Goal: Task Accomplishment & Management: Manage account settings

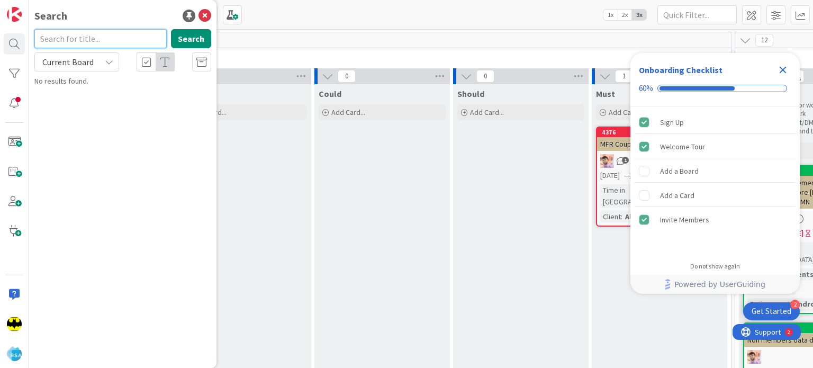
click at [119, 43] on input "text" at bounding box center [100, 38] width 132 height 19
click at [123, 37] on input "8308" at bounding box center [100, 38] width 132 height 19
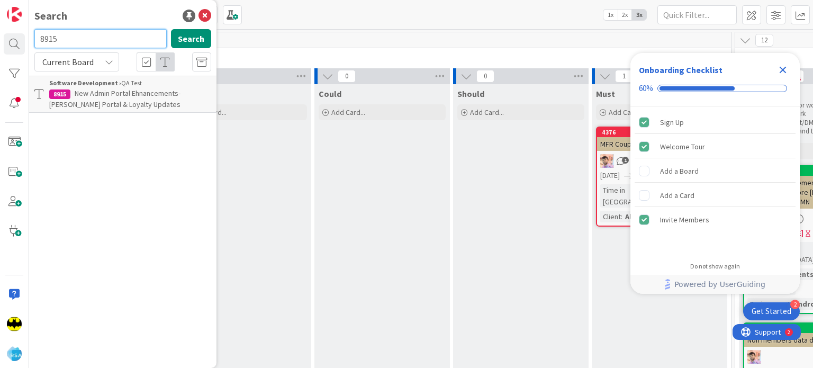
click at [75, 42] on input "8915" at bounding box center [100, 38] width 132 height 19
click at [91, 41] on input "8952" at bounding box center [100, 38] width 132 height 19
paste input "Redner’s Rewards Enhancement"
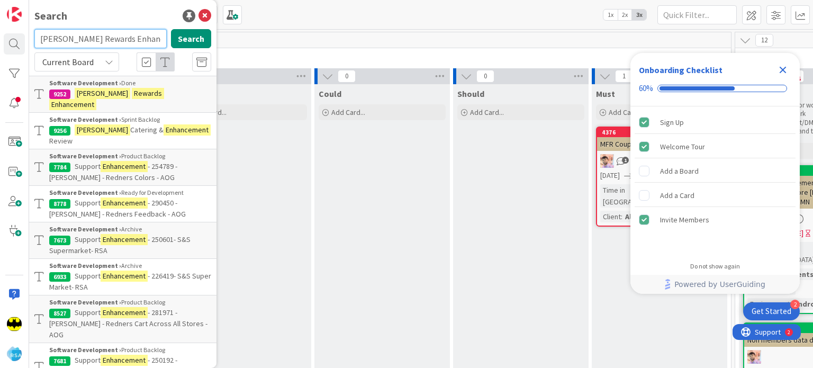
click at [76, 33] on input "Redner’s Rewards Enhancement" at bounding box center [100, 38] width 132 height 19
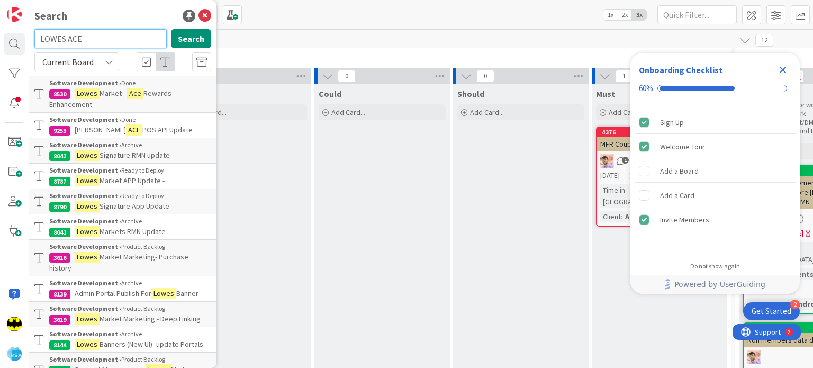
click at [77, 30] on input "LOWES ACE" at bounding box center [100, 38] width 132 height 19
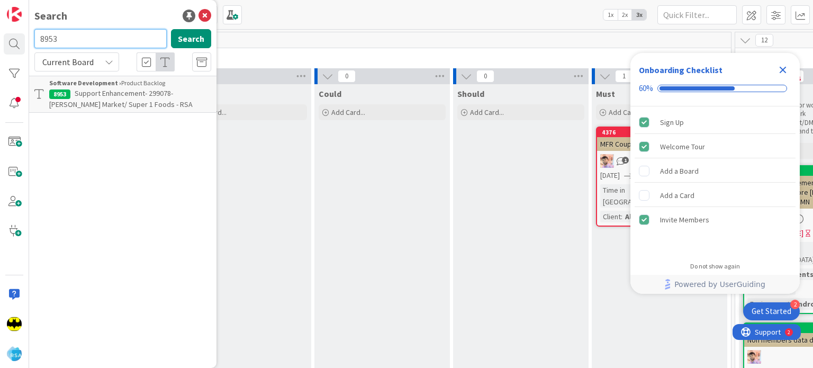
click at [73, 41] on input "8953" at bounding box center [100, 38] width 132 height 19
paste input "Lowe’s ACE POS API Update"
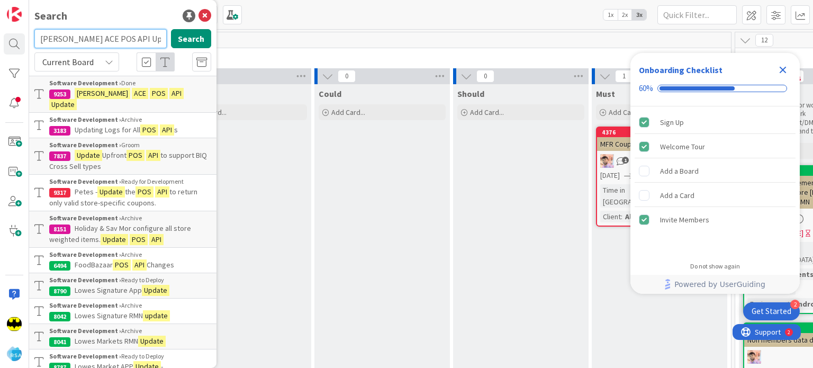
click at [118, 30] on input "Lowe’s ACE POS API Update" at bounding box center [100, 38] width 132 height 19
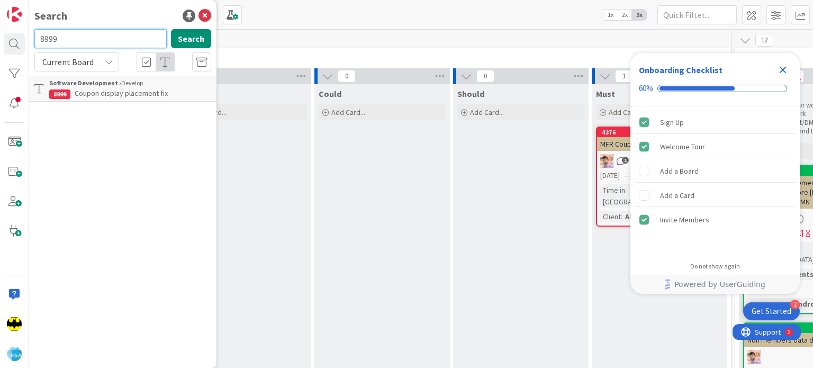
click at [68, 39] on input "8999" at bounding box center [100, 38] width 132 height 19
click at [144, 29] on input "9122" at bounding box center [100, 38] width 132 height 19
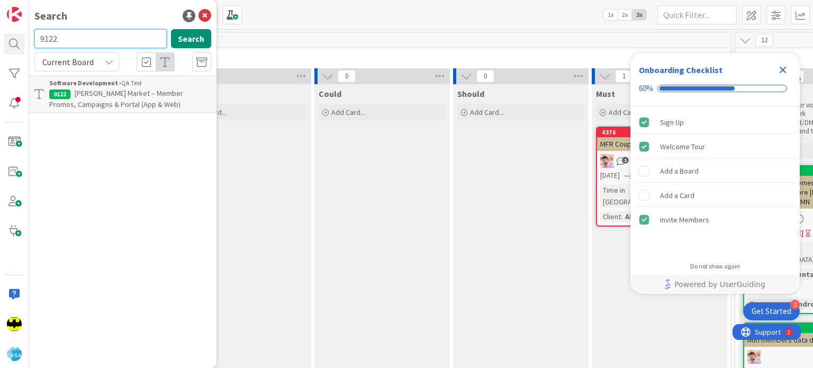
click at [144, 29] on input "9122" at bounding box center [100, 38] width 132 height 19
type input "8995"
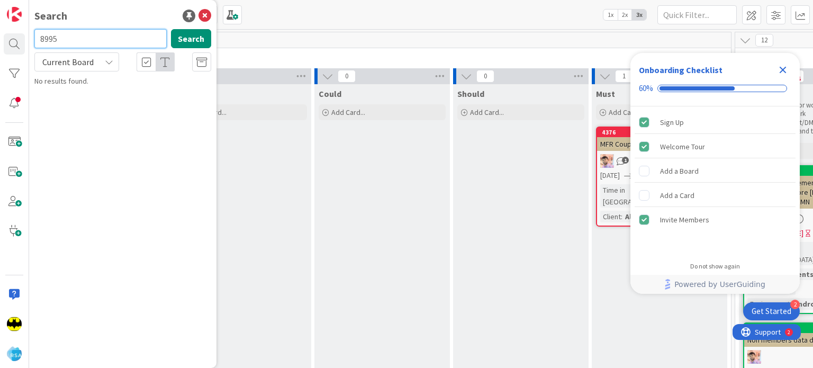
click at [110, 40] on input "8995" at bounding box center [100, 38] width 132 height 19
click at [138, 34] on input "text" at bounding box center [100, 38] width 132 height 19
paste input "BIQ UI graph related changes"
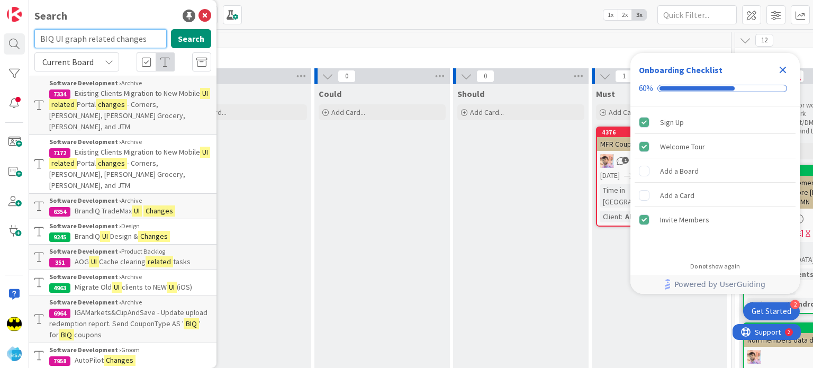
click at [93, 35] on input "BIQ UI graph related changes" at bounding box center [100, 38] width 132 height 19
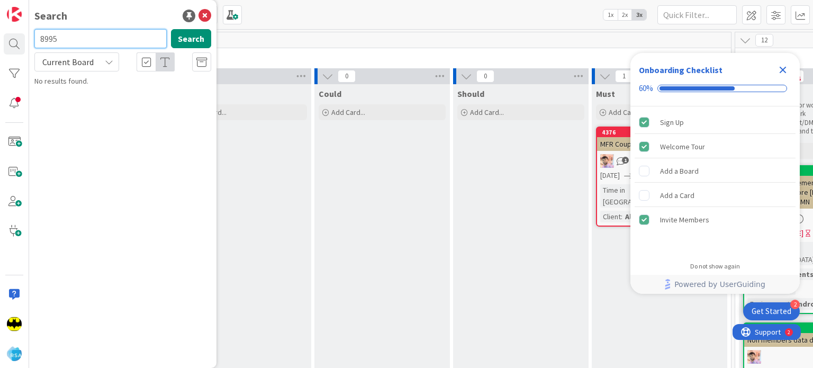
click at [85, 35] on input "8995" at bounding box center [100, 38] width 132 height 19
click at [95, 33] on input "9208" at bounding box center [100, 38] width 132 height 19
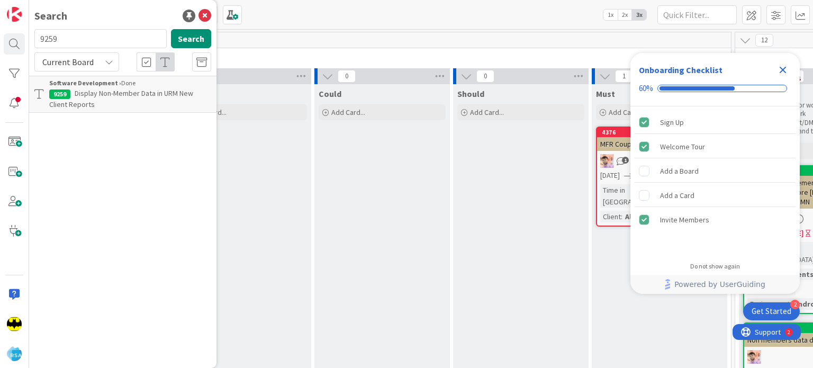
click at [160, 28] on div "Search 9259 Search Current Board Software Development › Done 9259 Display Non-M…" at bounding box center [122, 184] width 187 height 368
drag, startPoint x: 160, startPoint y: 28, endPoint x: 157, endPoint y: 32, distance: 6.0
click at [157, 32] on div "Search 9259 Search Current Board Software Development › Done 9259 Display Non-M…" at bounding box center [122, 184] width 187 height 368
click at [157, 32] on input "9259" at bounding box center [100, 38] width 132 height 19
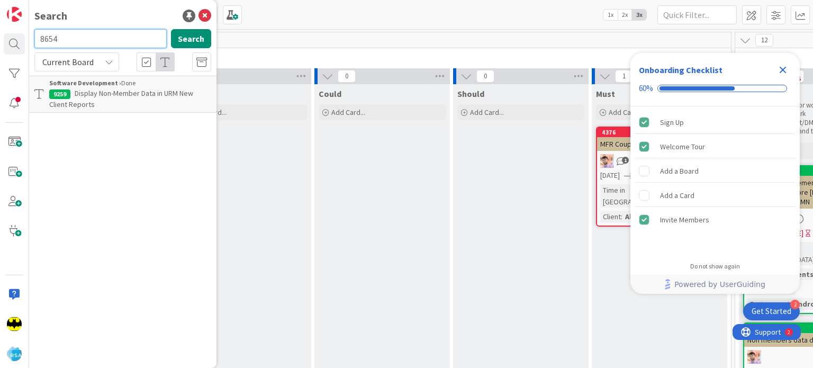
type input "8654"
click at [157, 38] on input "8654" at bounding box center [100, 38] width 132 height 19
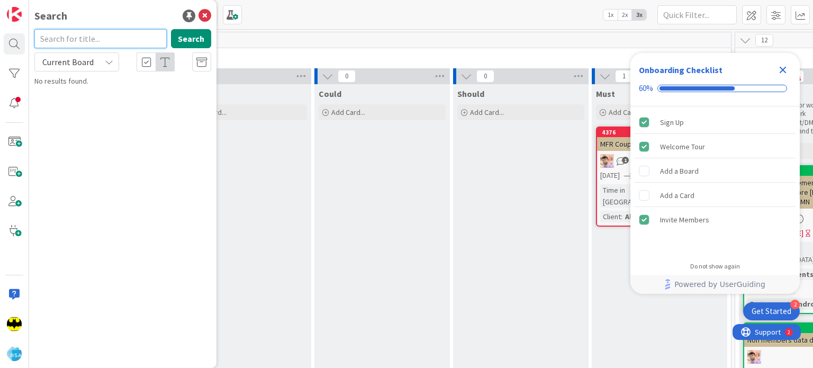
paste input "Weight-Based and Final Price Coupons Enhancements"
type input "Weight-Based and Final Price Coupons Enhancements"
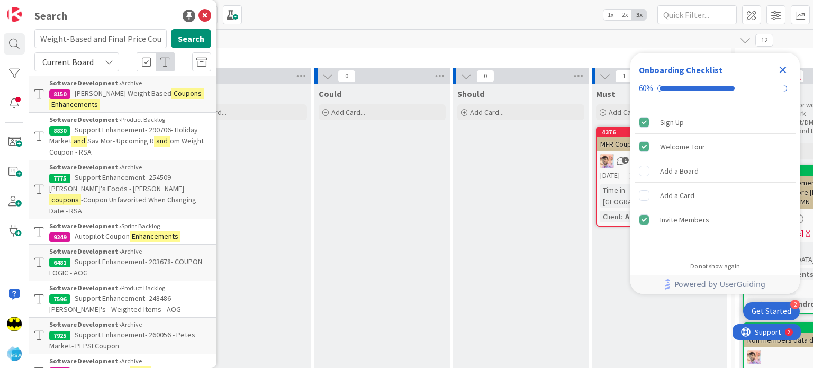
click at [116, 85] on b "Software Development ›" at bounding box center [85, 83] width 72 height 8
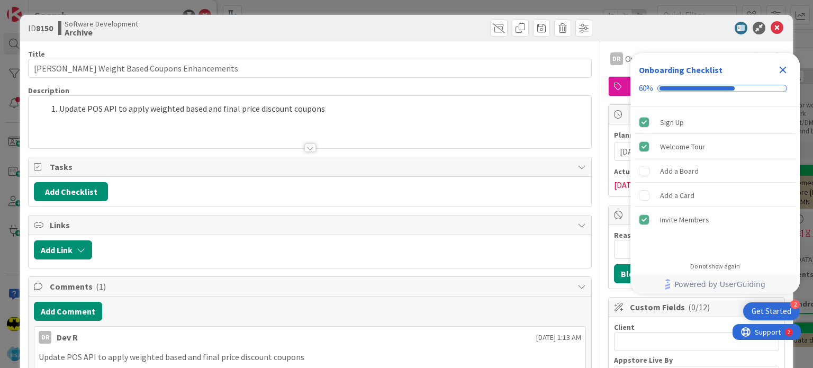
click at [779, 60] on div "Onboarding Checklist 60%" at bounding box center [715, 79] width 169 height 53
click at [781, 67] on icon "Close Checklist" at bounding box center [783, 70] width 7 height 7
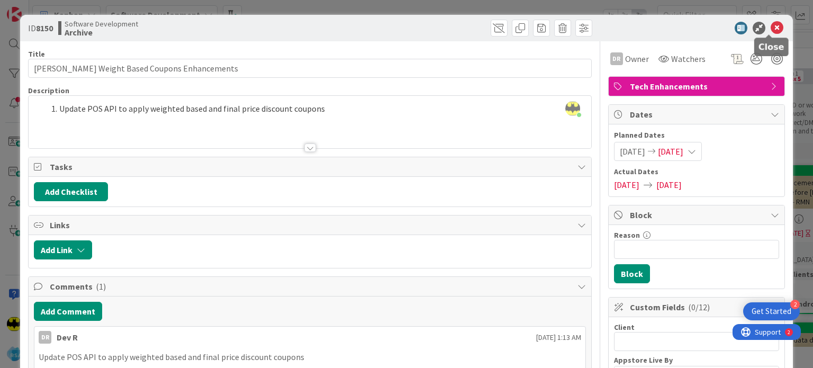
click at [773, 31] on icon at bounding box center [777, 28] width 13 height 13
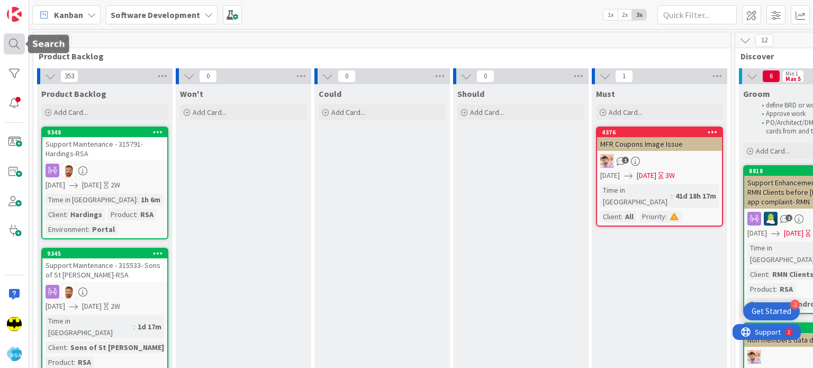
click at [21, 50] on div at bounding box center [14, 43] width 21 height 21
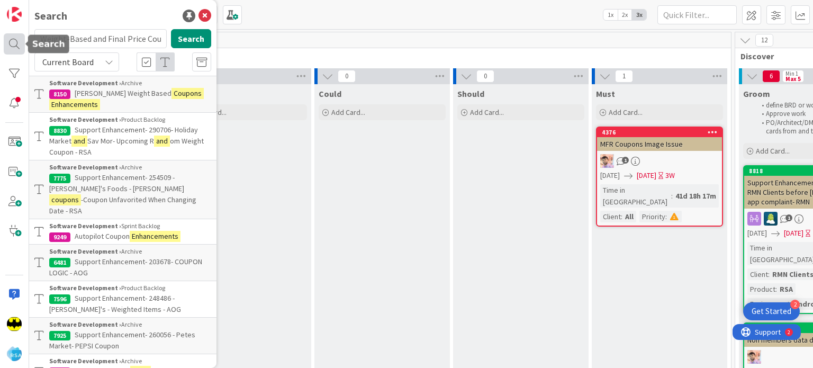
scroll to position [0, 76]
click at [70, 37] on input "Weight-Based and Final Price Coupons Enhancements" at bounding box center [100, 38] width 132 height 19
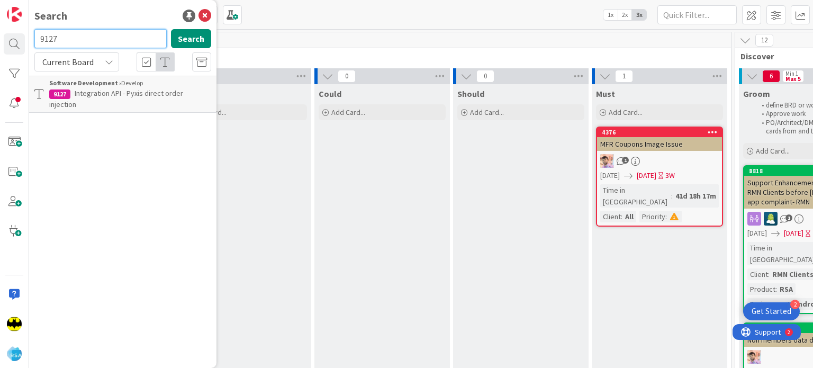
click at [55, 39] on input "9127" at bounding box center [100, 38] width 132 height 19
click at [133, 29] on input "8562" at bounding box center [100, 38] width 132 height 19
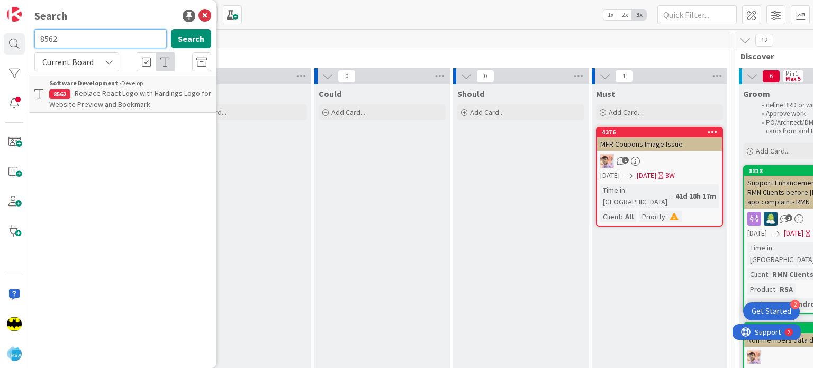
click at [133, 29] on input "8562" at bounding box center [100, 38] width 132 height 19
click at [123, 44] on input "9187" at bounding box center [100, 38] width 132 height 19
click at [113, 40] on input "9038" at bounding box center [100, 38] width 132 height 19
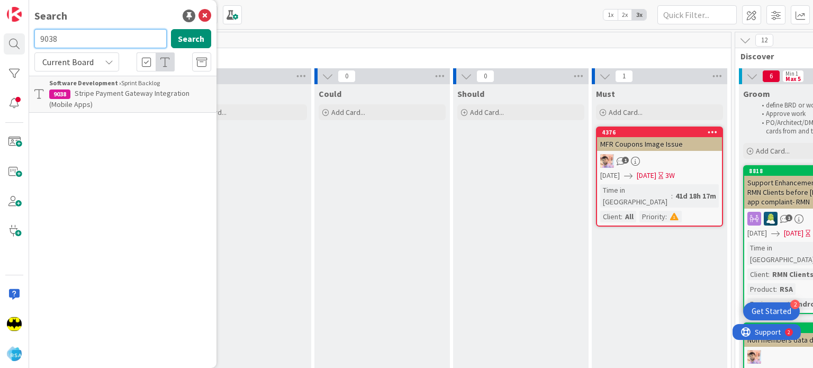
click at [113, 40] on input "9038" at bounding box center [100, 38] width 132 height 19
click at [104, 38] on input "9247" at bounding box center [100, 38] width 132 height 19
click at [115, 31] on input "9249" at bounding box center [100, 38] width 132 height 19
click at [100, 40] on input "9250" at bounding box center [100, 38] width 132 height 19
click at [100, 39] on input "9260" at bounding box center [100, 38] width 132 height 19
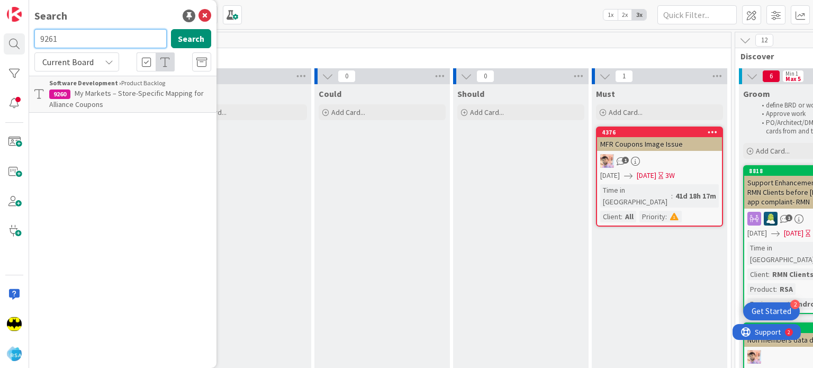
type input "9261"
click at [150, 88] on span "Hardings Gift Shop Storefront" at bounding box center [122, 93] width 94 height 10
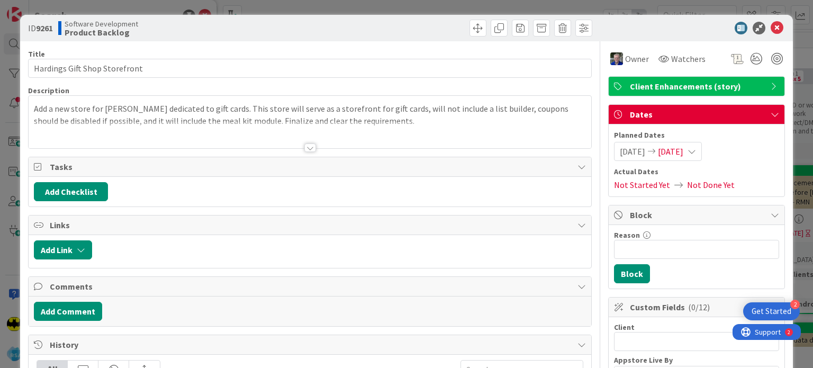
click at [306, 141] on div at bounding box center [310, 134] width 562 height 27
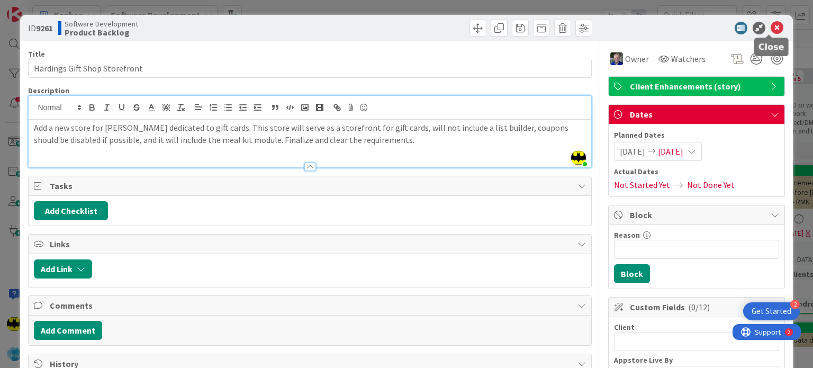
click at [772, 28] on icon at bounding box center [777, 28] width 13 height 13
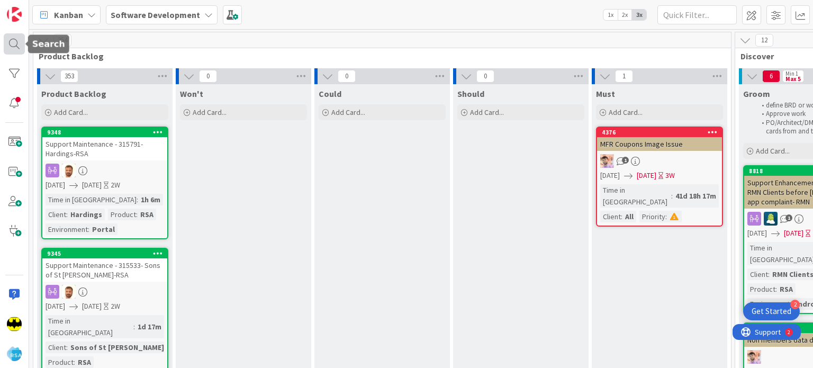
click at [18, 37] on div at bounding box center [14, 43] width 21 height 21
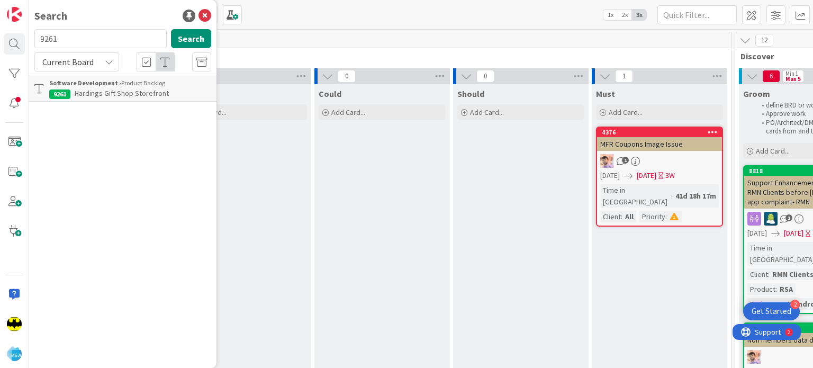
click at [70, 40] on input "9261" at bounding box center [100, 38] width 132 height 19
type input "9262"
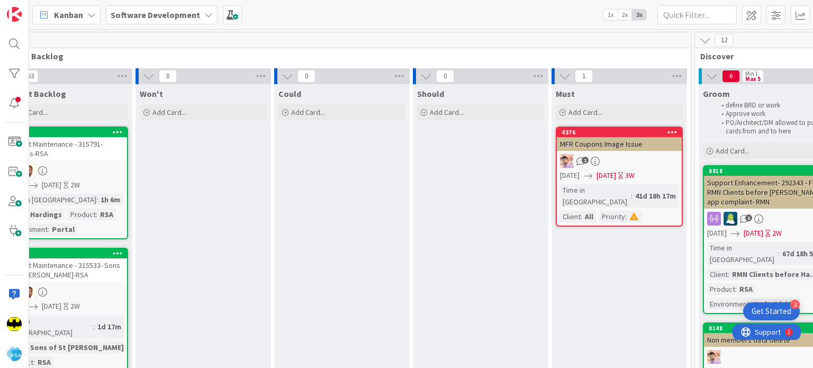
scroll to position [0, 46]
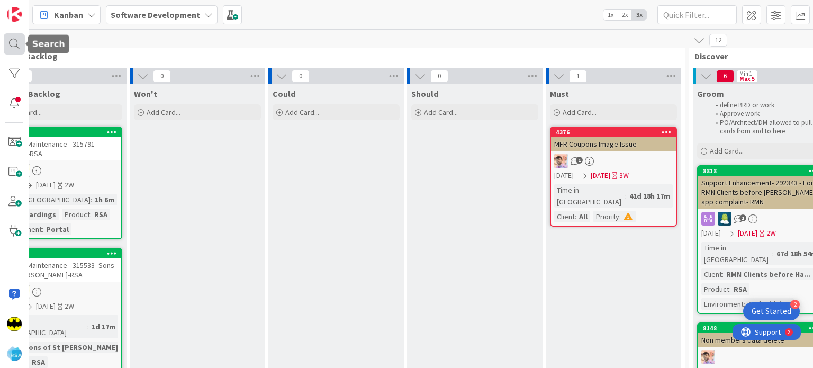
click at [12, 46] on div at bounding box center [14, 43] width 21 height 21
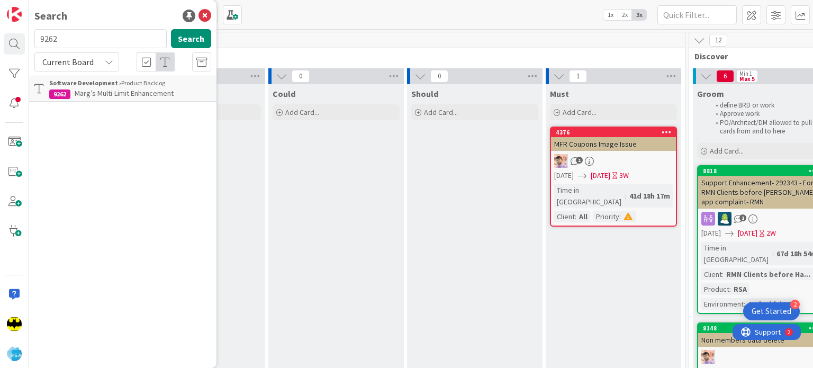
click at [61, 40] on input "9262" at bounding box center [100, 38] width 132 height 19
click at [86, 41] on input "8915" at bounding box center [100, 38] width 132 height 19
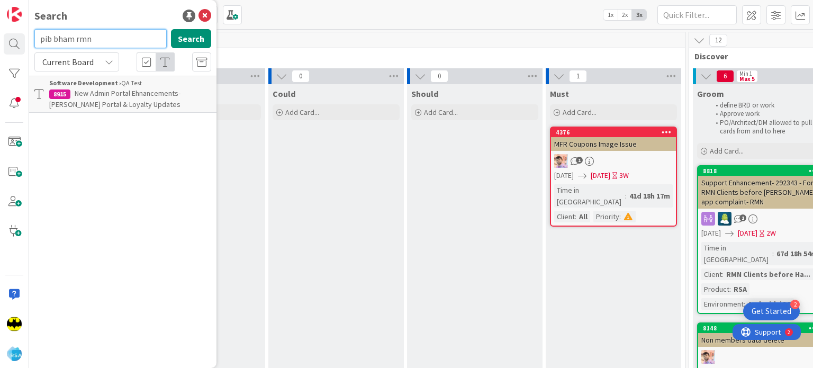
type input "pib bham rmn"
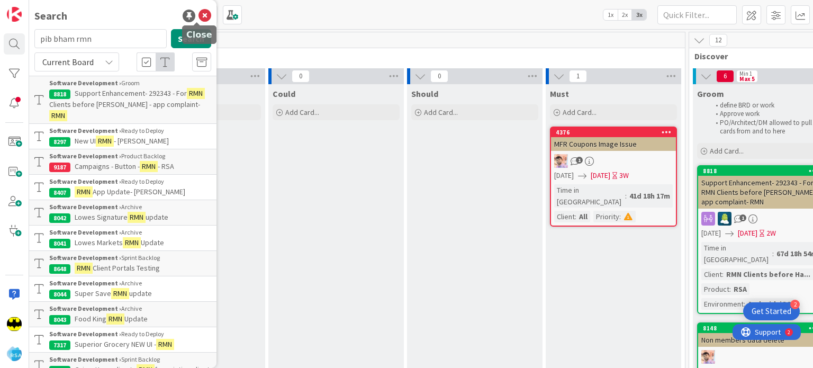
click at [200, 17] on icon at bounding box center [205, 16] width 13 height 13
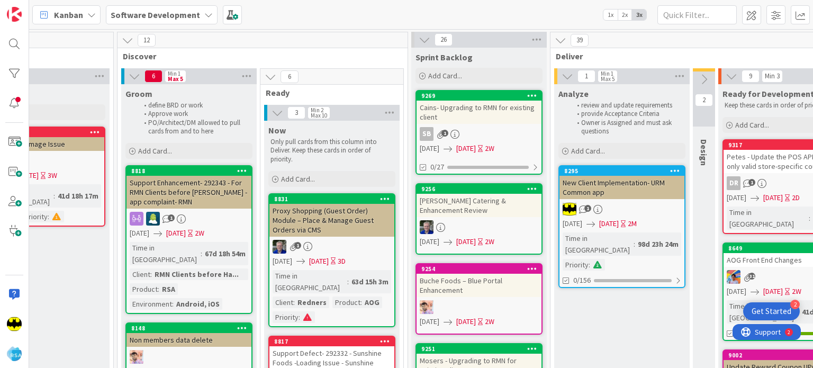
scroll to position [0, 620]
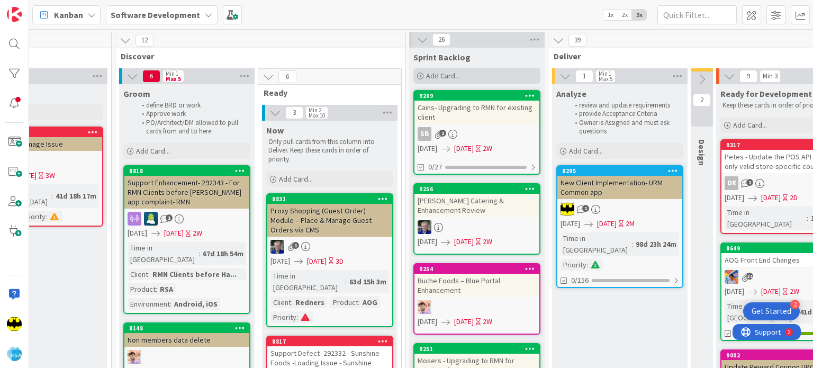
click at [419, 77] on icon at bounding box center [420, 76] width 6 height 6
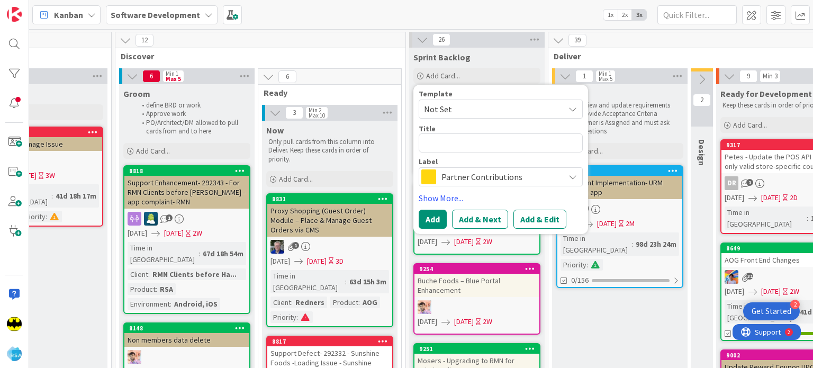
click at [446, 116] on span "Not Set" at bounding box center [501, 109] width 164 height 19
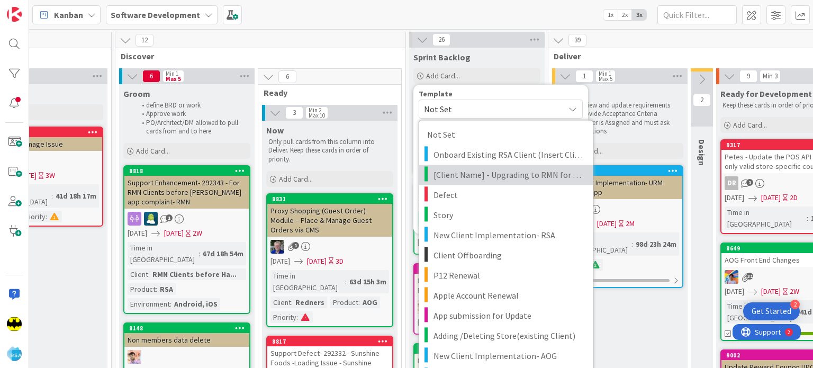
click at [476, 173] on span "[Client Name] - Upgrading to RMN for existing client" at bounding box center [509, 175] width 151 height 14
type textarea "x"
type textarea "[Client Name] - Upgrading to RMN for existing client"
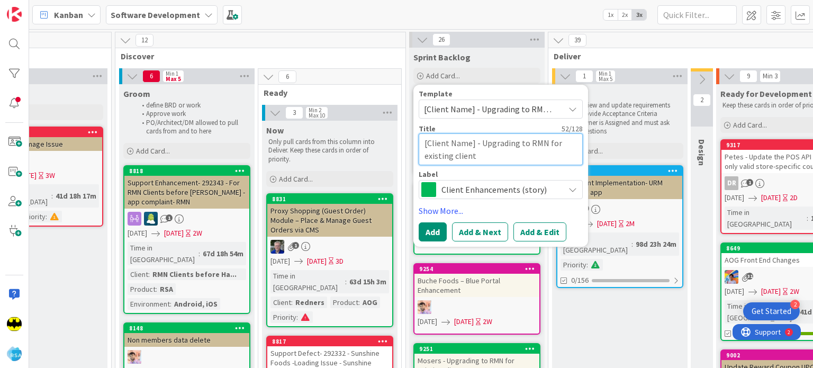
drag, startPoint x: 473, startPoint y: 146, endPoint x: 423, endPoint y: 144, distance: 50.4
click at [423, 144] on textarea "[Client Name] - Upgrading to RMN for existing client" at bounding box center [501, 149] width 164 height 32
type textarea "x"
type textarea "P- Upgrading to RMN for existing client"
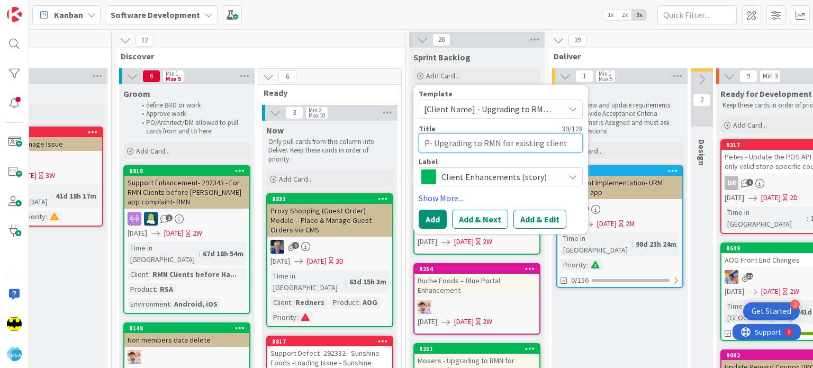
type textarea "x"
type textarea "Pi- Upgrading to RMN for existing client"
type textarea "x"
type textarea "Pig- Upgrading to RMN for existing client"
type textarea "x"
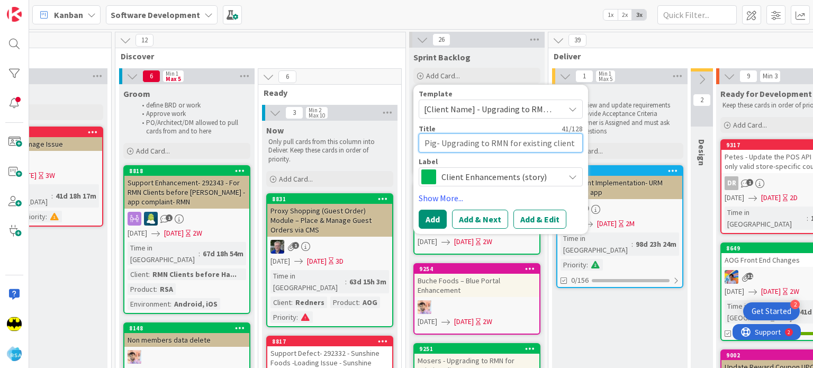
type textarea "Pig - Upgrading to RMN for existing client"
type textarea "x"
type textarea "Pig B- Upgrading to RMN for existing client"
type textarea "x"
type textarea "Pig Bh- Upgrading to RMN for existing client"
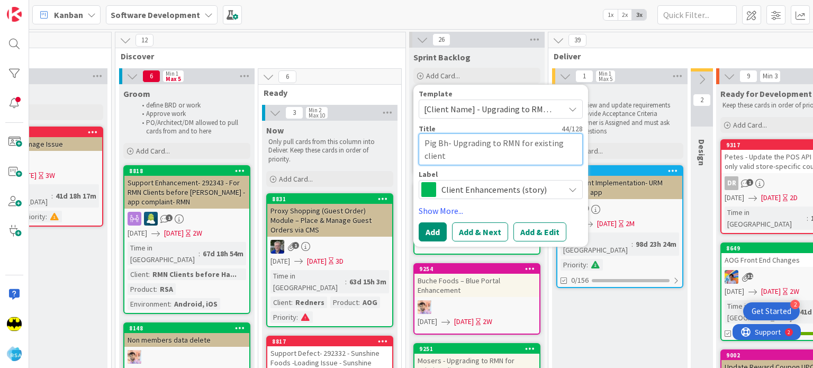
type textarea "x"
type textarea "Pig BhM- Upgrading to RMN for existing client"
type textarea "x"
type textarea "Pig Bh- Upgrading to RMN for existing client"
type textarea "x"
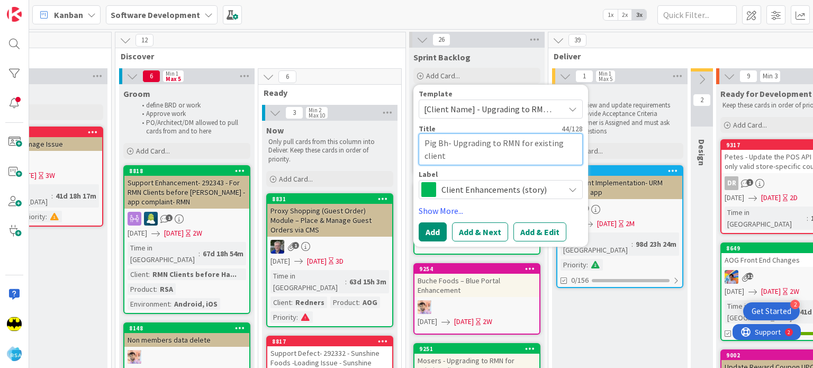
type textarea "Pig B- Upgrading to RMN for existing client"
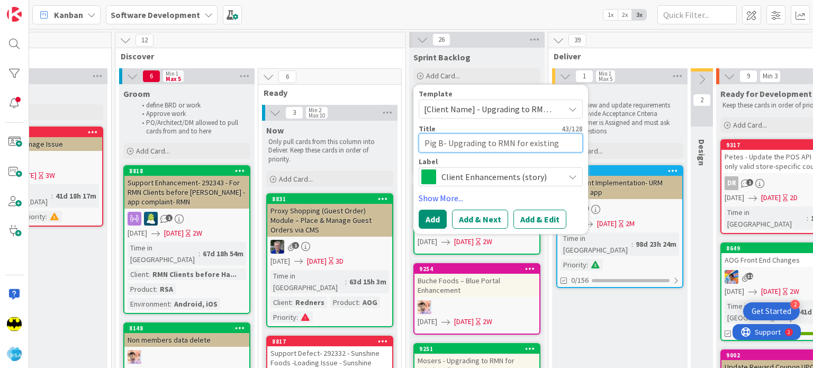
type textarea "x"
type textarea "Pig BH- Upgrading to RMN for existing client"
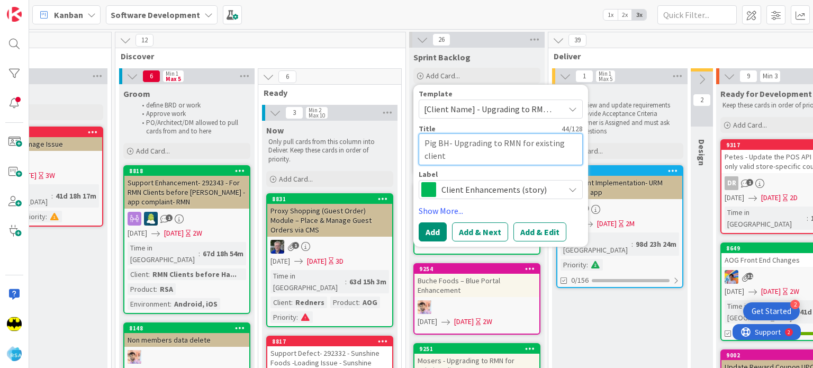
type textarea "x"
type textarea "Pig B- Upgrading to RMN for existing client"
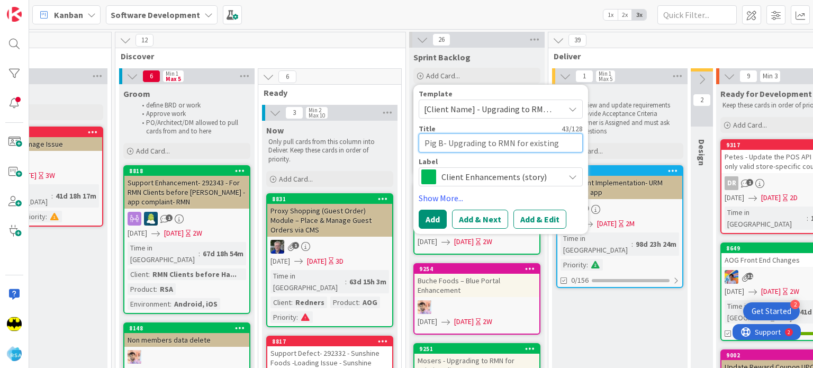
type textarea "x"
type textarea "Pig Bh- Upgrading to RMN for existing client"
type textarea "x"
type textarea "Pig Bha- Upgrading to RMN for existing client"
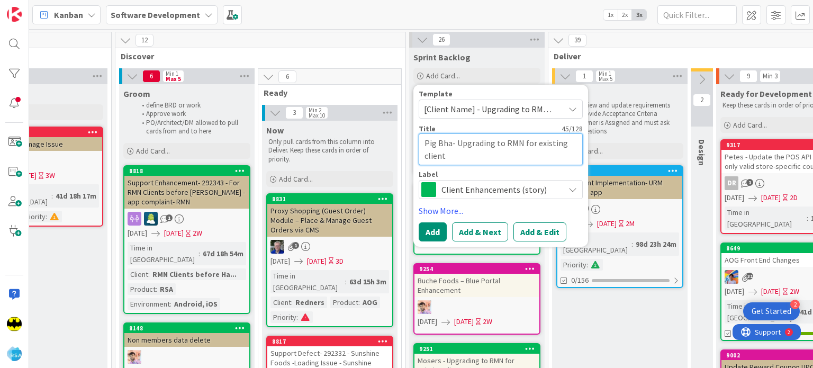
type textarea "x"
type textarea "Pig Bham- Upgrading to RMN for existing client"
click at [436, 211] on link "Show More..." at bounding box center [501, 210] width 164 height 13
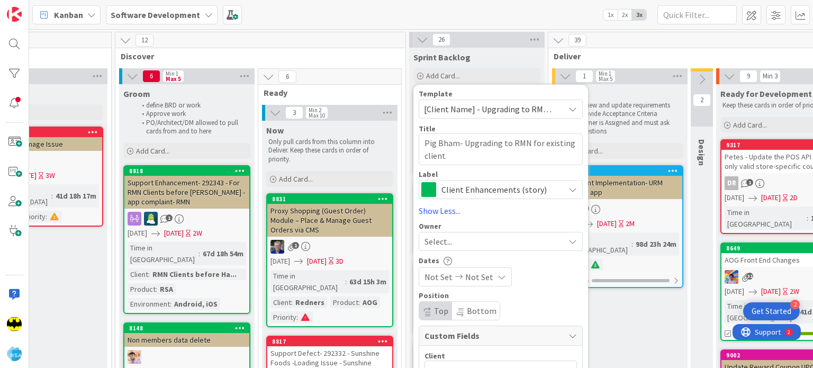
click at [459, 236] on div "Select..." at bounding box center [495, 241] width 140 height 13
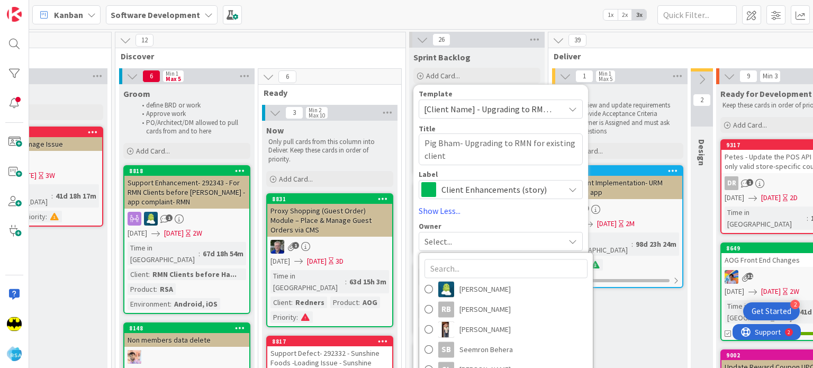
scroll to position [361, 0]
click at [469, 332] on span "Seemron Behera" at bounding box center [486, 332] width 53 height 16
type textarea "x"
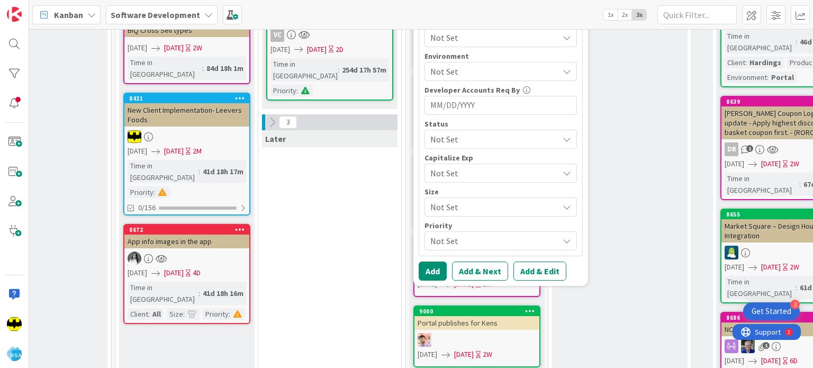
scroll to position [506, 620]
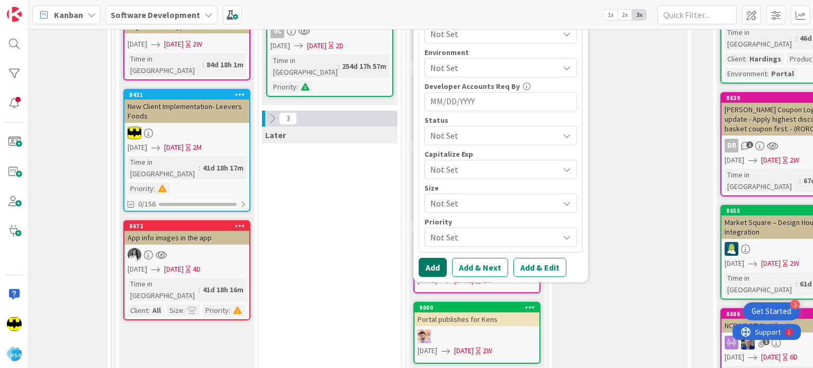
click at [428, 261] on button "Add" at bounding box center [433, 267] width 28 height 19
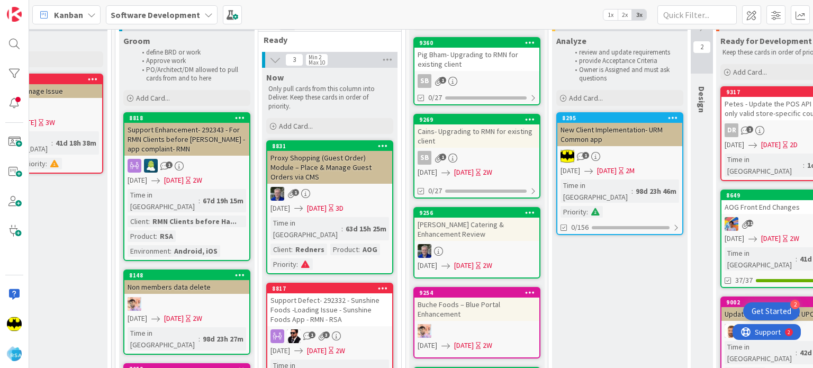
scroll to position [0, 620]
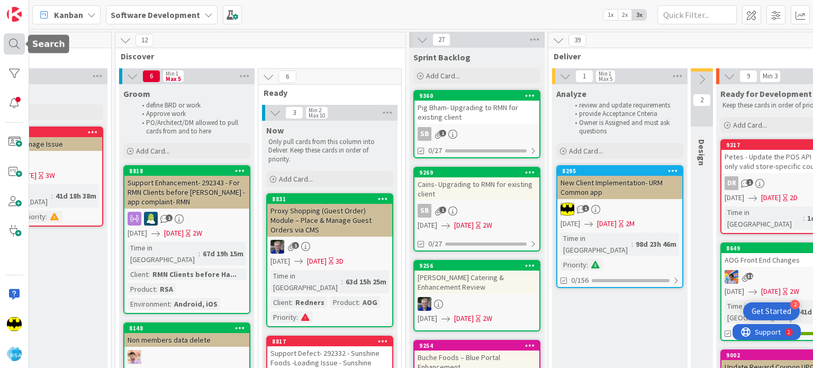
click at [21, 47] on div at bounding box center [14, 43] width 21 height 21
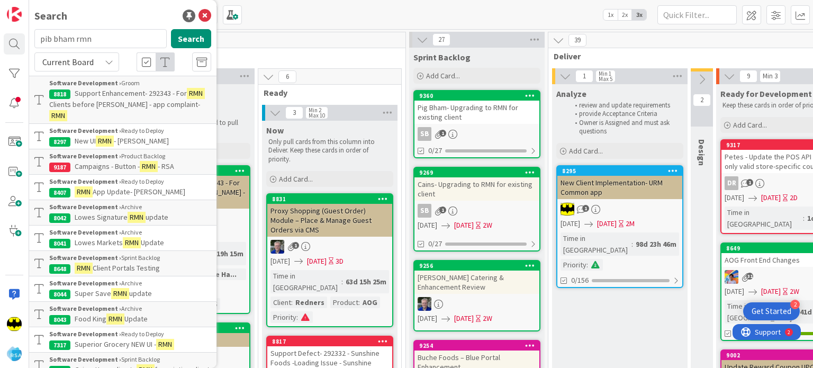
click at [79, 36] on input "pib bham rmn" at bounding box center [100, 38] width 132 height 19
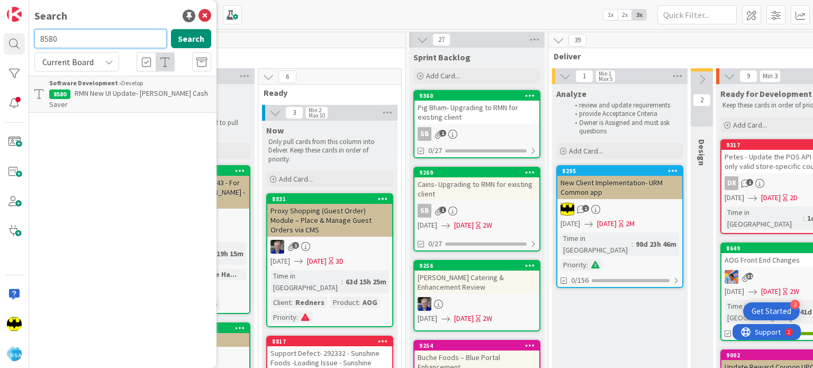
click at [76, 36] on input "8580" at bounding box center [100, 38] width 132 height 19
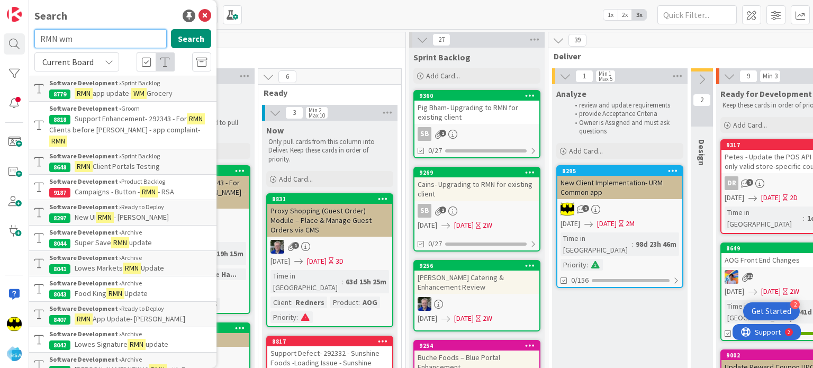
click at [70, 45] on input "RMN wm" at bounding box center [100, 38] width 132 height 19
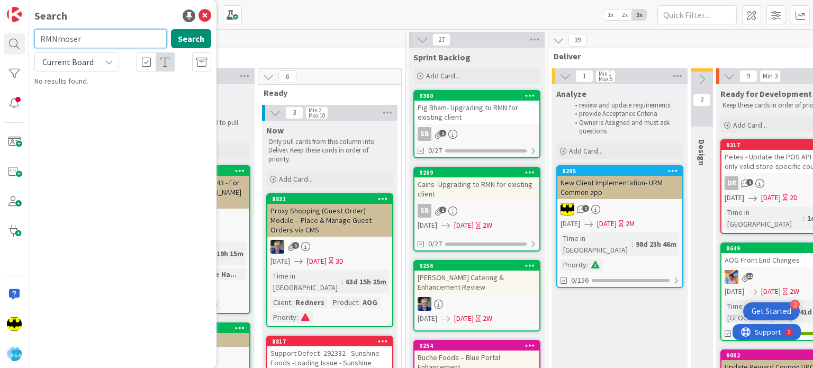
click at [57, 38] on input "RMNmoser" at bounding box center [100, 38] width 132 height 19
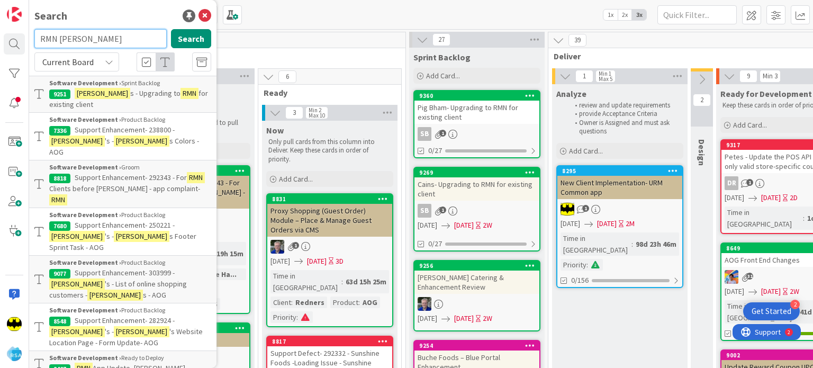
click at [50, 41] on input "RMN moser" at bounding box center [100, 38] width 132 height 19
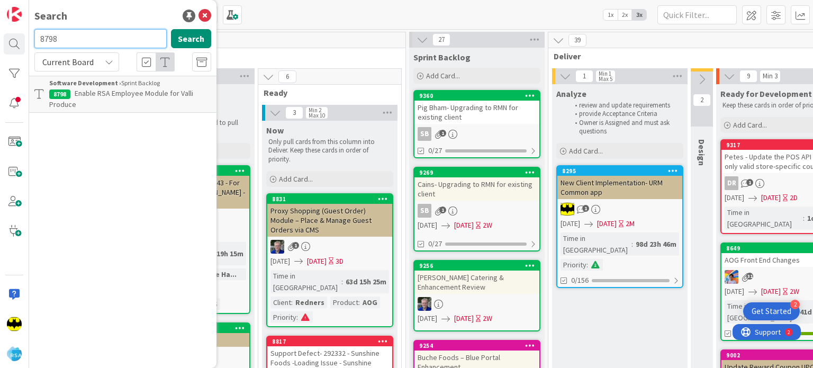
click at [94, 31] on input "8798" at bounding box center [100, 38] width 132 height 19
click at [116, 42] on input "8639" at bounding box center [100, 38] width 132 height 19
click at [129, 34] on input "9000" at bounding box center [100, 38] width 132 height 19
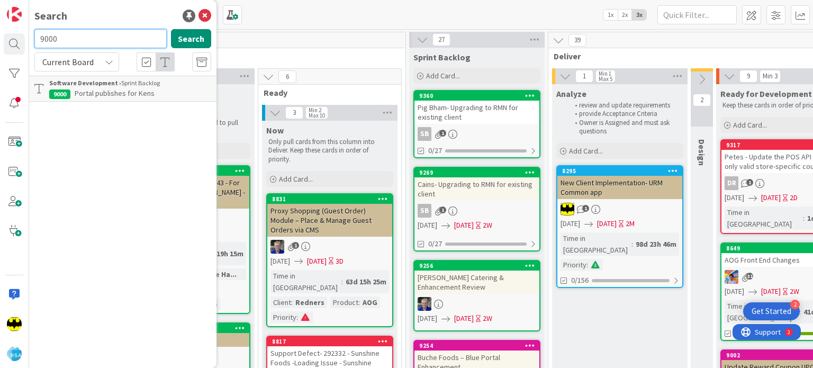
click at [129, 34] on input "9000" at bounding box center [100, 38] width 132 height 19
click at [128, 32] on input "9185" at bounding box center [100, 38] width 132 height 19
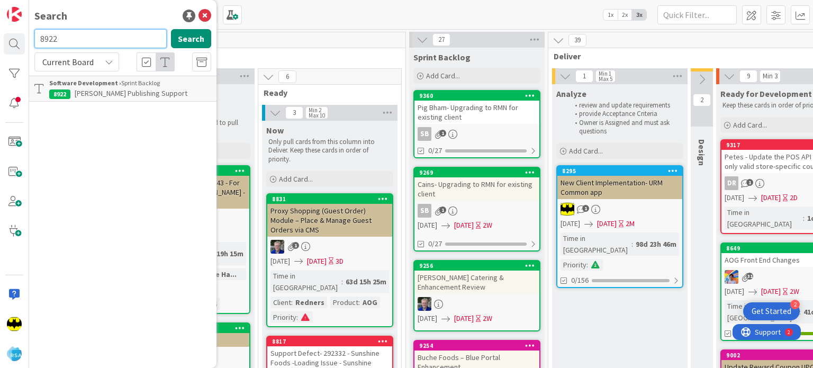
click at [97, 31] on input "8922" at bounding box center [100, 38] width 132 height 19
type input "9314"
click at [131, 85] on div "Software Development › Product Backlog" at bounding box center [130, 83] width 162 height 10
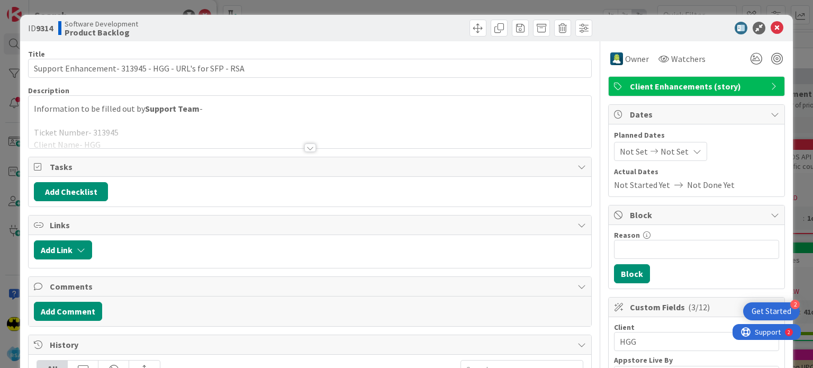
click at [314, 148] on div at bounding box center [309, 143] width 563 height 12
click at [306, 148] on div at bounding box center [310, 148] width 12 height 8
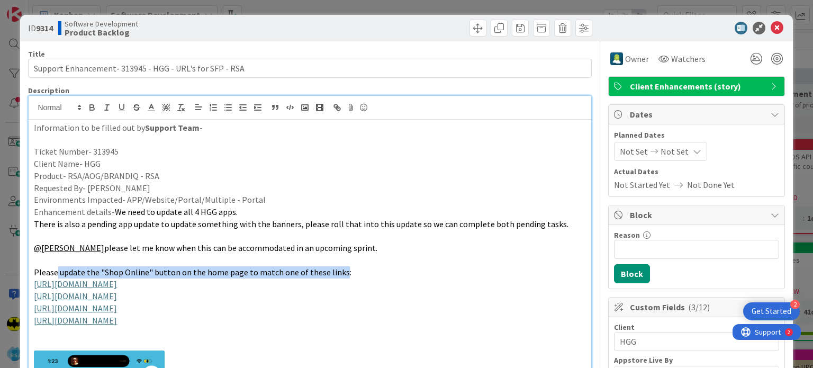
drag, startPoint x: 57, startPoint y: 272, endPoint x: 336, endPoint y: 270, distance: 279.1
click at [336, 270] on span "Please update the "Shop Online" button on the home page to match one of these l…" at bounding box center [193, 272] width 318 height 11
copy span "update the "Shop Online" button on the home page to match one of these links"
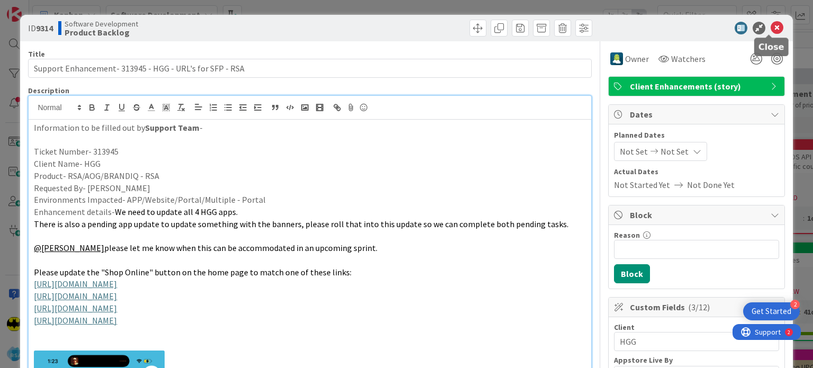
click at [771, 27] on icon at bounding box center [777, 28] width 13 height 13
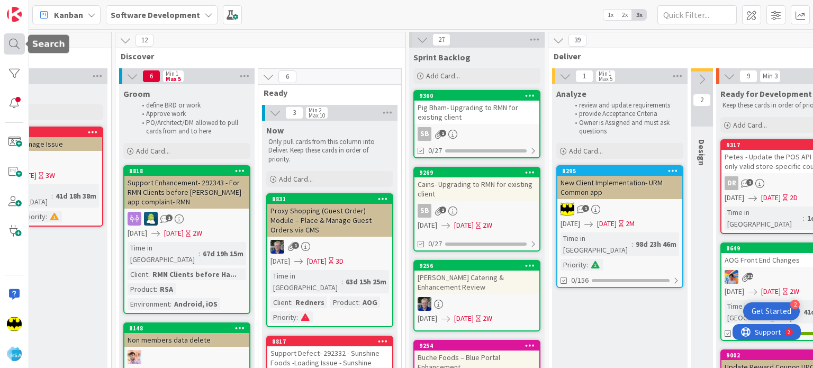
click at [10, 40] on div at bounding box center [14, 43] width 21 height 21
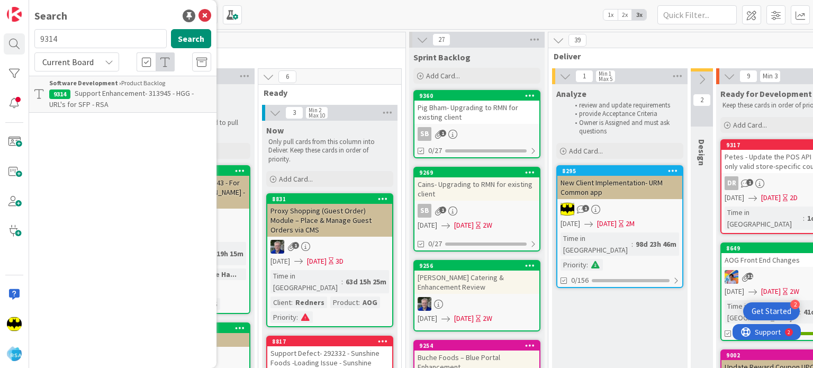
click at [78, 40] on input "9314" at bounding box center [100, 38] width 132 height 19
type input "9275"
click at [117, 86] on b "Software Development ›" at bounding box center [85, 83] width 72 height 8
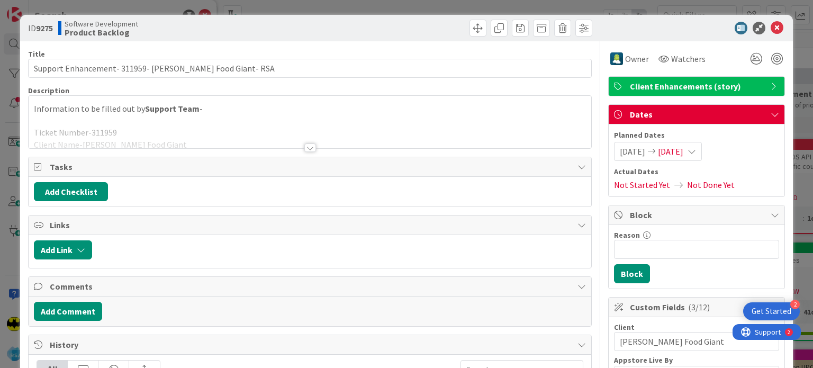
click at [294, 146] on div at bounding box center [310, 134] width 562 height 27
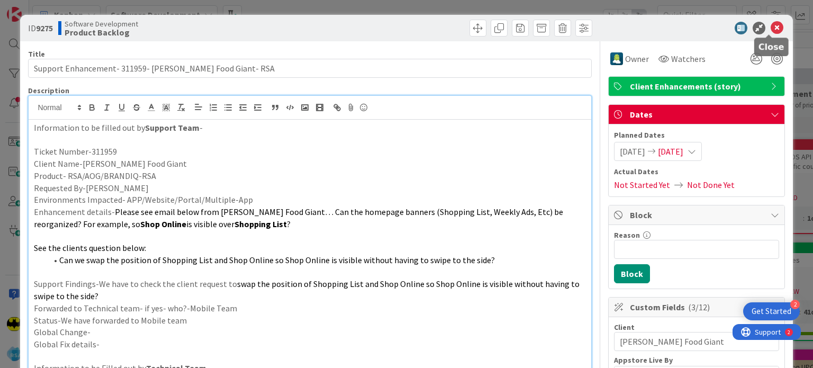
click at [773, 29] on icon at bounding box center [777, 28] width 13 height 13
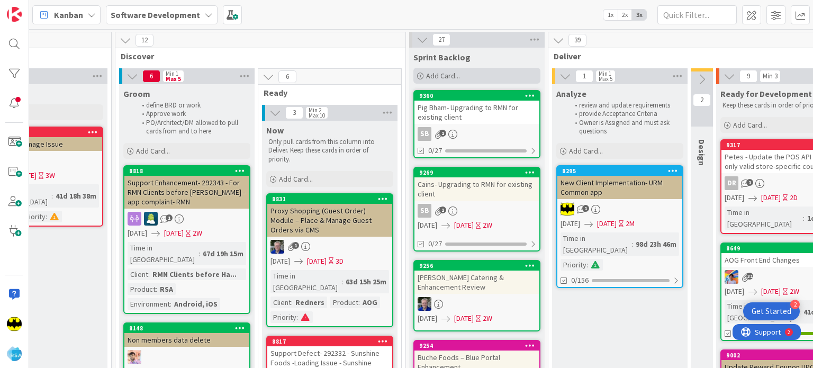
click at [420, 74] on icon at bounding box center [420, 76] width 6 height 6
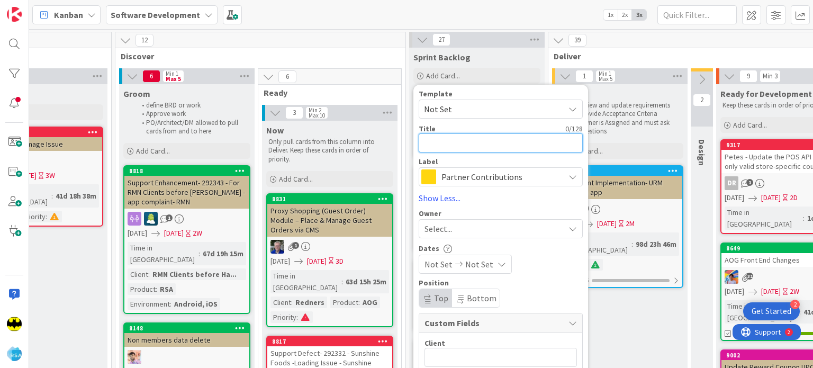
paste textarea "App Home Page menu display order change"
type textarea "x"
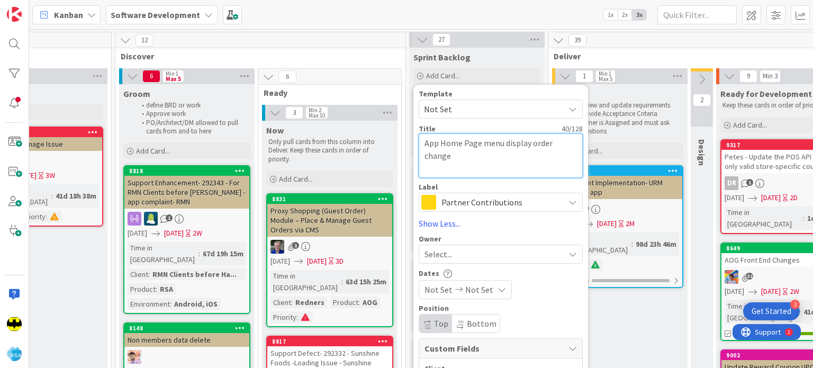
type textarea "App Home Page menu display order change"
click at [455, 204] on span "Partner Contributions" at bounding box center [501, 202] width 118 height 15
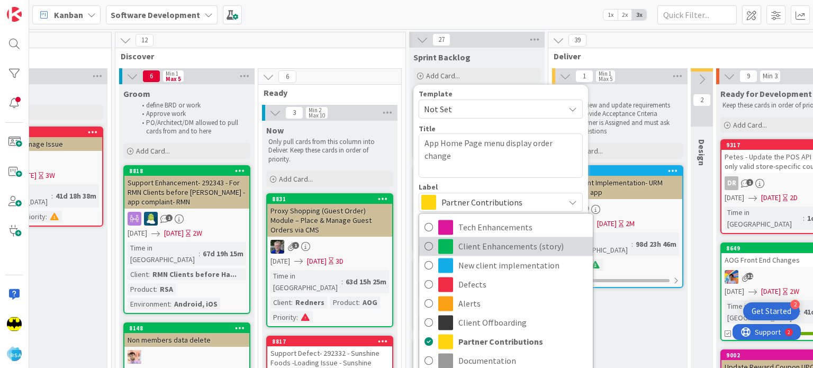
click at [468, 244] on span "Client Enhancements (story)" at bounding box center [523, 246] width 129 height 16
type textarea "x"
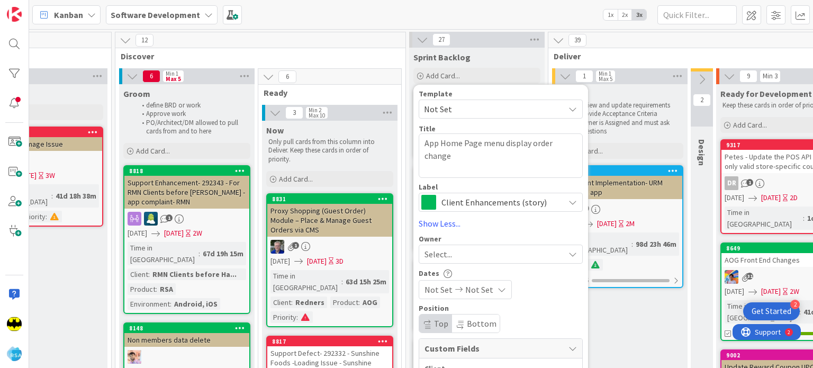
click at [458, 257] on div "Select..." at bounding box center [495, 254] width 140 height 13
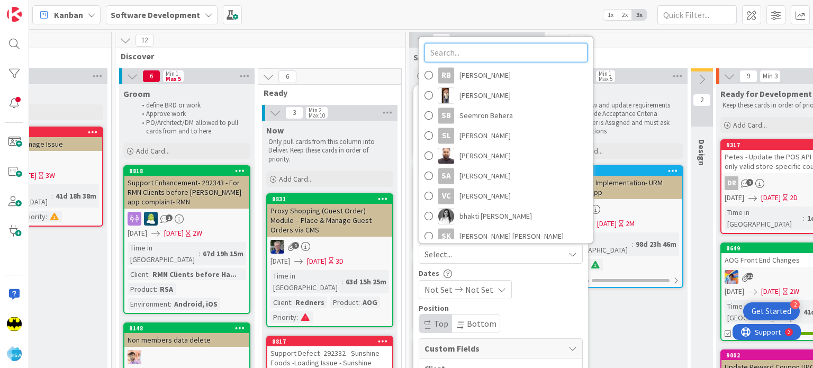
click at [472, 55] on input "text" at bounding box center [506, 52] width 163 height 19
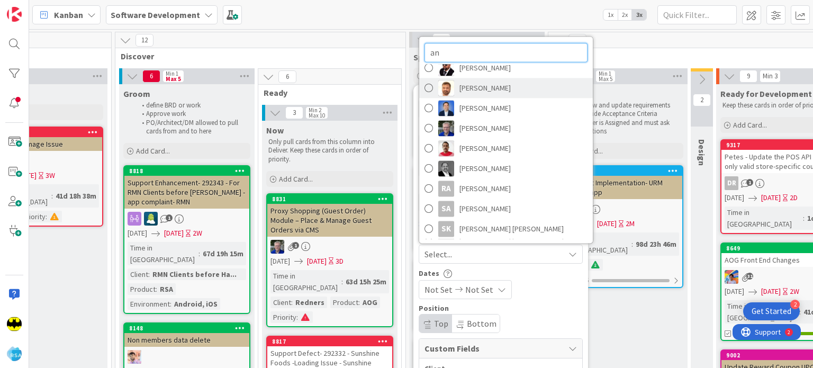
type input "an"
click at [465, 96] on link "Anil Sunkoju" at bounding box center [506, 88] width 174 height 20
type textarea "x"
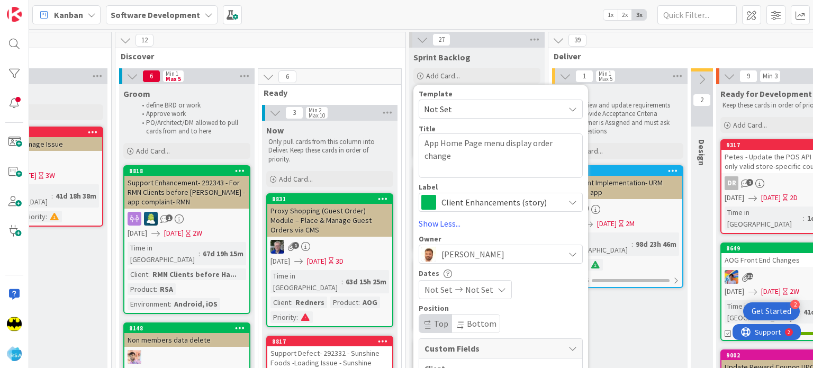
click at [438, 291] on span "Not Set" at bounding box center [439, 289] width 28 height 13
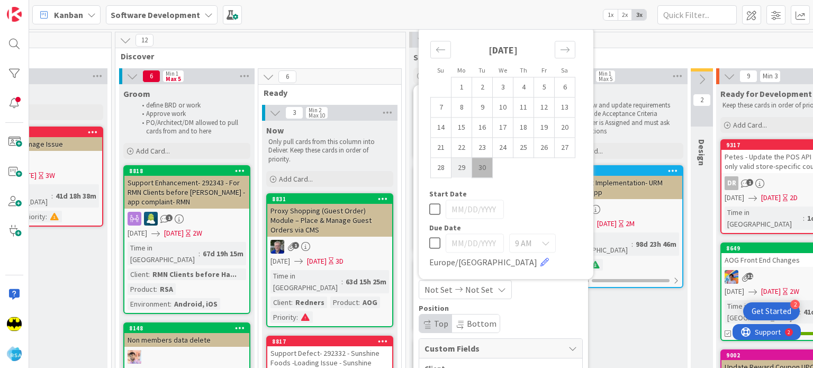
click at [467, 170] on td "29" at bounding box center [462, 167] width 21 height 20
type input "[DATE]"
type textarea "x"
click at [560, 48] on icon "Move forward to switch to the next month." at bounding box center [565, 49] width 10 height 10
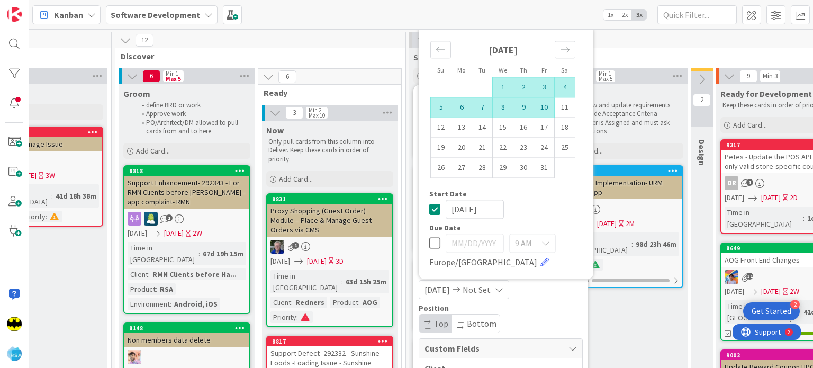
click at [543, 103] on td "10" at bounding box center [544, 107] width 21 height 20
type input "[DATE]"
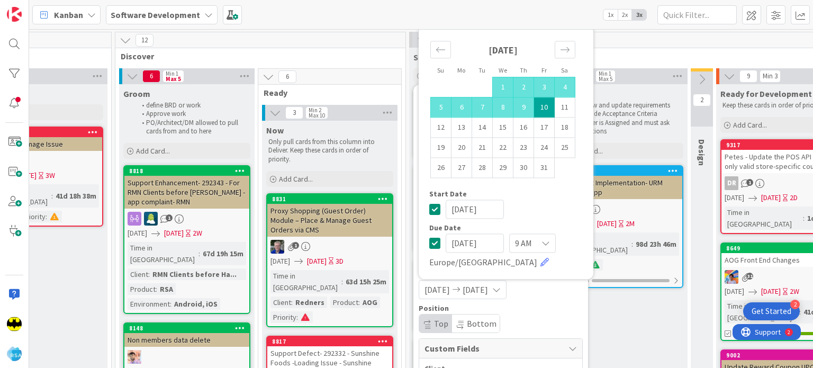
type textarea "x"
click at [567, 52] on icon "Move forward to switch to the next month." at bounding box center [565, 49] width 10 height 10
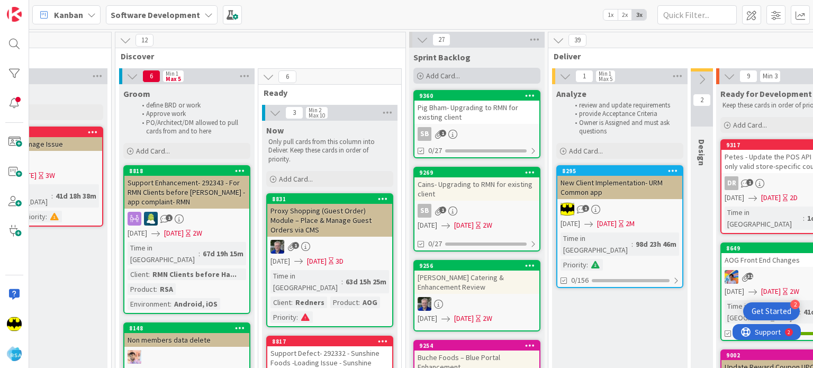
click at [415, 75] on div "Add Card..." at bounding box center [477, 76] width 127 height 16
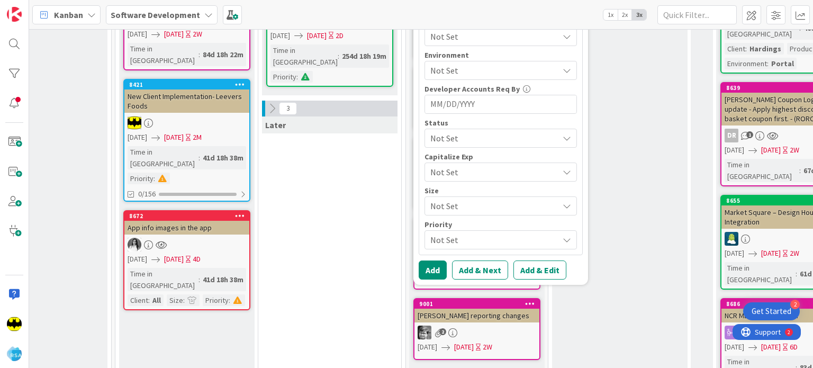
scroll to position [516, 620]
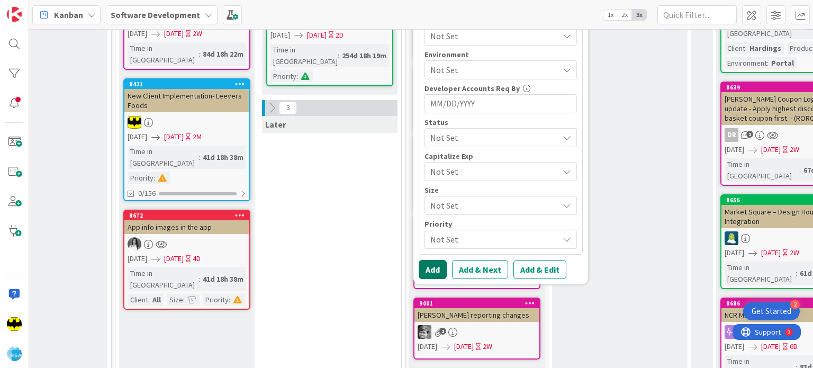
click at [428, 273] on button "Add" at bounding box center [433, 269] width 28 height 19
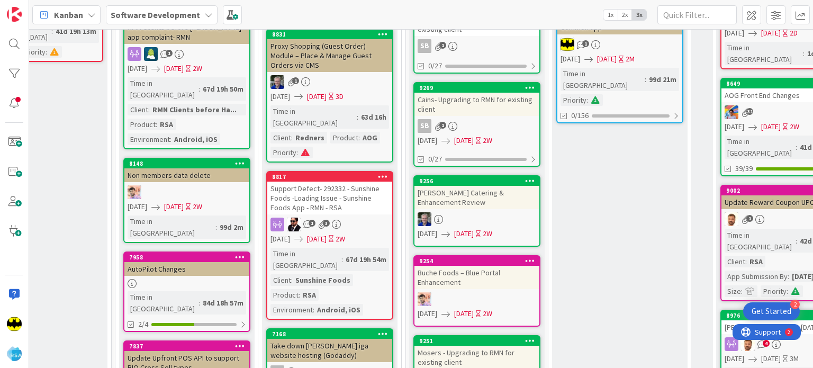
scroll to position [0, 620]
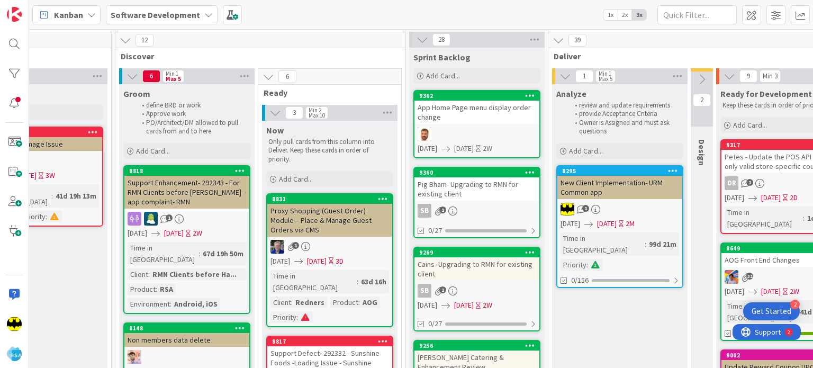
click at [485, 117] on div "App Home Page menu display order change" at bounding box center [477, 112] width 125 height 23
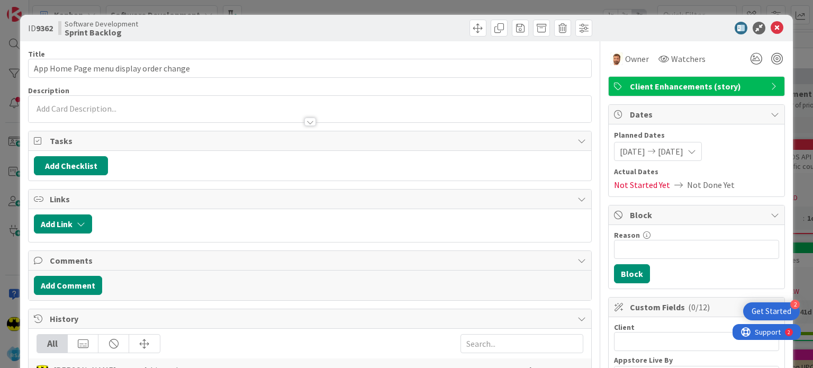
click at [186, 109] on p at bounding box center [310, 109] width 552 height 12
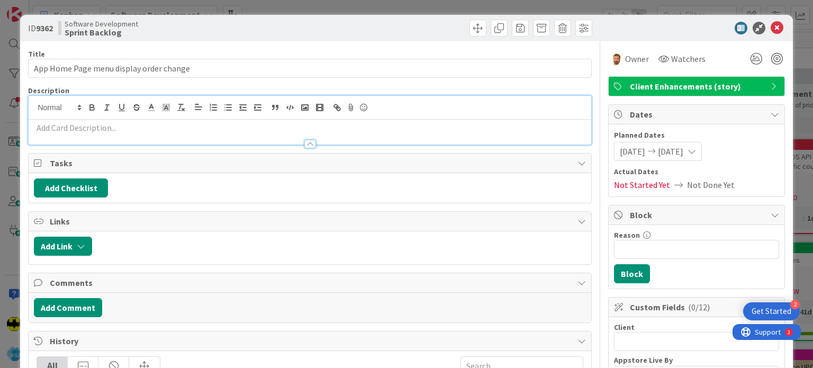
click at [176, 129] on p at bounding box center [310, 128] width 552 height 12
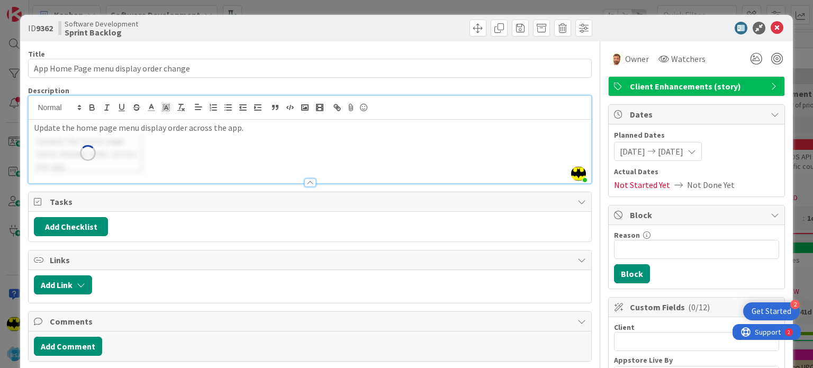
click at [194, 150] on div "Update the home page menu display order across the app." at bounding box center [310, 152] width 562 height 64
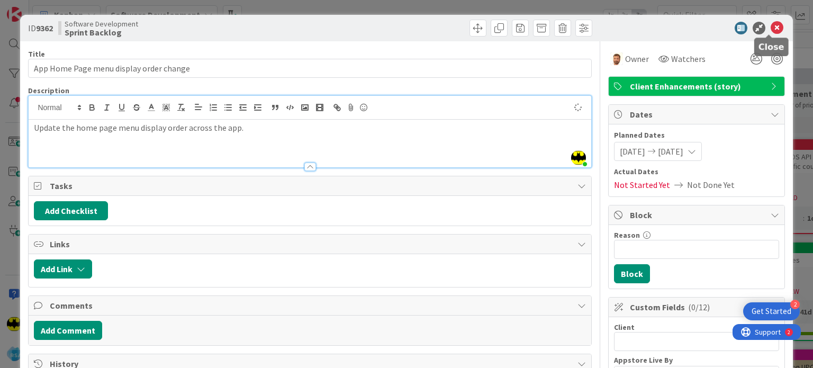
type input "App Home Page menu display order change"
click at [771, 26] on icon at bounding box center [777, 28] width 13 height 13
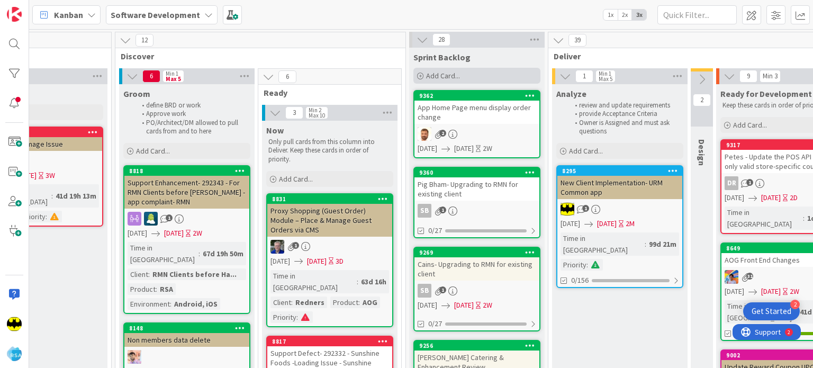
click at [417, 75] on icon at bounding box center [420, 76] width 6 height 6
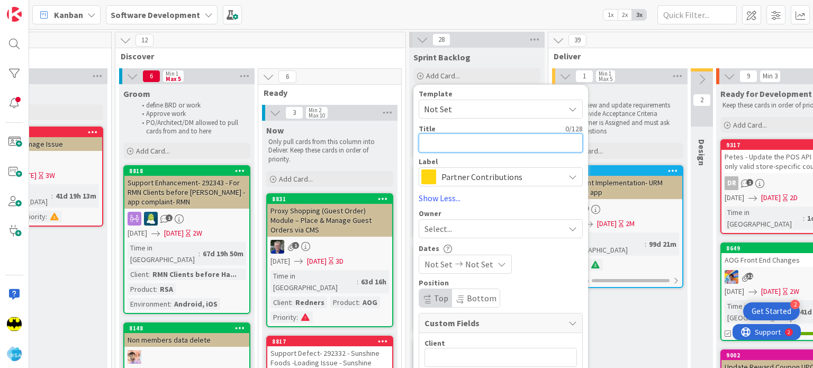
paste textarea "New Portal .NET framework migration"
type textarea "x"
type textarea "New Portal .NET framework migration"
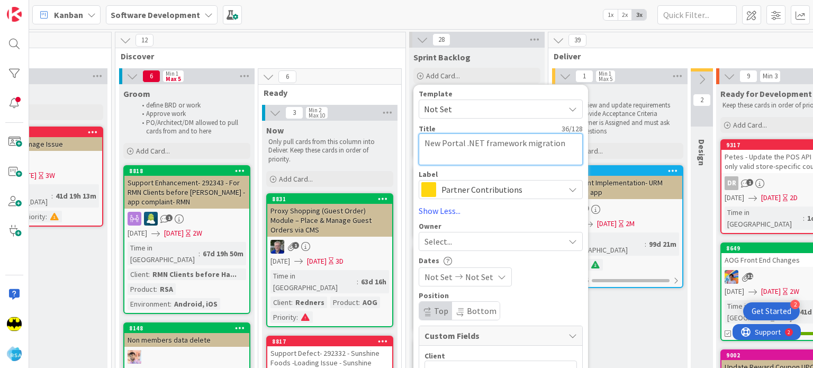
type textarea "x"
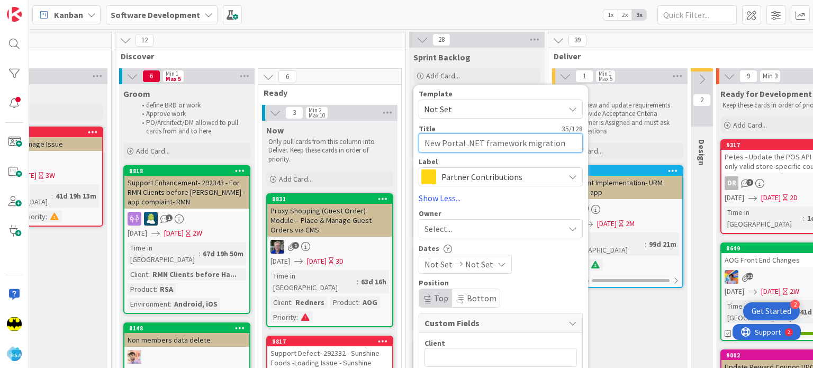
type textarea "New Portal .NET framework migration"
click at [482, 176] on span "Partner Contributions" at bounding box center [501, 176] width 118 height 15
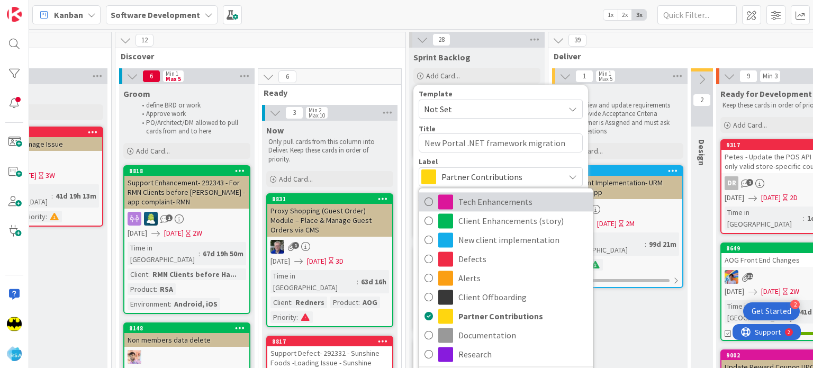
click at [485, 207] on span "Tech Enhancements" at bounding box center [523, 202] width 129 height 16
type textarea "x"
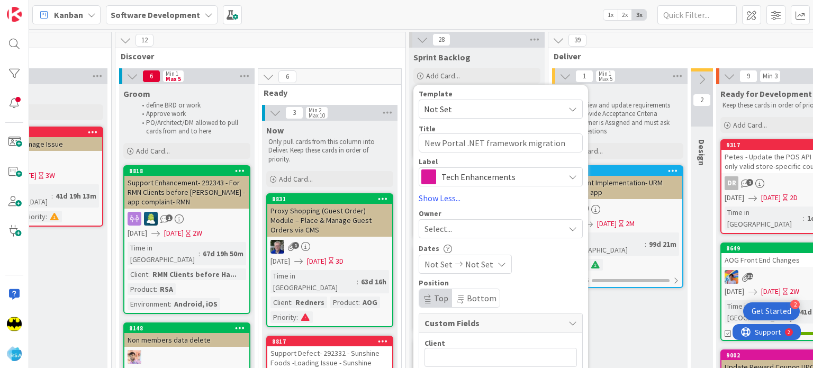
click at [456, 221] on div "Select..." at bounding box center [501, 228] width 164 height 19
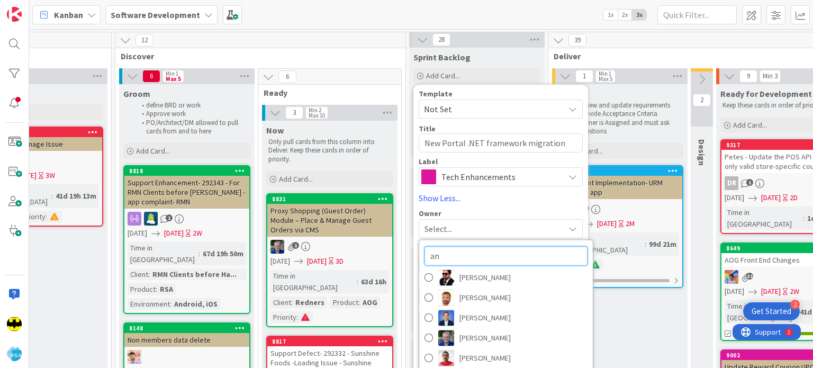
click at [449, 258] on input "an" at bounding box center [506, 255] width 163 height 19
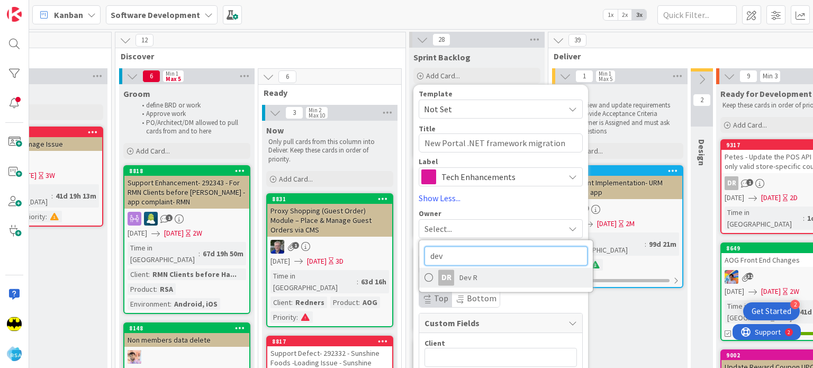
type input "dev"
click at [463, 278] on span "Dev R" at bounding box center [469, 278] width 18 height 16
type textarea "x"
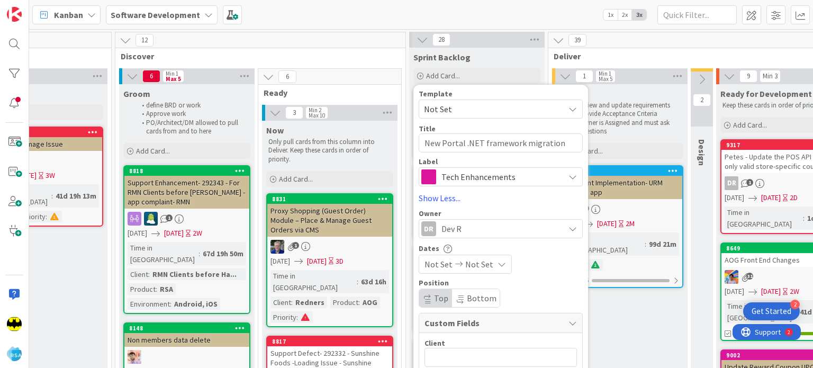
click at [434, 264] on span "Not Set" at bounding box center [439, 264] width 28 height 13
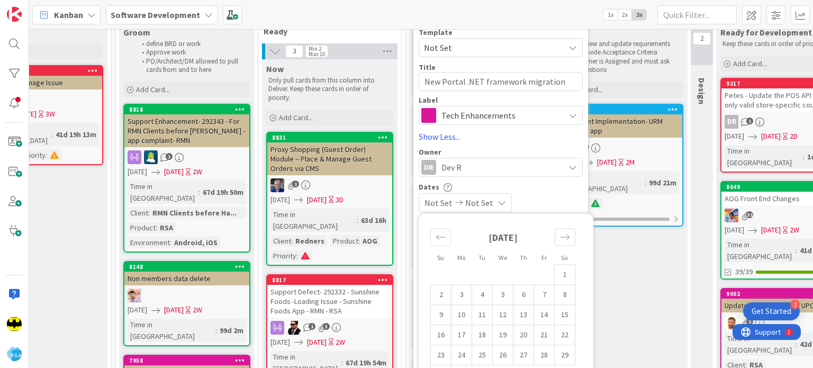
scroll to position [61, 620]
drag, startPoint x: 435, startPoint y: 226, endPoint x: 441, endPoint y: 237, distance: 12.8
click at [441, 237] on div "October 2025 1 2 3 4 5 6 7 8 9 10 11 12 13 14 15 16 17 18 19 20 21 22 23 24 25 …" at bounding box center [503, 308] width 168 height 179
click at [441, 237] on icon "Move backward to switch to the previous month." at bounding box center [441, 237] width 10 height 10
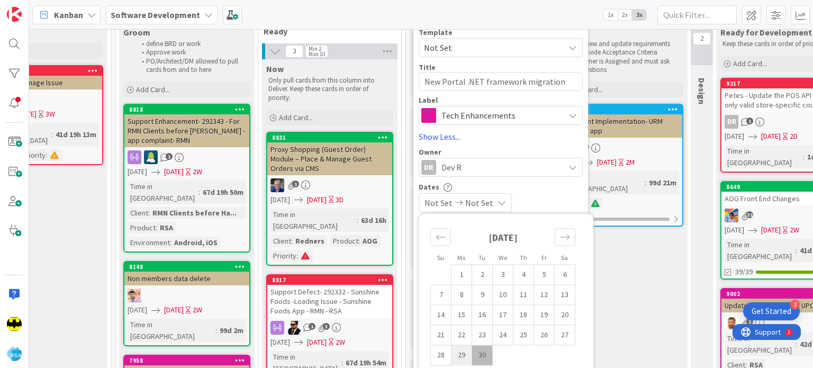
click at [464, 353] on td "29" at bounding box center [462, 355] width 21 height 20
type input "[DATE]"
type textarea "x"
click at [562, 240] on icon "Move forward to switch to the next month." at bounding box center [565, 237] width 10 height 10
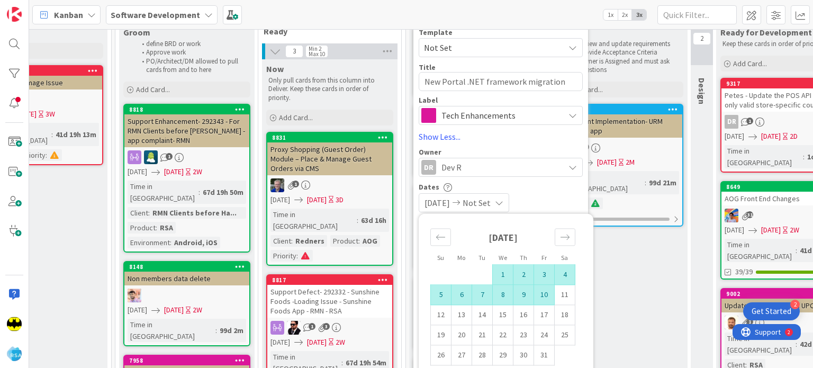
click at [544, 294] on td "10" at bounding box center [544, 295] width 21 height 20
type input "[DATE]"
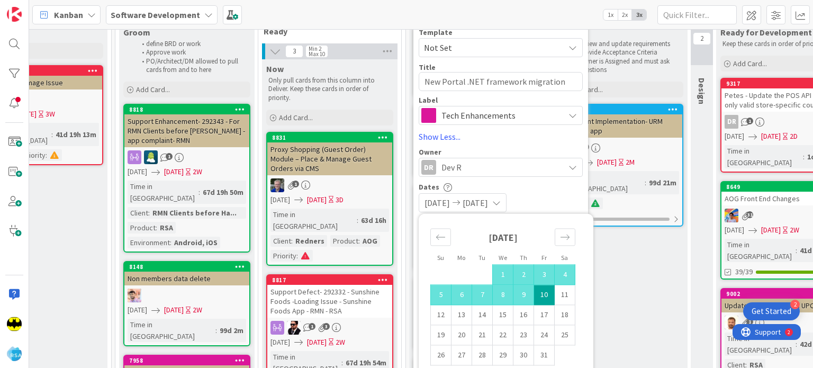
click at [546, 204] on div "09/29/2025 10/10/2025" at bounding box center [501, 202] width 164 height 19
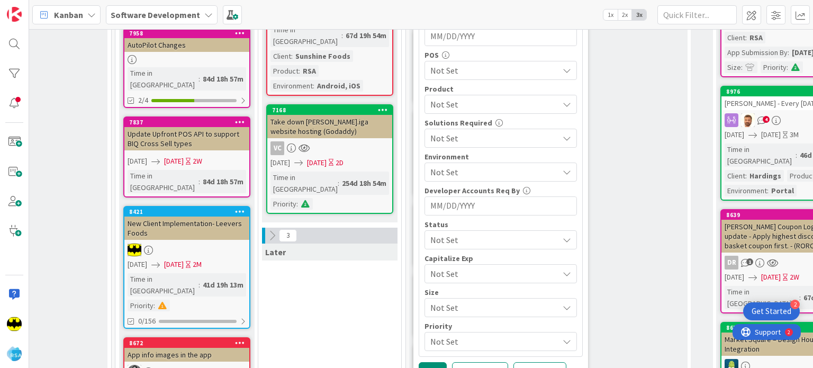
scroll to position [451, 620]
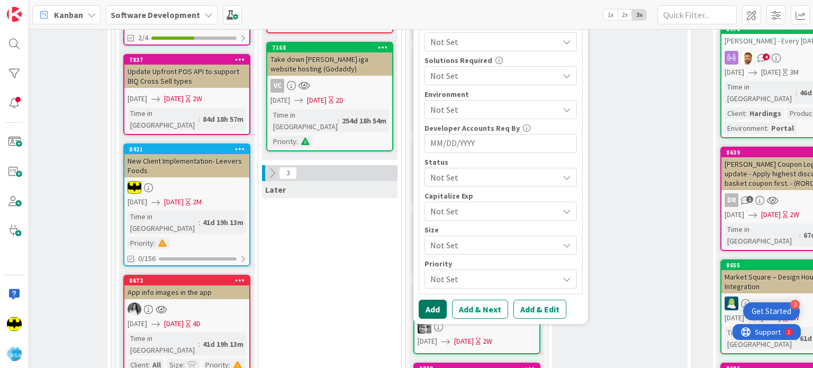
click at [426, 302] on button "Add" at bounding box center [433, 309] width 28 height 19
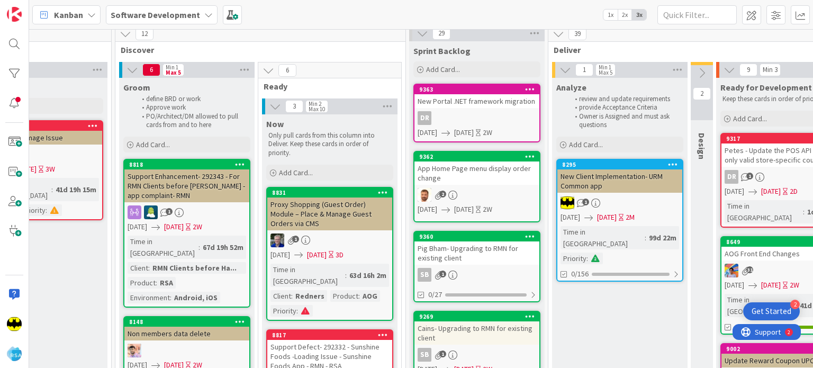
scroll to position [0, 620]
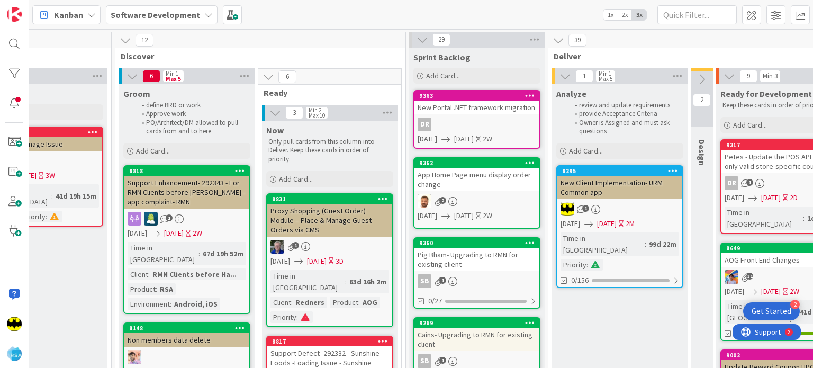
click at [458, 124] on div "DR" at bounding box center [477, 125] width 125 height 14
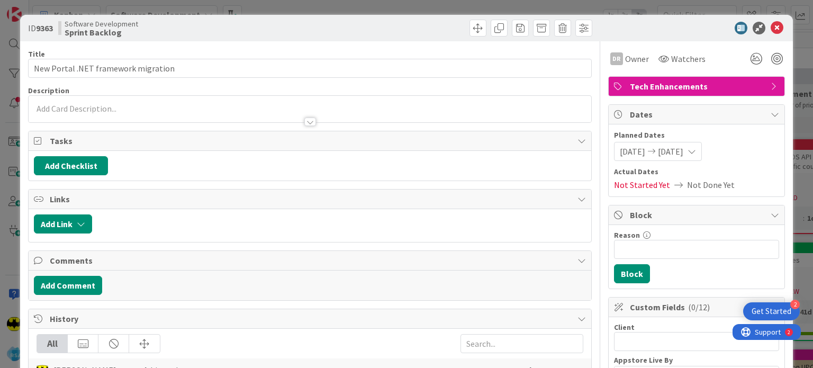
click at [240, 107] on p at bounding box center [310, 109] width 552 height 12
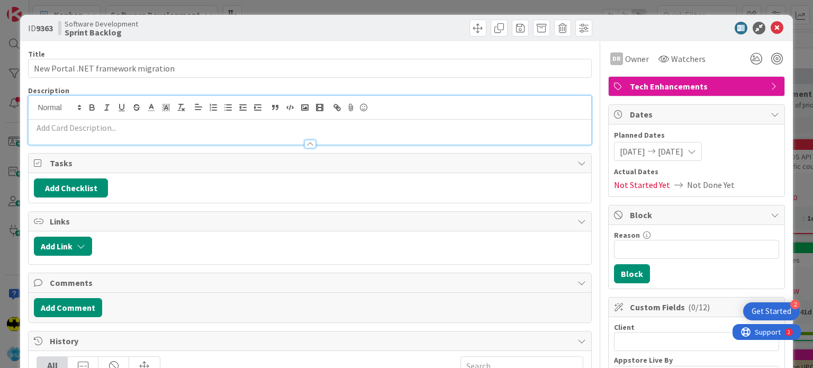
click at [221, 127] on p at bounding box center [310, 128] width 552 height 12
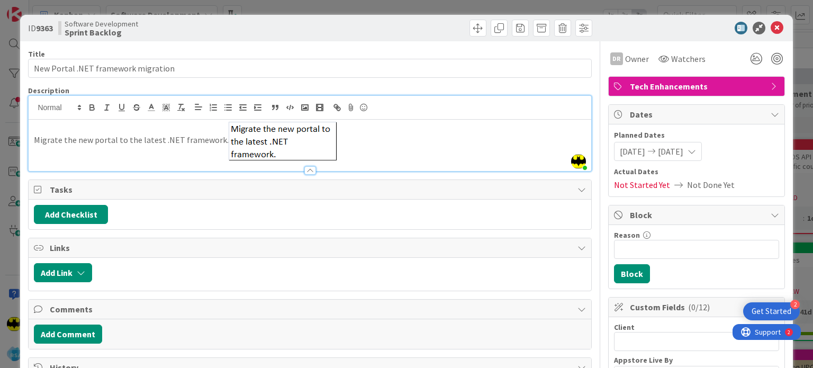
click at [231, 154] on div "Migrate the new portal to the latest .NET framework." at bounding box center [310, 145] width 562 height 51
click at [771, 27] on icon at bounding box center [777, 28] width 13 height 13
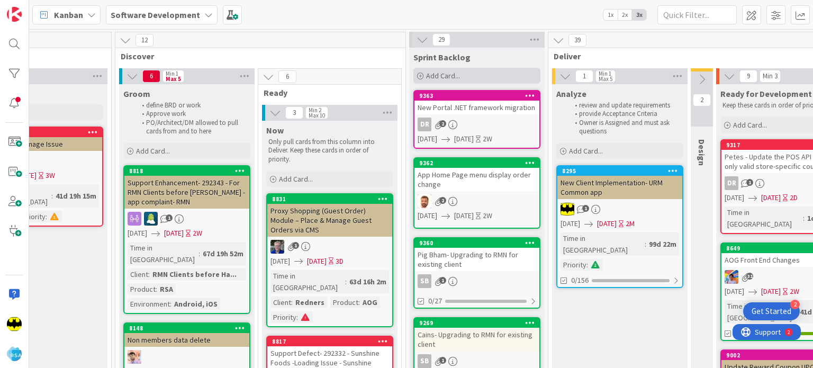
click at [418, 77] on icon at bounding box center [420, 76] width 6 height 6
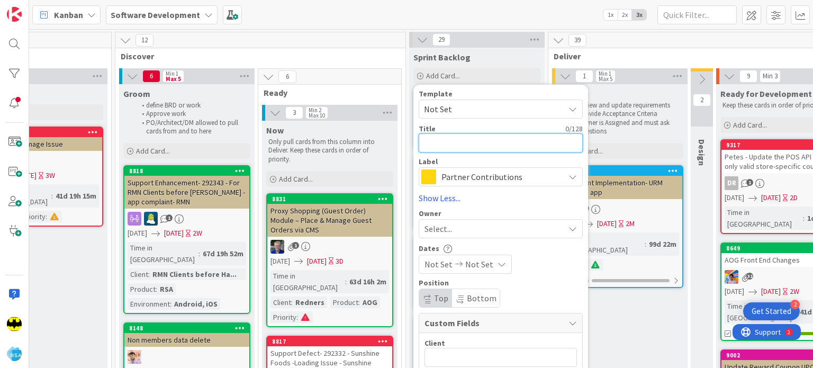
paste textarea "Latest mobile API .NET framework migration"
type textarea "x"
type textarea "Latest mobile API .NET framework migration"
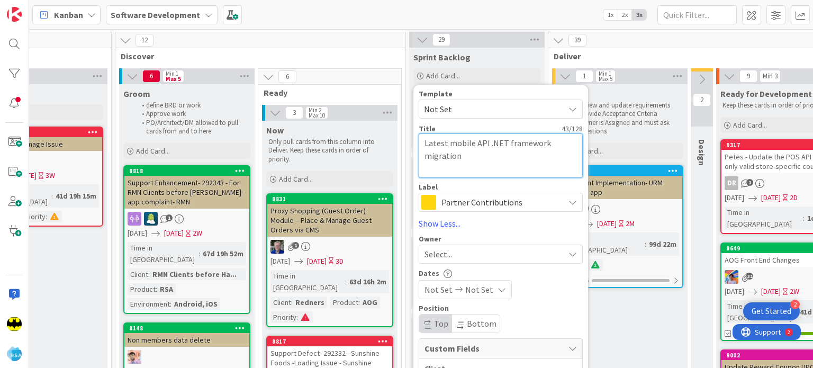
type textarea "x"
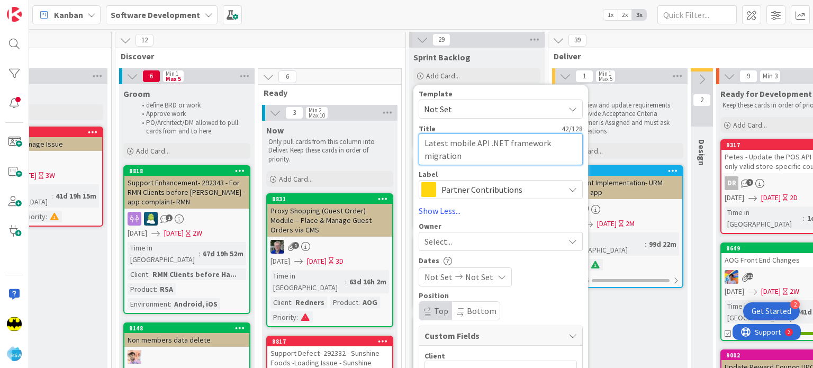
type textarea "Latest mobile API .NET framework migration"
click at [462, 192] on span "Partner Contributions" at bounding box center [501, 189] width 118 height 15
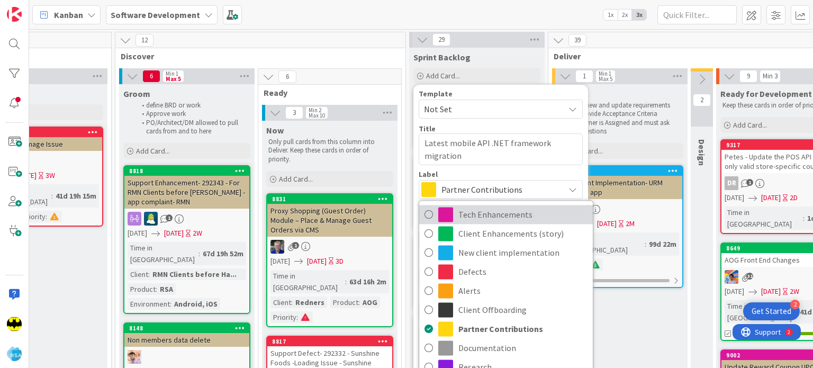
click at [469, 212] on span "Tech Enhancements" at bounding box center [523, 215] width 129 height 16
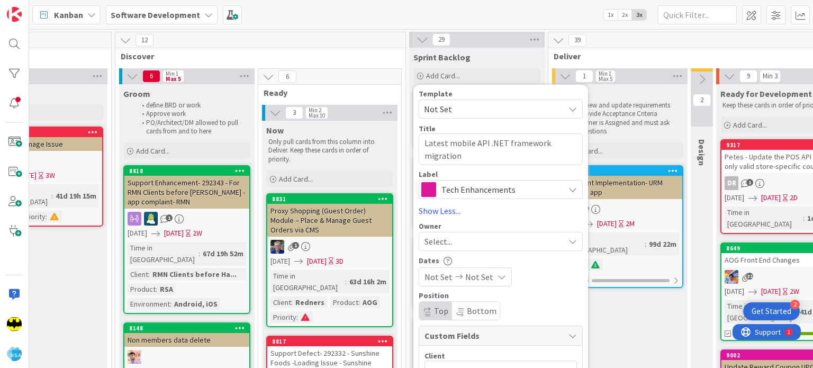
click at [443, 245] on span "Select..." at bounding box center [439, 241] width 28 height 13
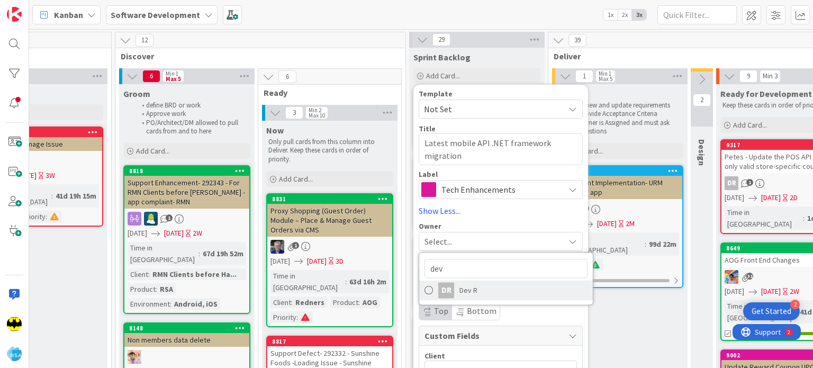
click at [457, 287] on link "DR Dev R" at bounding box center [506, 290] width 174 height 20
type textarea "x"
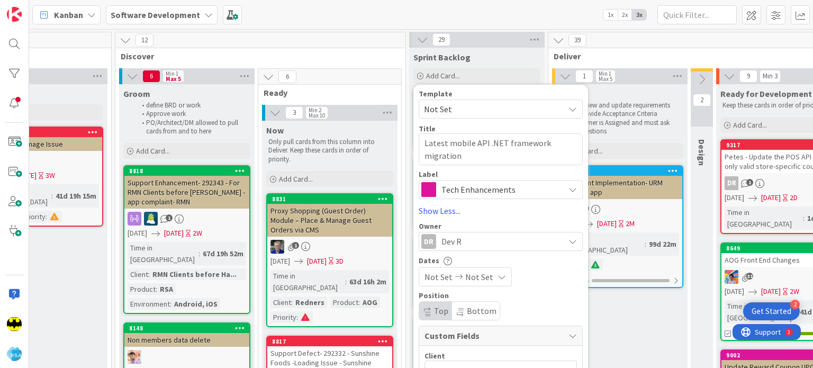
click at [441, 280] on span "Not Set" at bounding box center [439, 277] width 28 height 13
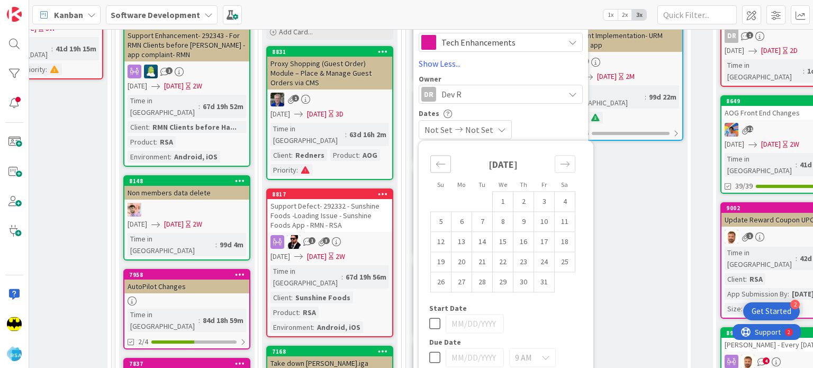
click at [446, 156] on div "Move backward to switch to the previous month." at bounding box center [441, 163] width 21 height 17
click at [463, 283] on td "29" at bounding box center [462, 282] width 21 height 20
type input "[DATE]"
type textarea "x"
click at [568, 162] on icon "Move forward to switch to the next month." at bounding box center [565, 163] width 9 height 5
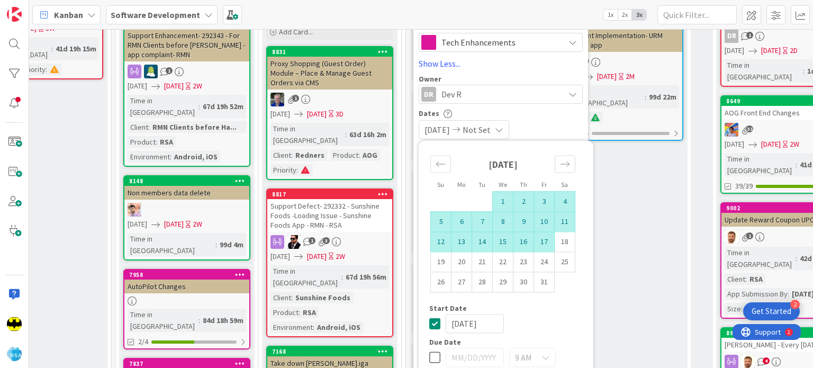
click at [543, 232] on td "17" at bounding box center [544, 241] width 21 height 20
type input "10/17/2025"
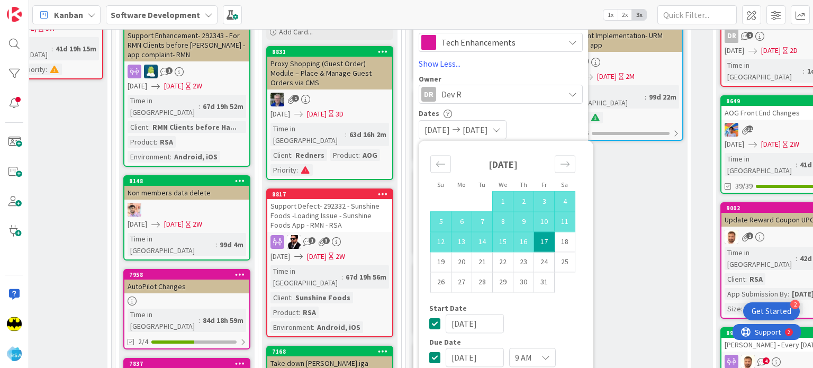
type textarea "x"
click at [543, 223] on td "10" at bounding box center [544, 221] width 21 height 20
type input "[DATE]"
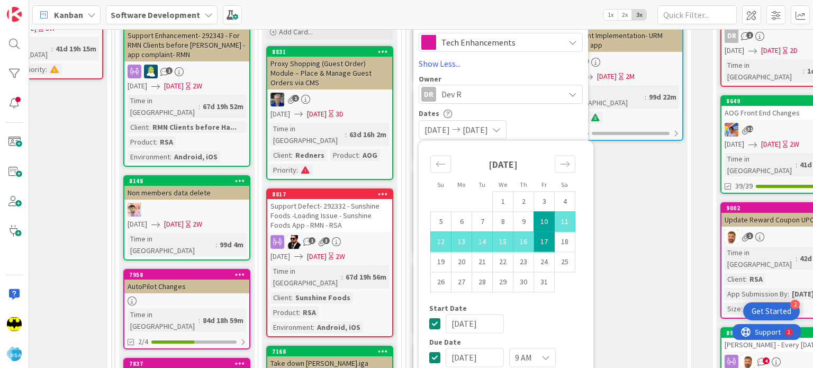
type textarea "x"
click at [432, 165] on div "Move backward to switch to the previous month." at bounding box center [441, 163] width 21 height 17
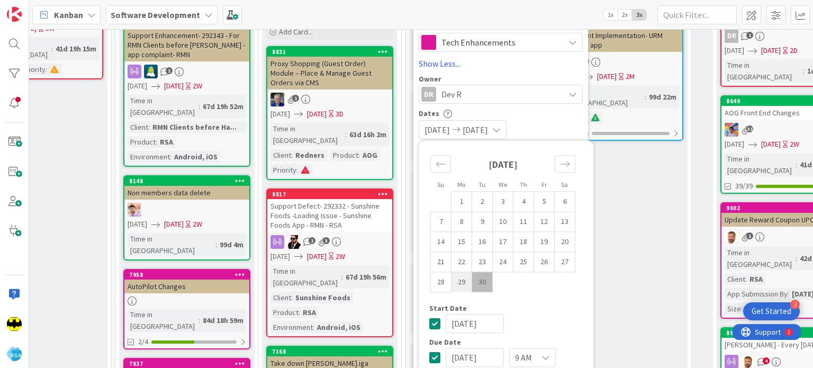
click at [455, 284] on td "29" at bounding box center [462, 282] width 21 height 20
type input "[DATE]"
type textarea "x"
click at [559, 163] on div "Move forward to switch to the next month." at bounding box center [565, 163] width 21 height 17
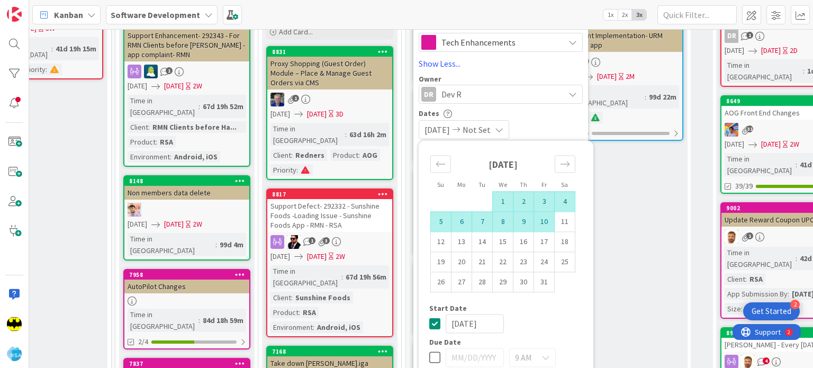
click at [541, 218] on td "10" at bounding box center [544, 221] width 21 height 20
type input "[DATE]"
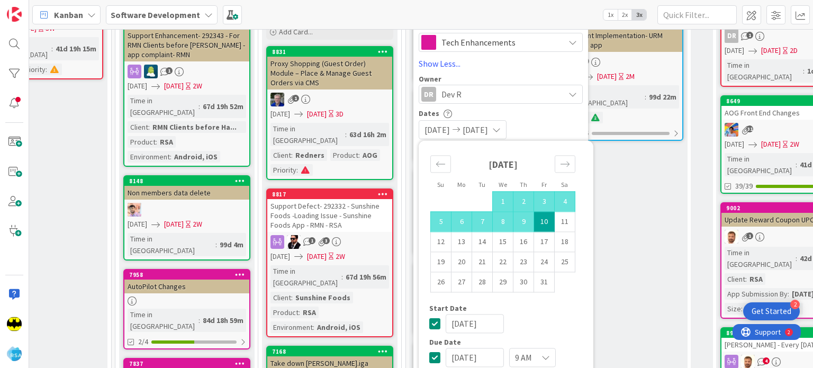
click at [537, 320] on div "[DATE]" at bounding box center [506, 323] width 154 height 19
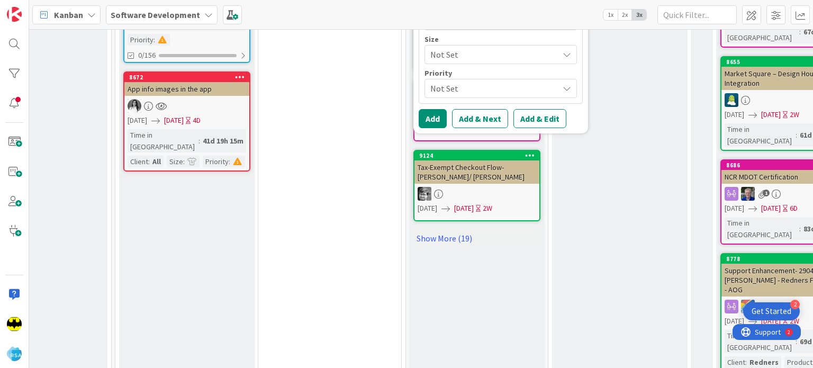
scroll to position [655, 620]
click at [430, 109] on button "Add" at bounding box center [433, 118] width 28 height 19
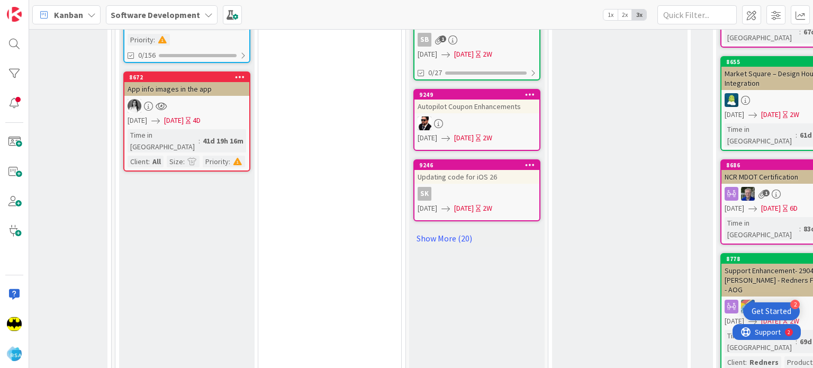
scroll to position [0, 620]
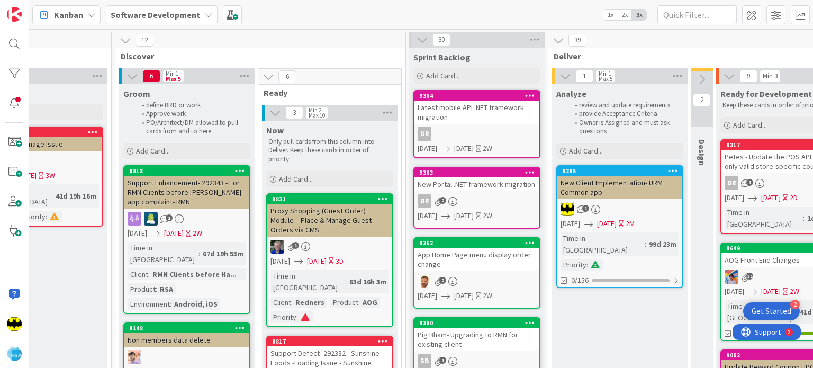
click at [496, 101] on div "Latest mobile API .NET framework migration" at bounding box center [477, 112] width 125 height 23
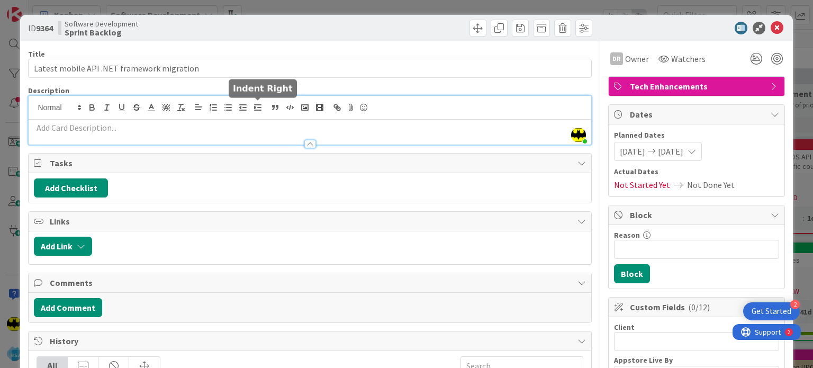
click at [256, 106] on div "Abhipsha Chakraborty just joined" at bounding box center [310, 120] width 562 height 49
click at [233, 127] on p at bounding box center [310, 128] width 552 height 12
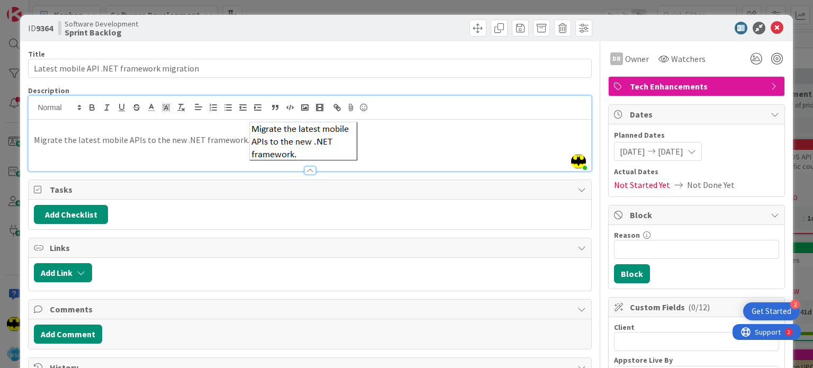
click at [51, 29] on b "9364" at bounding box center [44, 28] width 17 height 11
copy b "9364"
click at [771, 24] on icon at bounding box center [777, 28] width 13 height 13
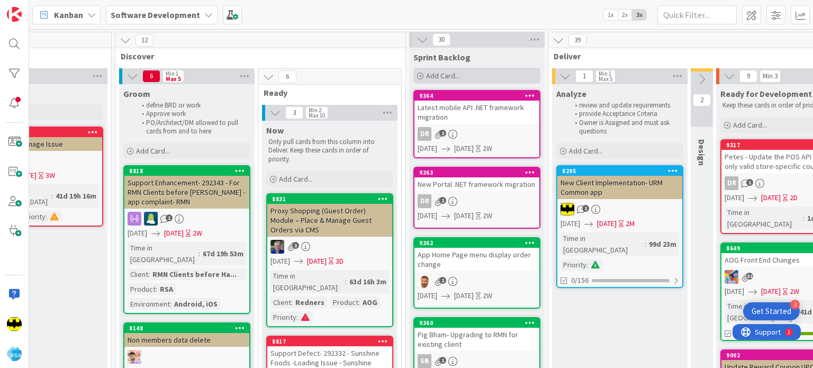
click at [426, 75] on span "Add Card..." at bounding box center [443, 76] width 34 height 10
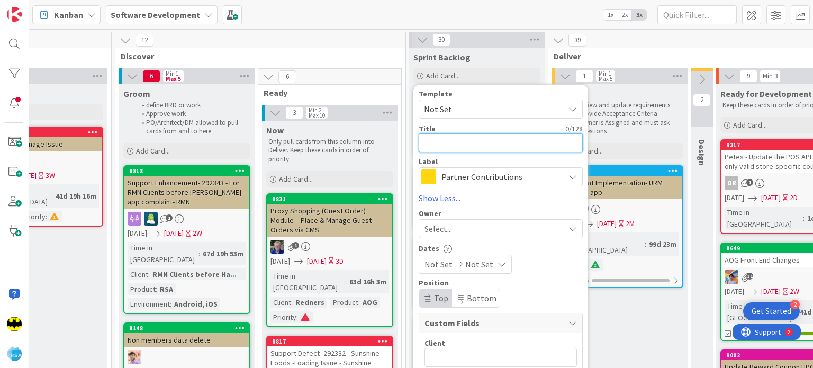
paste textarea "Publish latest code to new servers"
type textarea "x"
type textarea "Publish latest code to new servers"
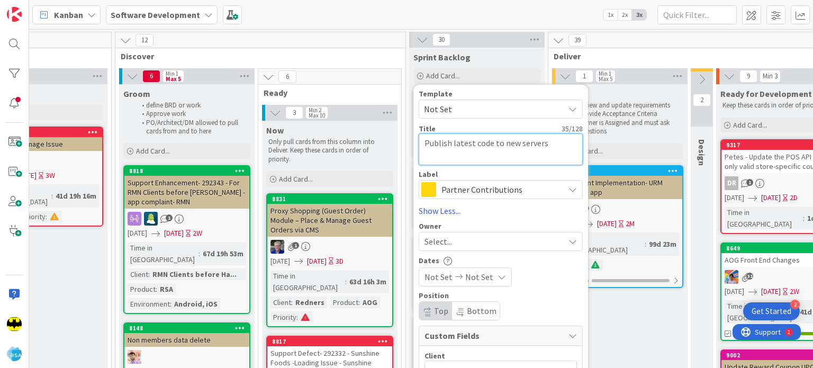
click at [444, 144] on textarea "Publish latest code to new servers" at bounding box center [501, 149] width 164 height 32
type textarea "x"
type textarea "Publih latest code to new servers"
type textarea "x"
type textarea "Publish latest code to new servers"
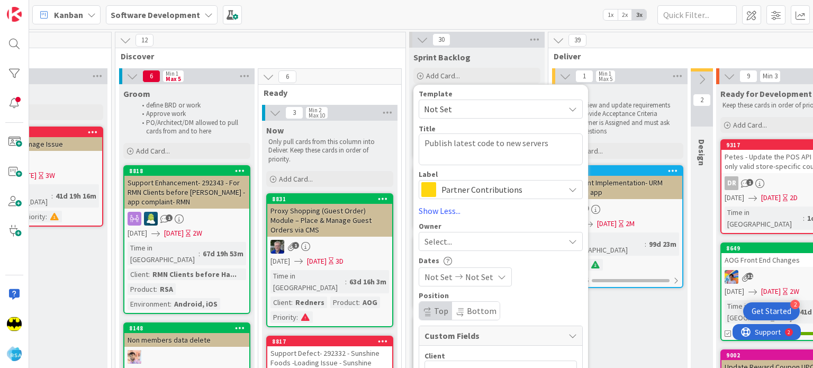
click at [464, 189] on span "Partner Contributions" at bounding box center [501, 189] width 118 height 15
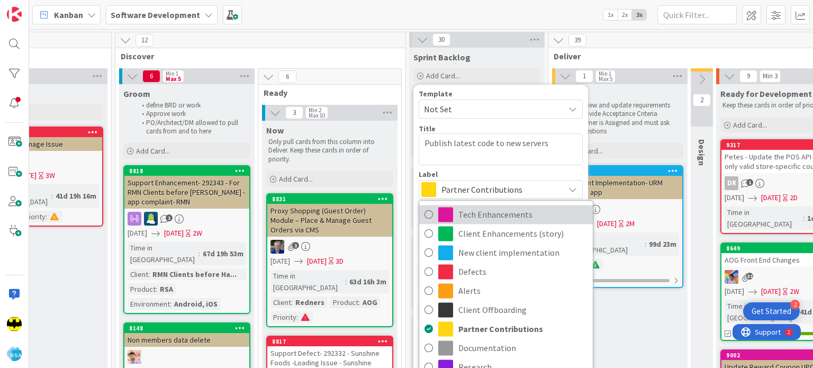
click at [470, 217] on span "Tech Enhancements" at bounding box center [523, 215] width 129 height 16
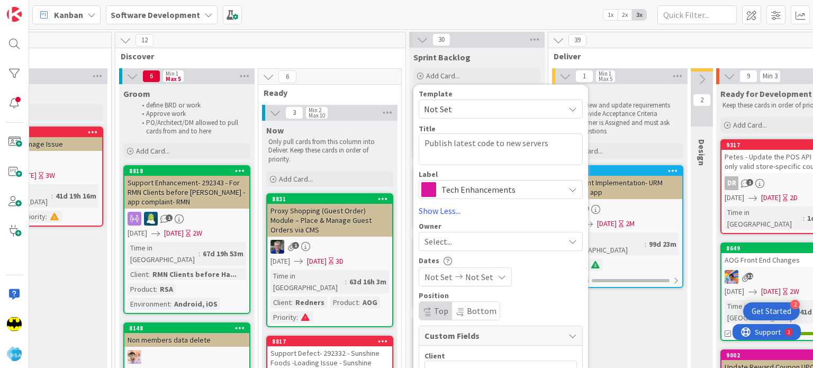
click at [441, 235] on span "Select..." at bounding box center [439, 241] width 28 height 13
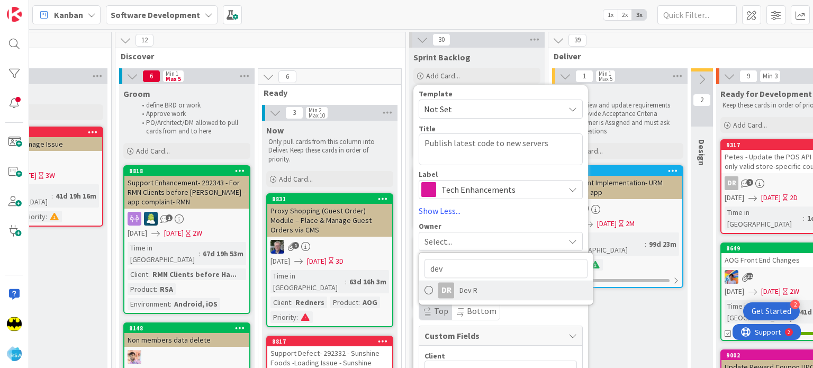
click at [472, 288] on span "Dev R" at bounding box center [469, 290] width 18 height 16
type textarea "x"
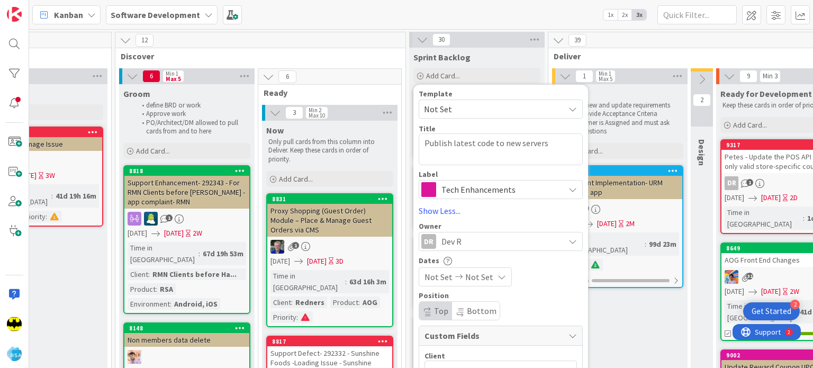
click at [445, 277] on span "Not Set" at bounding box center [439, 277] width 28 height 13
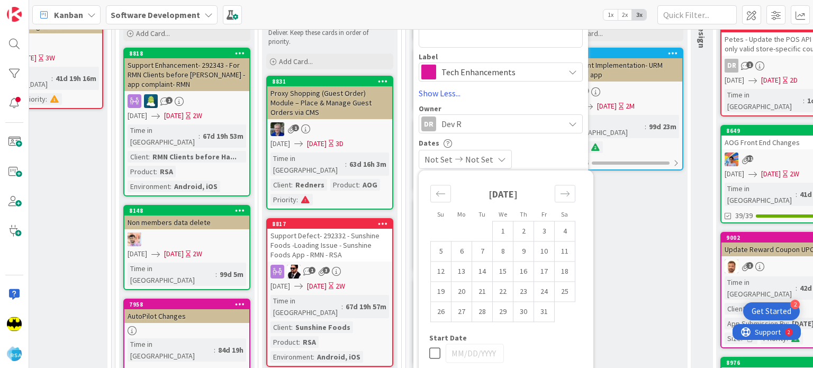
scroll to position [123, 620]
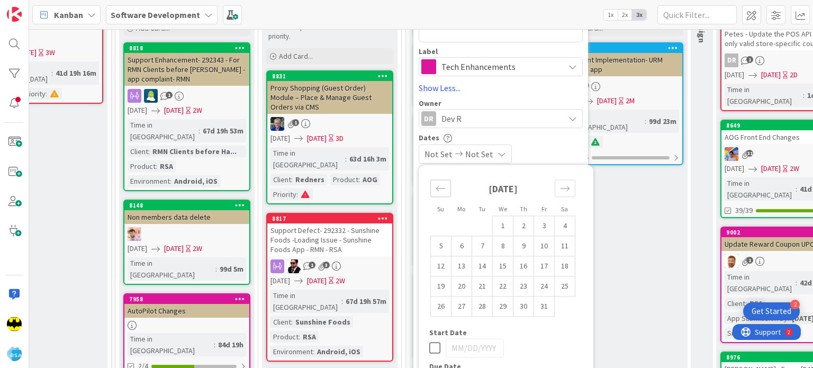
click at [442, 190] on icon "Move backward to switch to the previous month." at bounding box center [441, 188] width 10 height 10
click at [463, 298] on td "29" at bounding box center [462, 306] width 21 height 20
type input "[DATE]"
type textarea "x"
click at [557, 192] on div "Move forward to switch to the next month." at bounding box center [565, 188] width 21 height 17
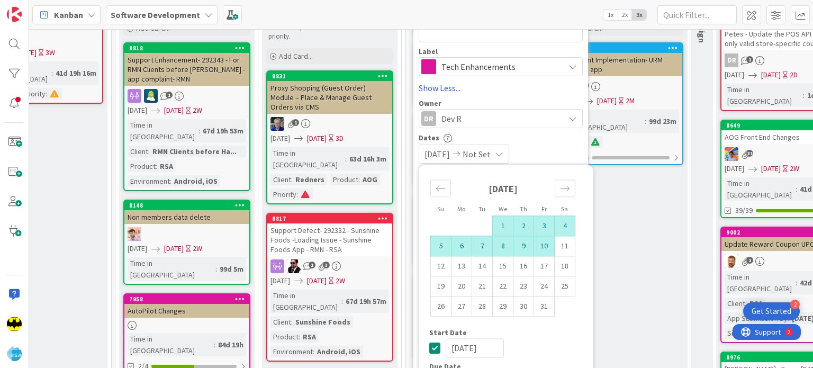
click at [540, 249] on td "10" at bounding box center [544, 246] width 21 height 20
type input "[DATE]"
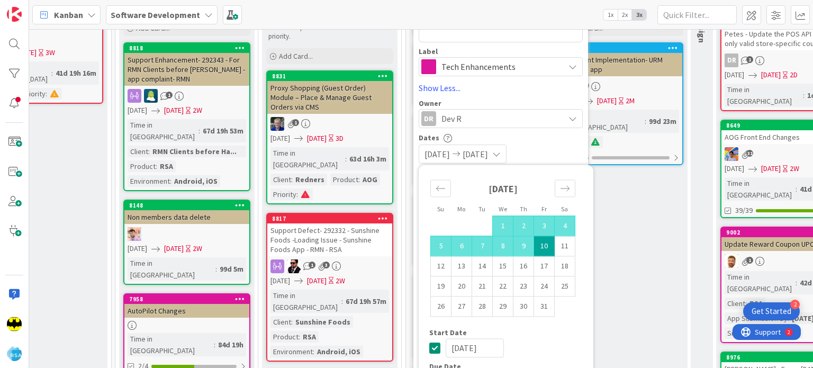
type textarea "x"
click at [524, 137] on div "Dates" at bounding box center [501, 137] width 164 height 9
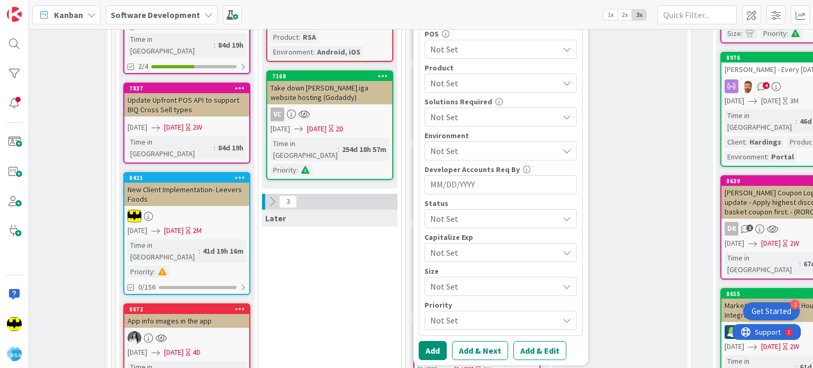
scroll to position [461, 620]
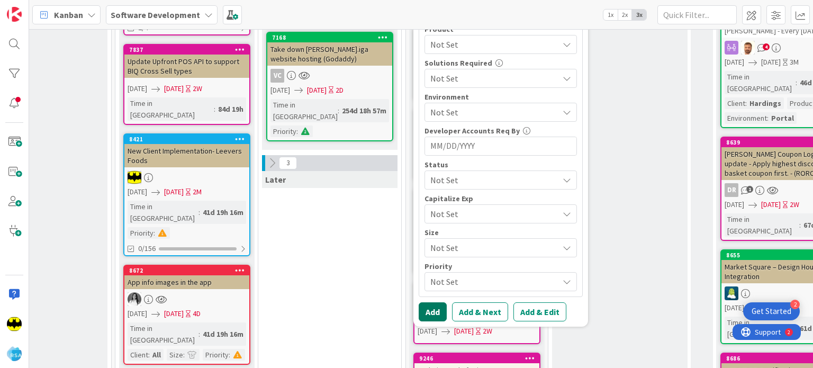
click at [429, 310] on button "Add" at bounding box center [433, 311] width 28 height 19
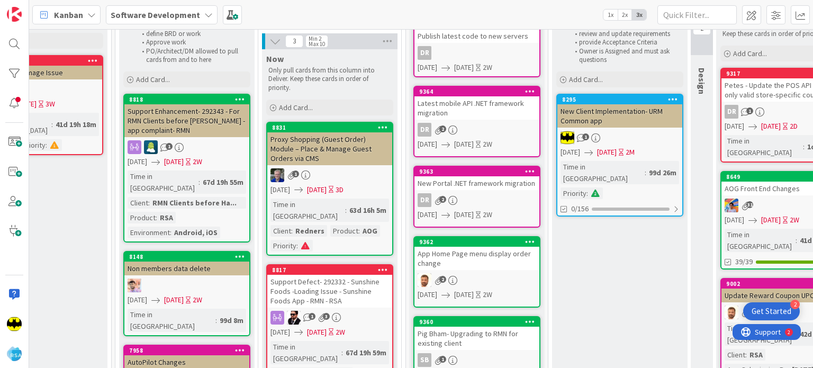
scroll to position [0, 620]
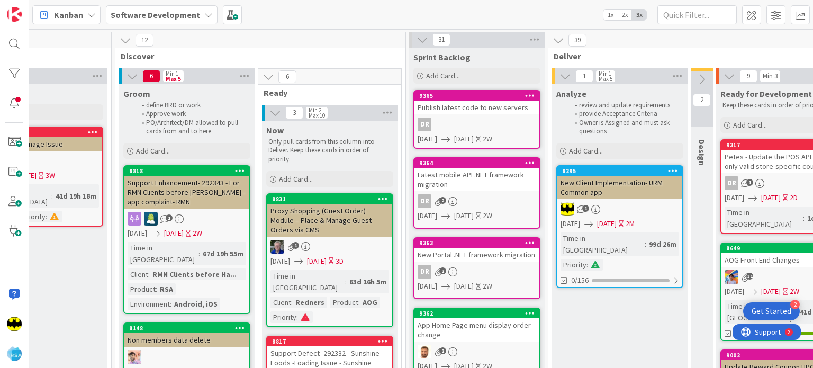
click at [486, 107] on div "Publish latest code to new servers" at bounding box center [477, 108] width 125 height 14
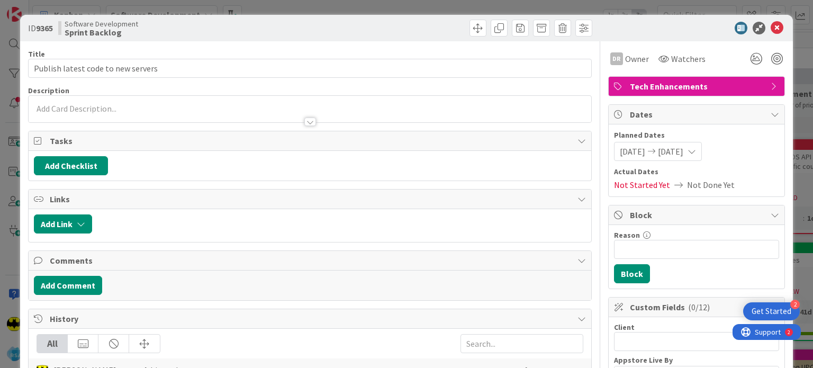
click at [189, 105] on p at bounding box center [310, 109] width 552 height 12
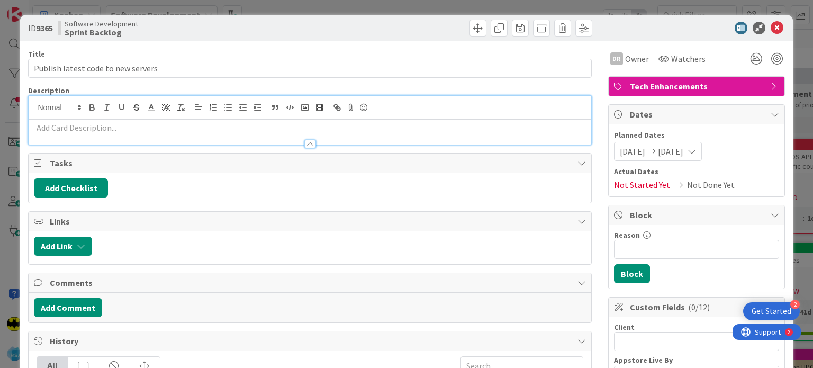
click at [173, 133] on div at bounding box center [310, 138] width 562 height 11
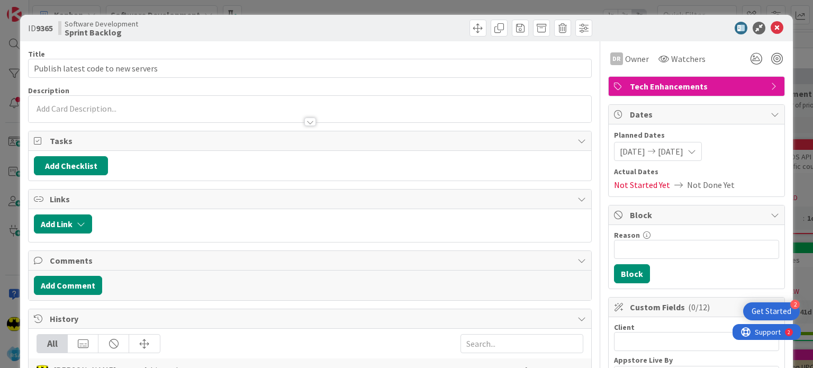
click at [170, 110] on p at bounding box center [310, 109] width 552 height 12
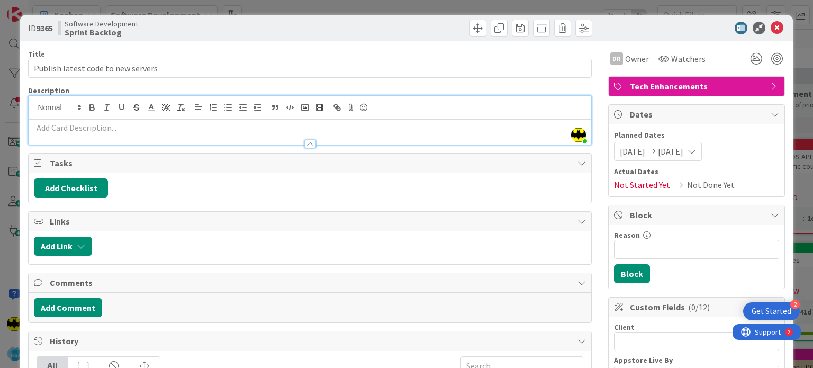
click at [151, 130] on p at bounding box center [310, 128] width 552 height 12
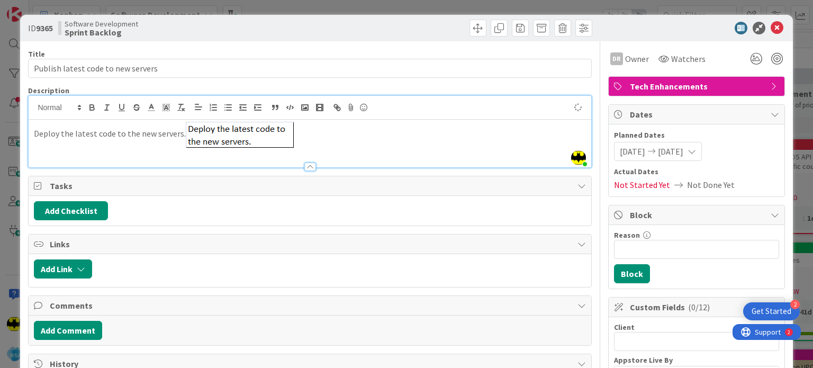
type input "Publish latest code to new servers"
click at [772, 28] on icon at bounding box center [777, 28] width 13 height 13
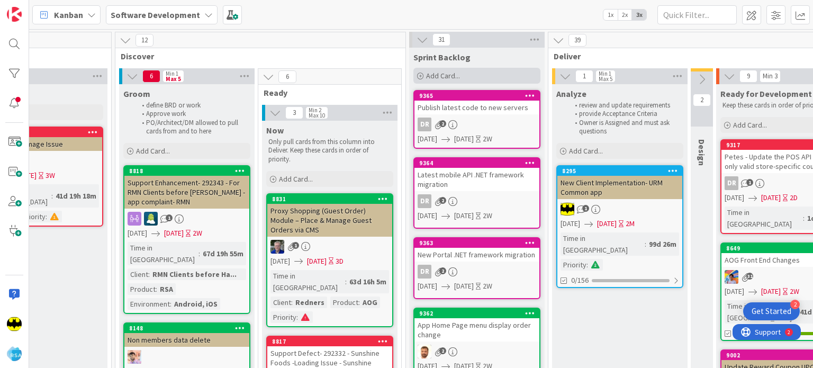
click at [419, 75] on icon at bounding box center [420, 76] width 6 height 6
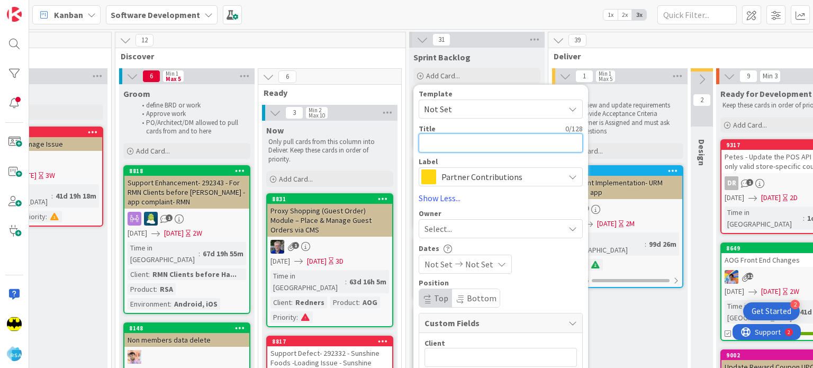
paste textarea "Search issue for Edwards"
type textarea "x"
type textarea "Search issue for Edwards"
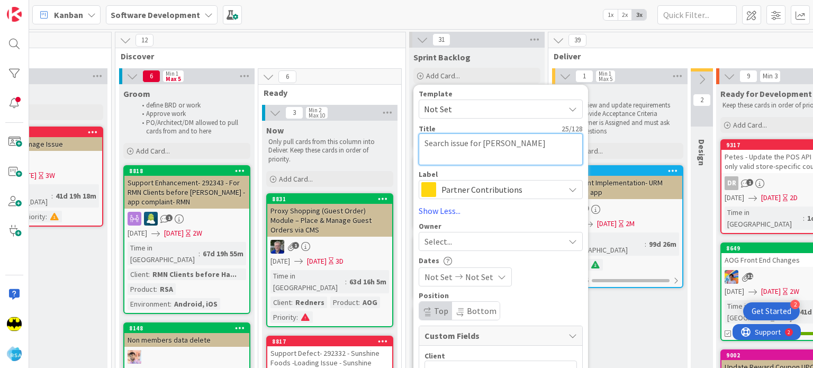
type textarea "x"
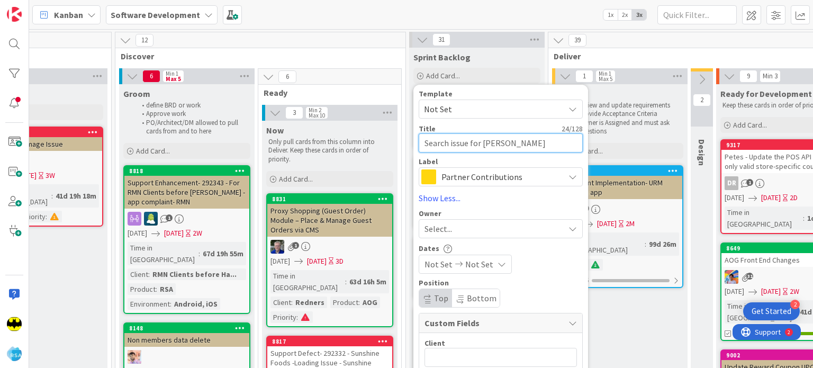
type textarea "Search issue for Edwards"
click at [468, 167] on div "Label Partner Contributions Tech Enhancements Client Enhancements (story) New c…" at bounding box center [501, 172] width 164 height 29
click at [467, 178] on span "Partner Contributions" at bounding box center [501, 176] width 118 height 15
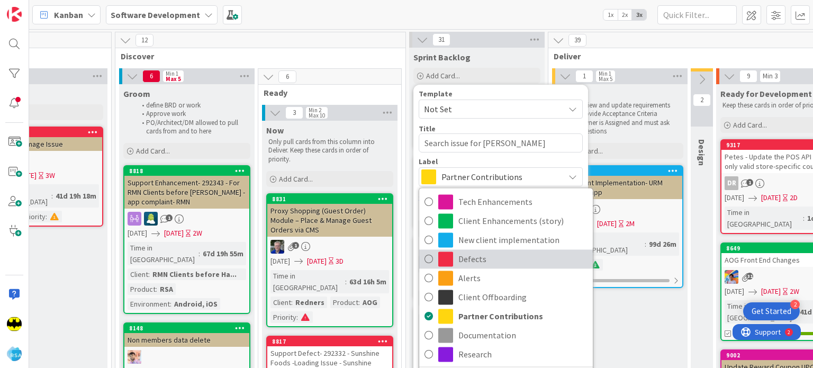
click at [460, 260] on span "Defects" at bounding box center [523, 259] width 129 height 16
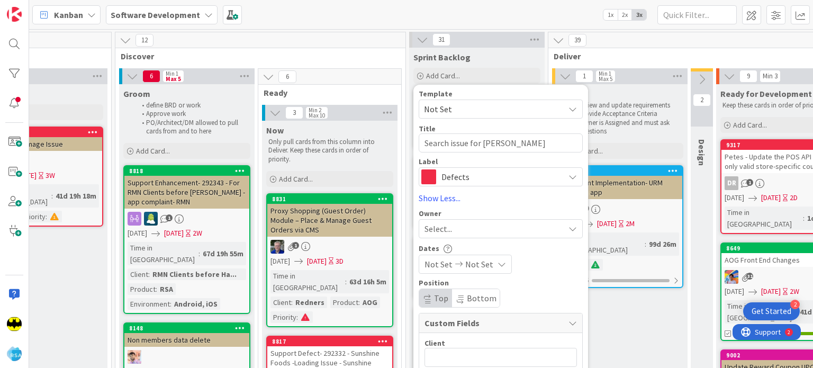
type textarea "x"
click at [450, 232] on span "Select..." at bounding box center [439, 228] width 28 height 13
click at [446, 256] on input "dev" at bounding box center [506, 255] width 163 height 19
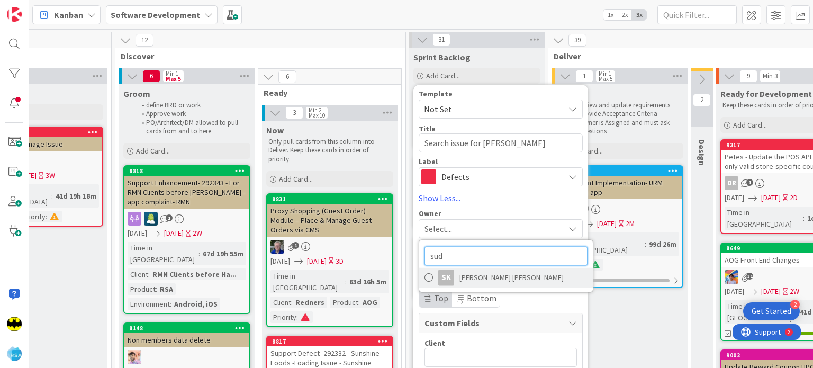
type input "sud"
click at [434, 275] on link "sk sudheer kumar kolasani" at bounding box center [506, 277] width 174 height 20
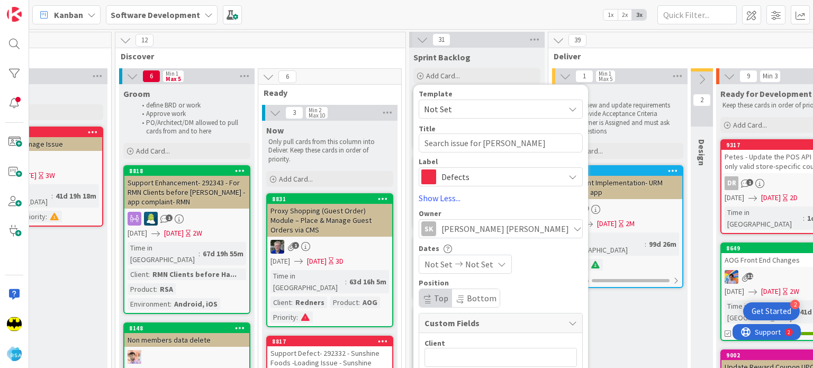
type textarea "x"
click at [440, 265] on span "Not Set" at bounding box center [439, 264] width 28 height 13
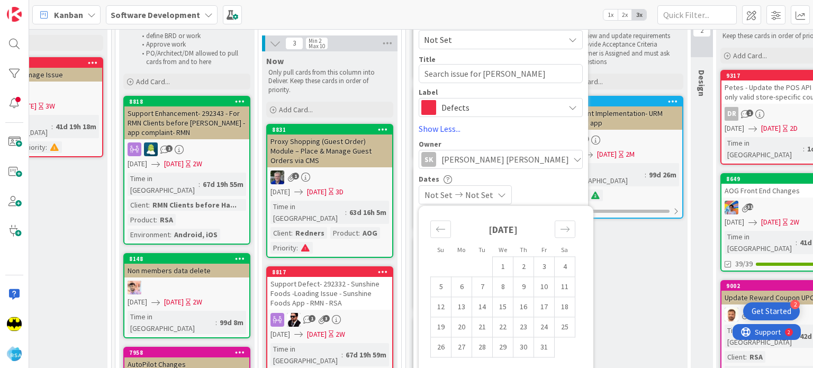
scroll to position [71, 620]
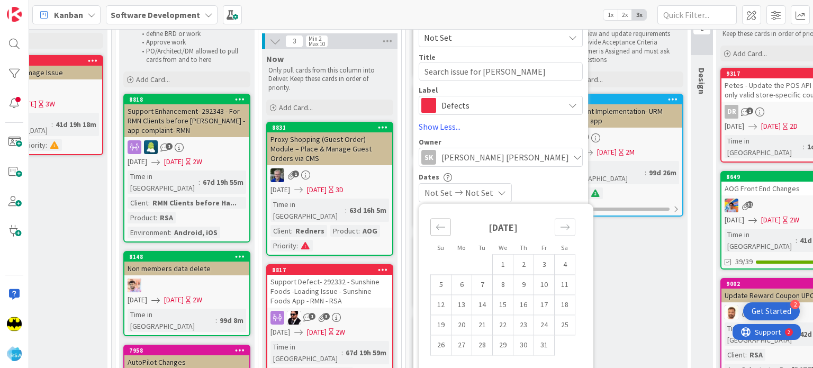
click at [443, 235] on div "Move backward to switch to the previous month." at bounding box center [441, 226] width 21 height 17
click at [464, 342] on td "29" at bounding box center [462, 345] width 21 height 20
type input "[DATE]"
type textarea "x"
click at [566, 231] on icon "Move forward to switch to the next month." at bounding box center [565, 227] width 10 height 10
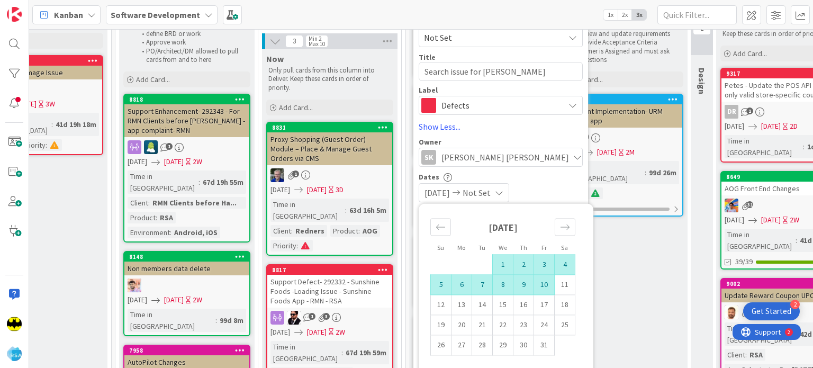
click at [541, 284] on td "10" at bounding box center [544, 285] width 21 height 20
type input "[DATE]"
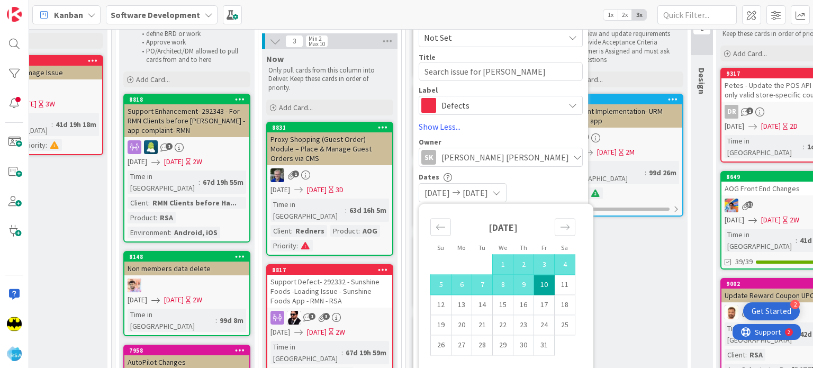
click at [541, 175] on div "Dates" at bounding box center [501, 176] width 164 height 9
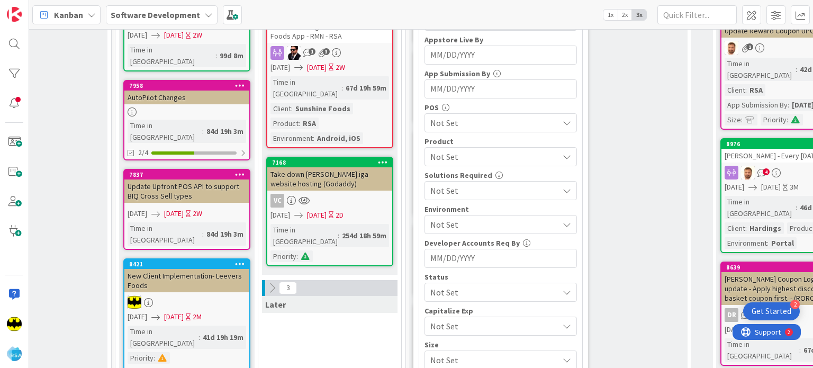
scroll to position [491, 620]
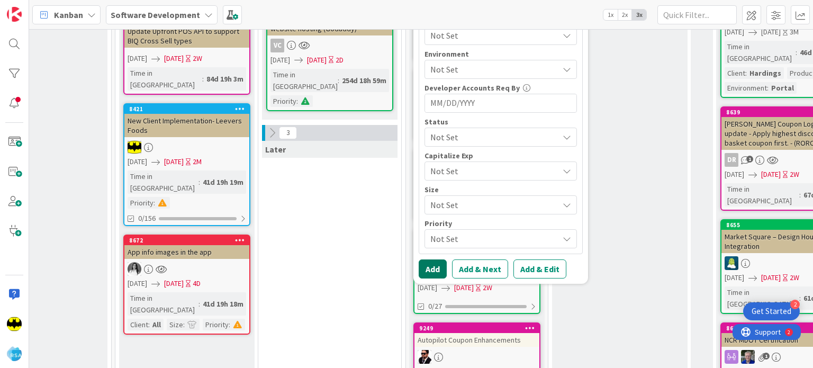
click at [446, 264] on button "Add" at bounding box center [433, 268] width 28 height 19
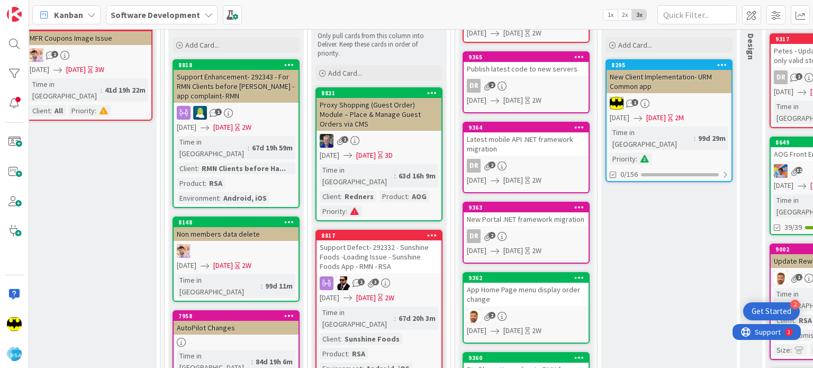
scroll to position [0, 571]
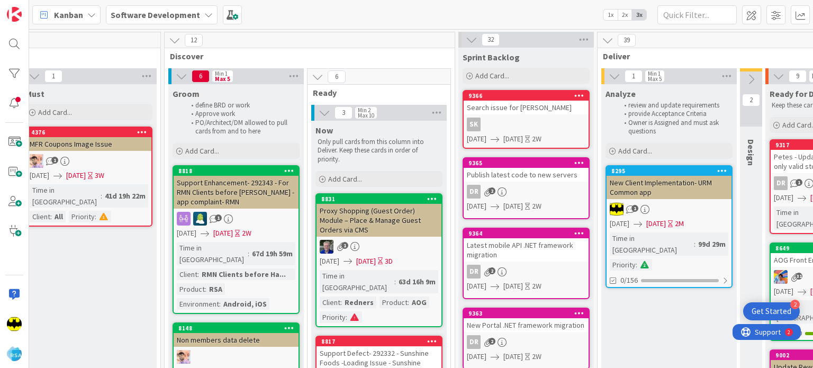
click at [487, 135] on span "[DATE]" at bounding box center [477, 138] width 20 height 11
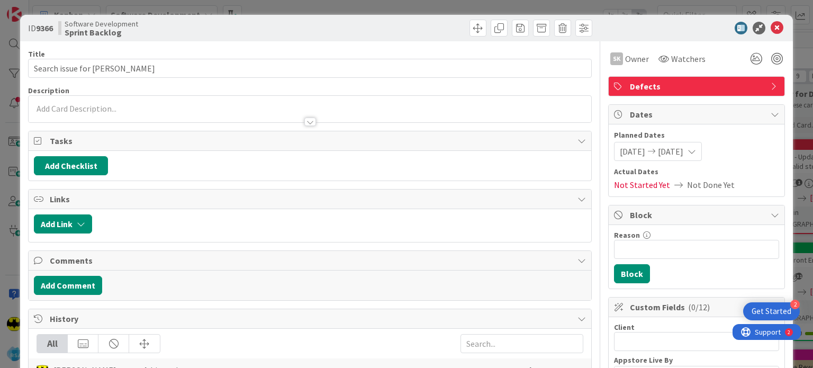
click at [212, 112] on div at bounding box center [310, 116] width 562 height 11
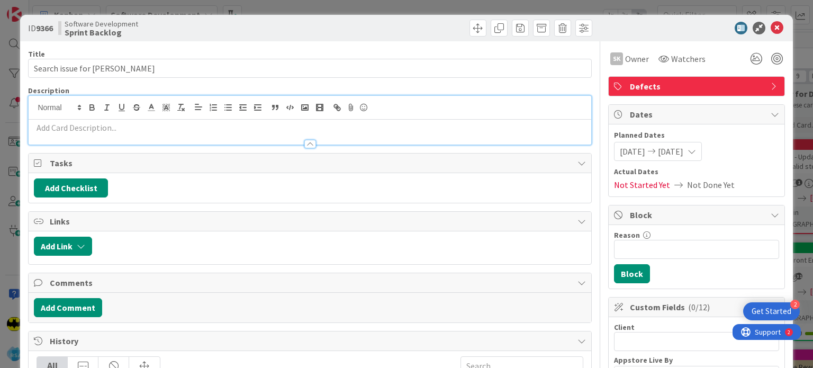
click at [181, 130] on p at bounding box center [310, 128] width 552 height 12
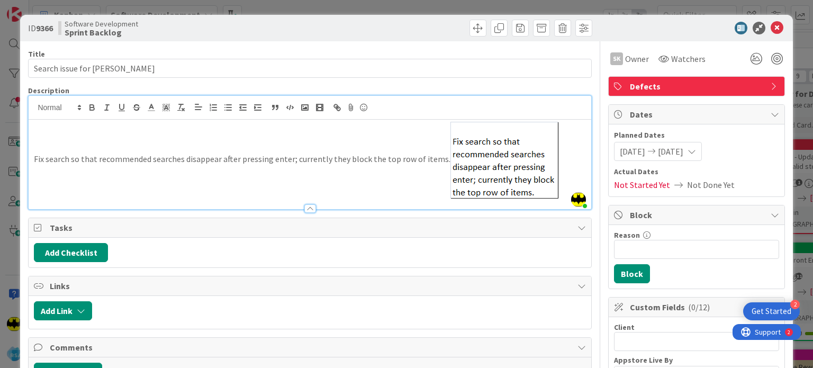
click at [409, 186] on p "Fix search so that recommended searches disappear after pressing enter; current…" at bounding box center [310, 160] width 552 height 77
click at [349, 187] on p "Fix search so that recommended searches disappear after pressing enter; current…" at bounding box center [310, 160] width 552 height 77
click at [771, 28] on icon at bounding box center [777, 28] width 13 height 13
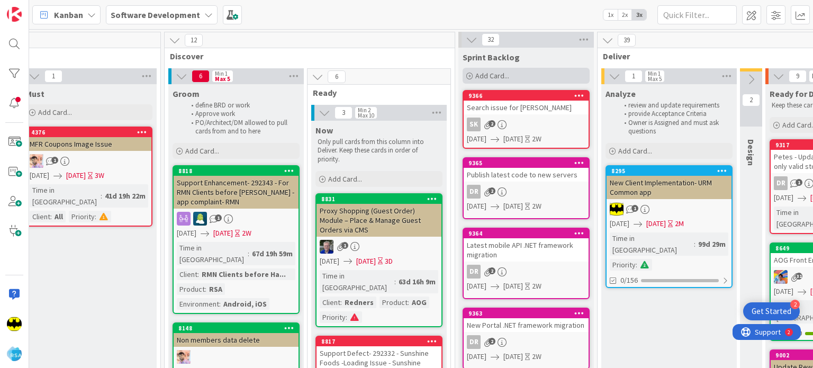
click at [469, 71] on div "Add Card..." at bounding box center [526, 76] width 127 height 16
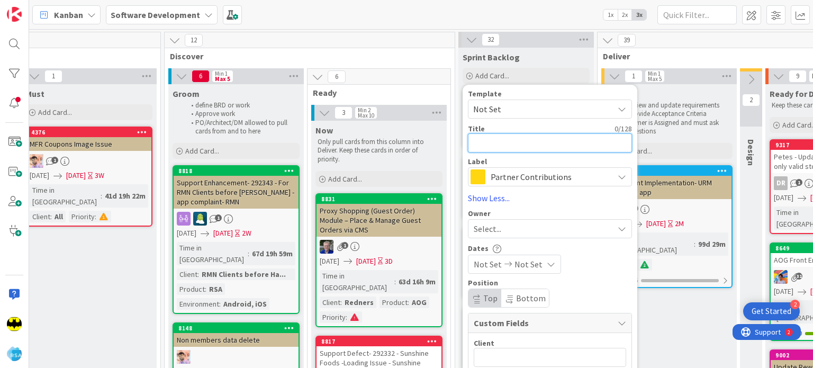
paste textarea "Redner's Catering/Meal Kit- Enhancements"
type textarea "x"
type textarea "Redner's Catering/Meal Kit- Enhancements"
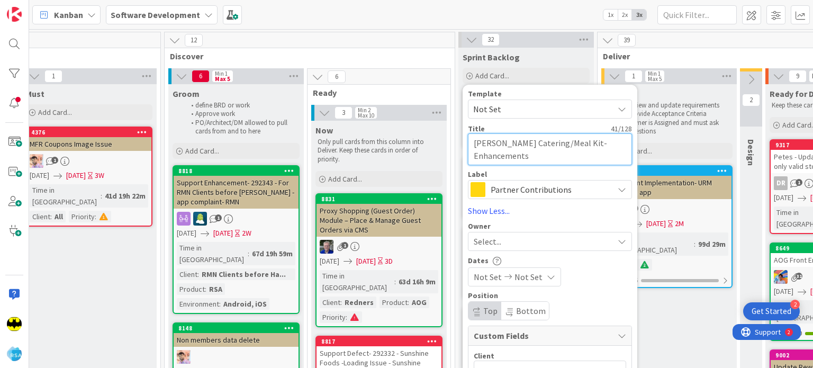
type textarea "x"
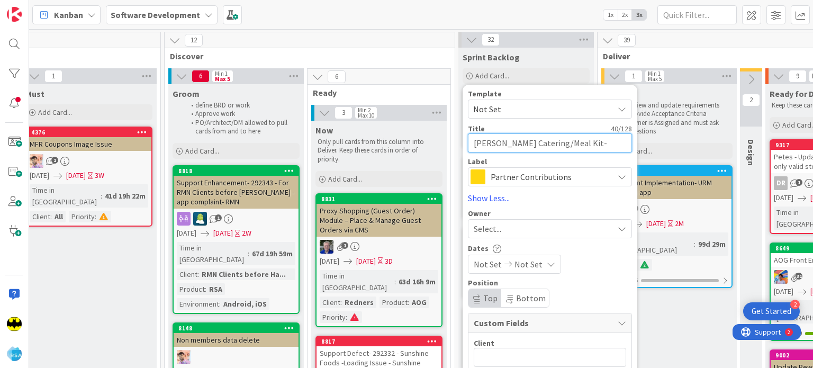
type textarea "Redner's Catering/Meal Kit- Enhancements"
click at [504, 175] on span "Partner Contributions" at bounding box center [550, 176] width 118 height 15
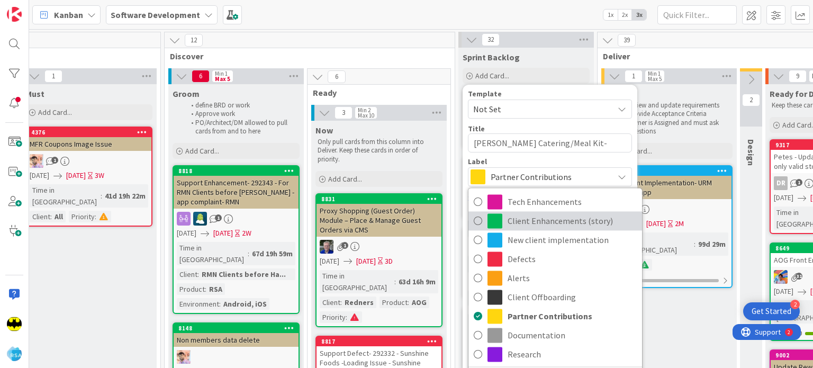
click at [525, 218] on span "Client Enhancements (story)" at bounding box center [572, 221] width 129 height 16
type textarea "x"
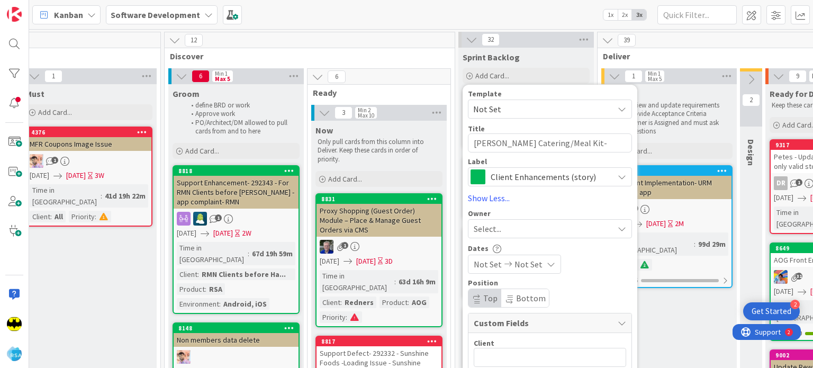
click at [506, 228] on div "Select..." at bounding box center [544, 228] width 140 height 13
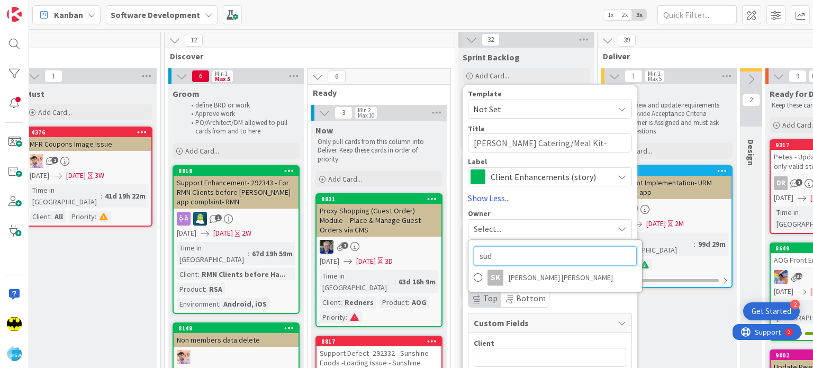
click at [507, 258] on input "sud" at bounding box center [555, 255] width 163 height 19
type input "key"
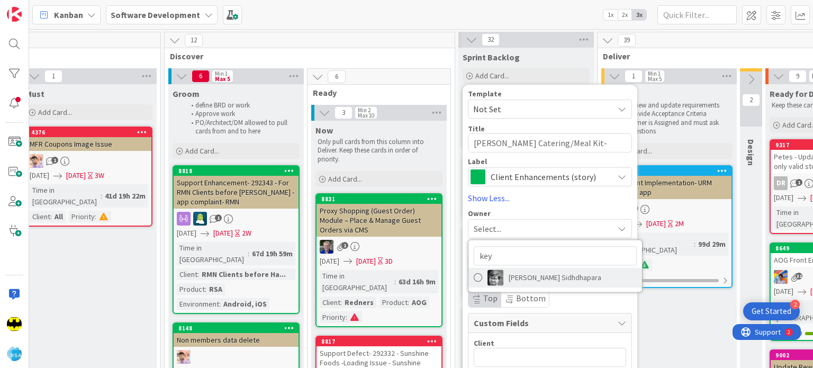
click at [514, 271] on span "Keyur Sidhdhapara" at bounding box center [555, 278] width 93 height 16
type textarea "x"
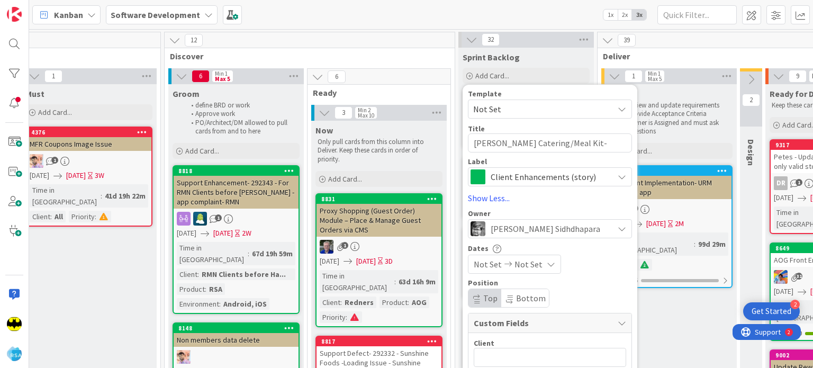
click at [487, 263] on span "Not Set" at bounding box center [488, 264] width 28 height 13
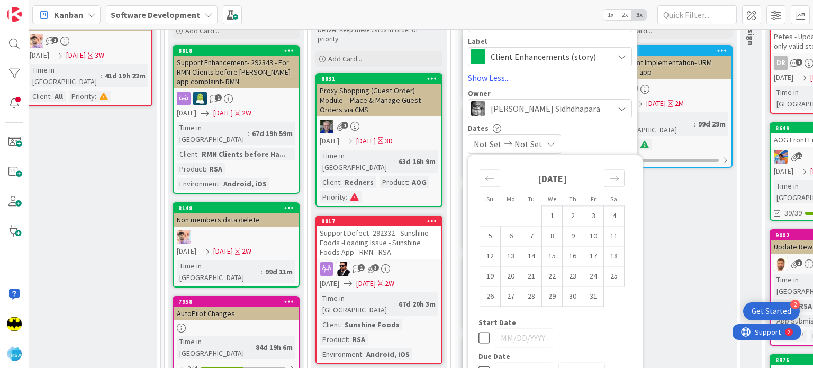
scroll to position [122, 571]
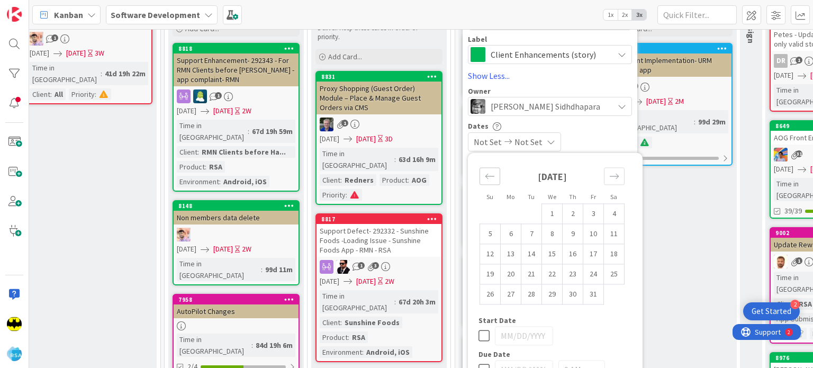
click at [494, 180] on div "Move backward to switch to the previous month." at bounding box center [490, 175] width 21 height 17
click at [504, 292] on td "29" at bounding box center [511, 294] width 21 height 20
type input "[DATE]"
type textarea "x"
click at [612, 175] on icon "Move forward to switch to the next month." at bounding box center [614, 176] width 10 height 10
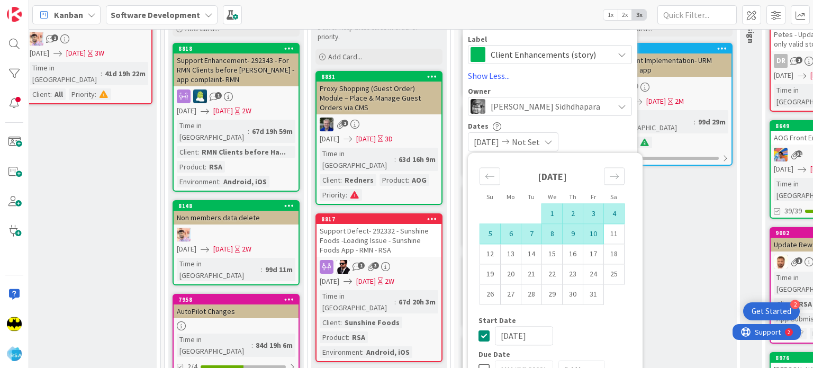
click at [598, 234] on td "10" at bounding box center [594, 234] width 21 height 20
type input "[DATE]"
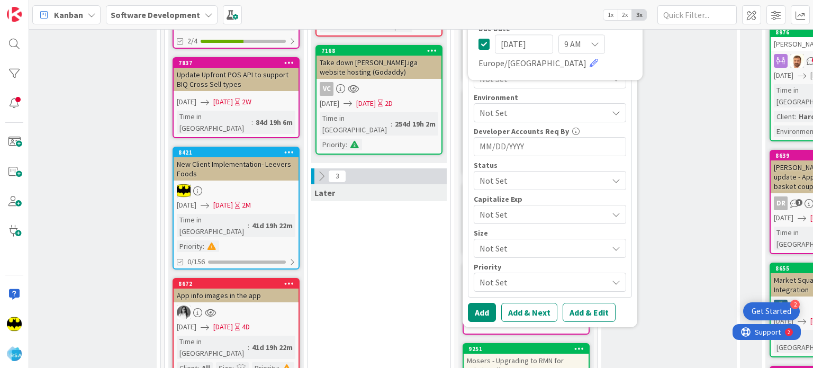
scroll to position [491, 571]
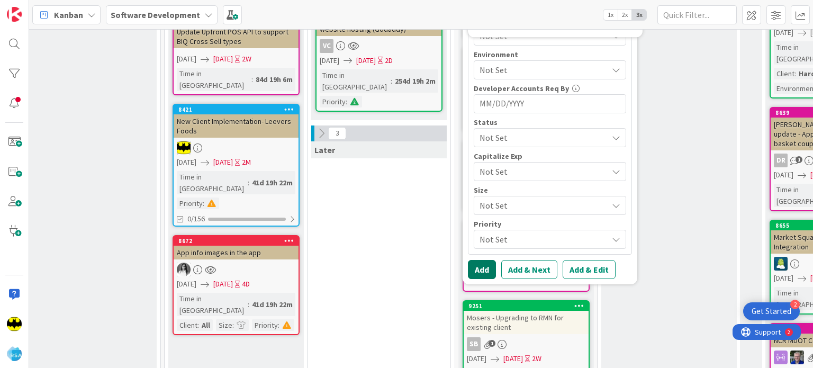
click at [482, 271] on button "Add" at bounding box center [482, 269] width 28 height 19
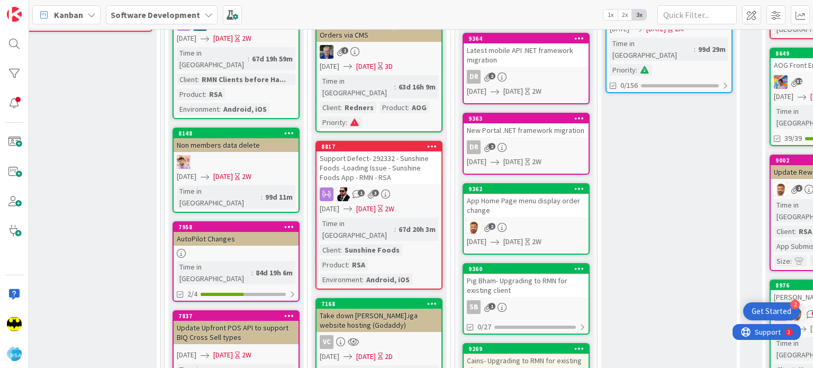
scroll to position [0, 571]
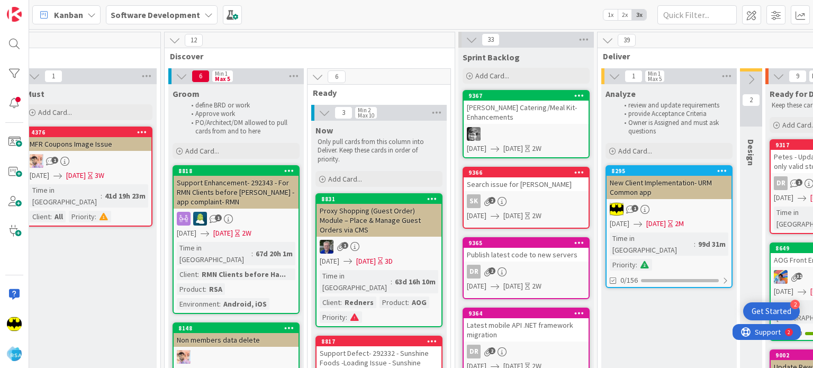
click at [516, 107] on div "Redner's Catering/Meal Kit- Enhancements" at bounding box center [526, 112] width 125 height 23
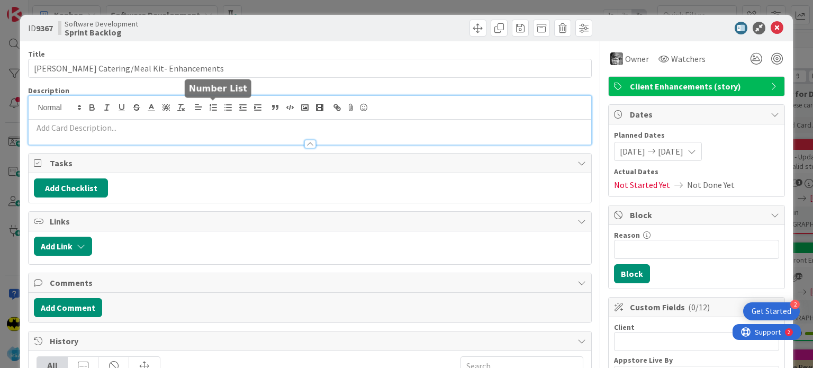
click at [211, 109] on div at bounding box center [310, 120] width 562 height 49
click at [194, 129] on p at bounding box center [310, 128] width 552 height 12
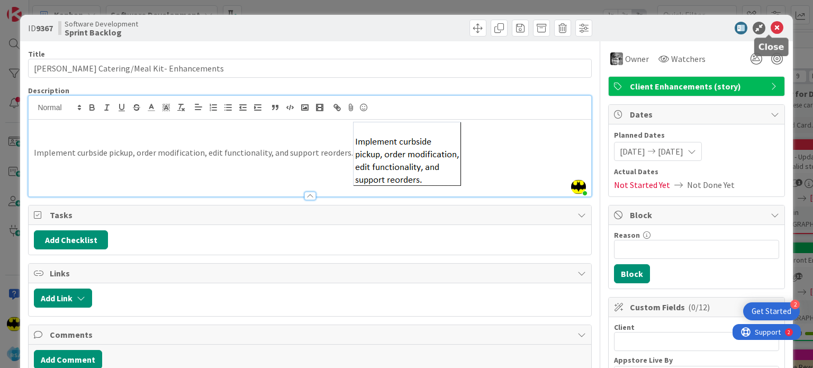
click at [771, 26] on icon at bounding box center [777, 28] width 13 height 13
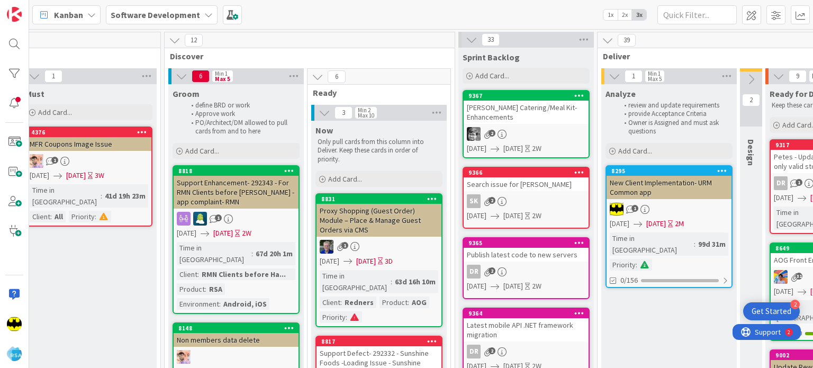
click at [514, 133] on div "2" at bounding box center [526, 134] width 125 height 14
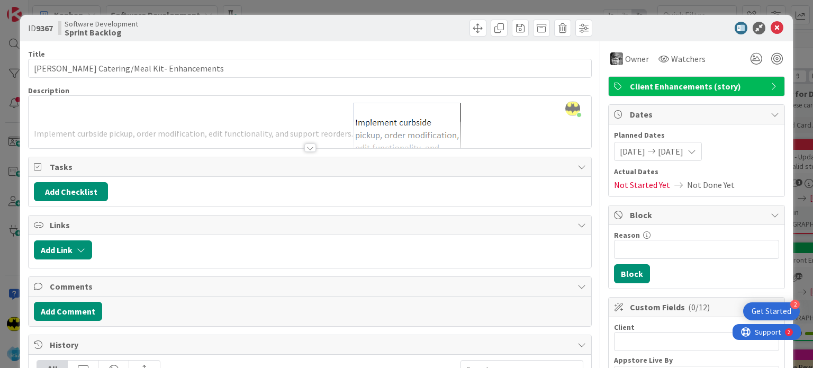
click at [305, 147] on div at bounding box center [310, 148] width 12 height 8
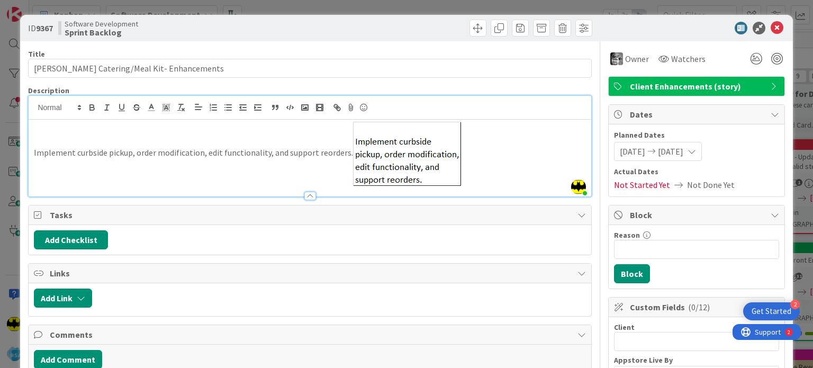
click at [405, 164] on img at bounding box center [407, 154] width 108 height 64
click at [473, 175] on p "Implement curbside pickup, order modification, edit functionality, and support …" at bounding box center [310, 154] width 552 height 64
click at [771, 27] on icon at bounding box center [777, 28] width 13 height 13
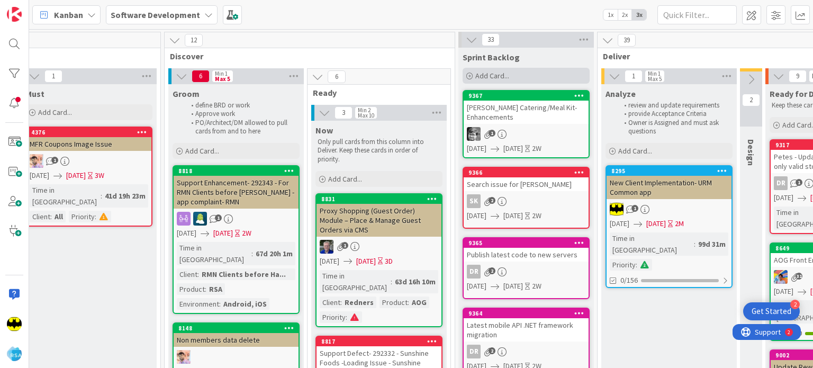
click at [469, 75] on icon at bounding box center [470, 76] width 6 height 6
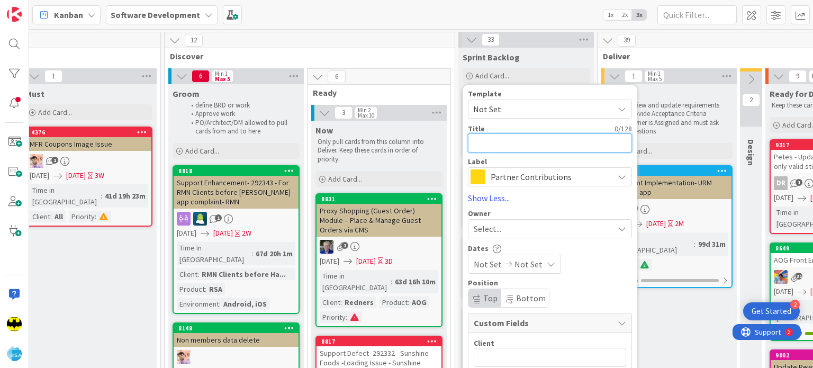
paste textarea "Ecom Reorder"
type textarea "x"
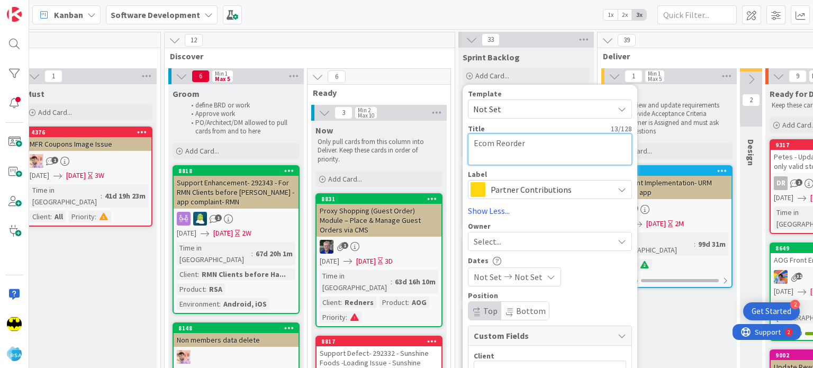
type textarea "Ecom Reorder"
click at [501, 191] on span "Partner Contributions" at bounding box center [550, 189] width 118 height 15
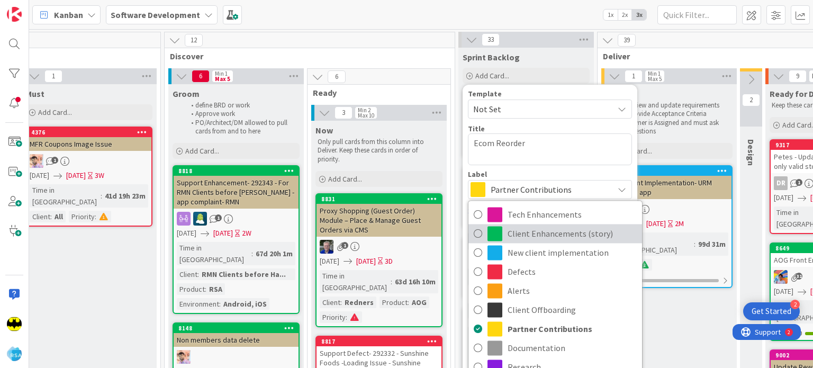
click at [514, 230] on span "Client Enhancements (story)" at bounding box center [572, 234] width 129 height 16
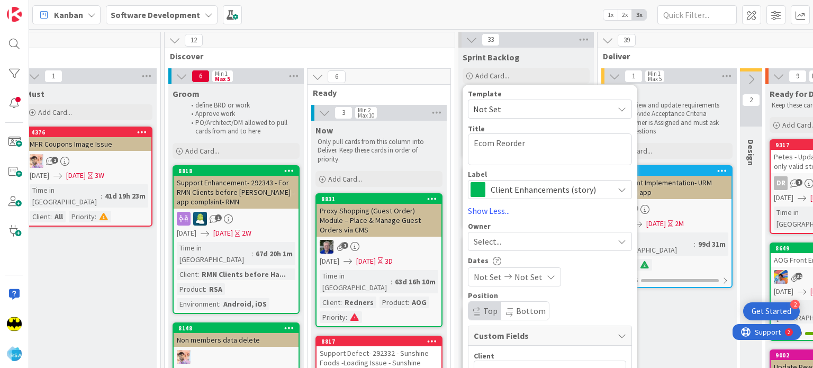
click at [494, 236] on span "Select..." at bounding box center [488, 241] width 28 height 13
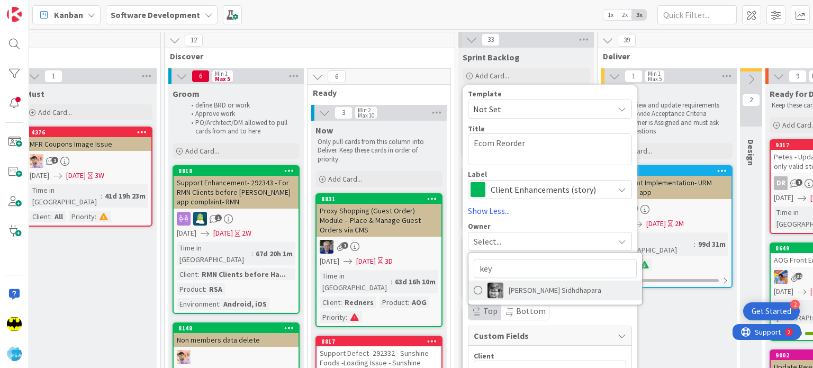
click at [509, 284] on span "Keyur Sidhdhapara" at bounding box center [555, 290] width 93 height 16
type textarea "x"
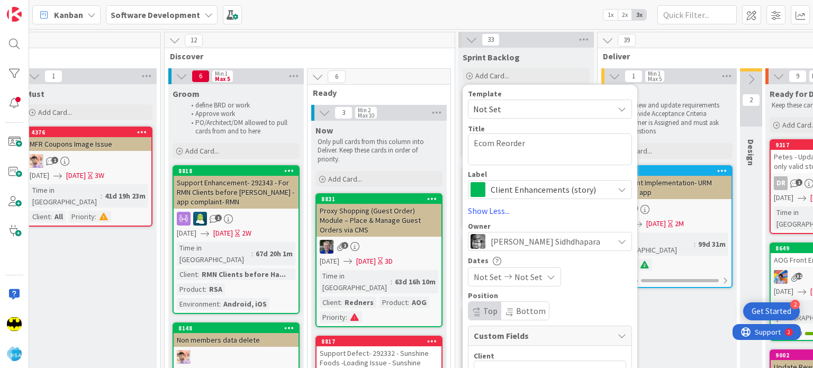
click at [484, 275] on span "Not Set" at bounding box center [488, 277] width 28 height 13
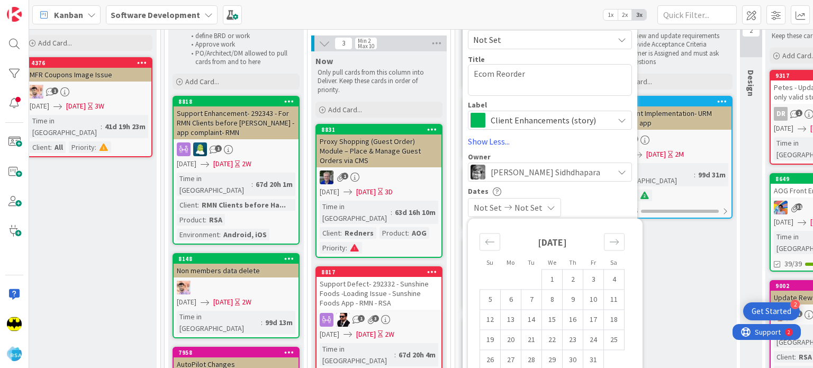
scroll to position [70, 571]
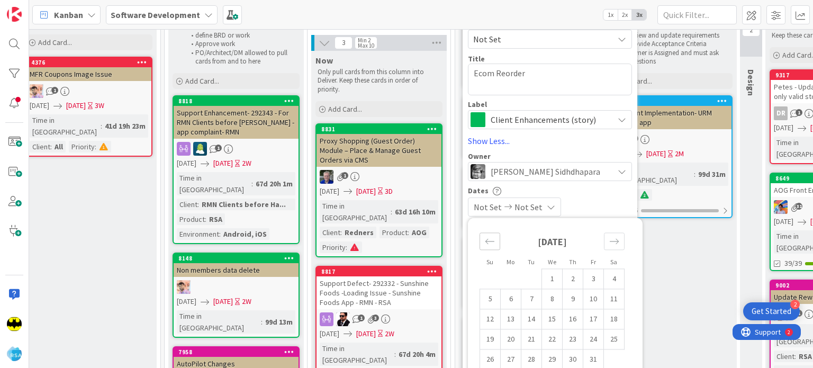
click at [486, 240] on icon "Move backward to switch to the previous month." at bounding box center [490, 240] width 9 height 5
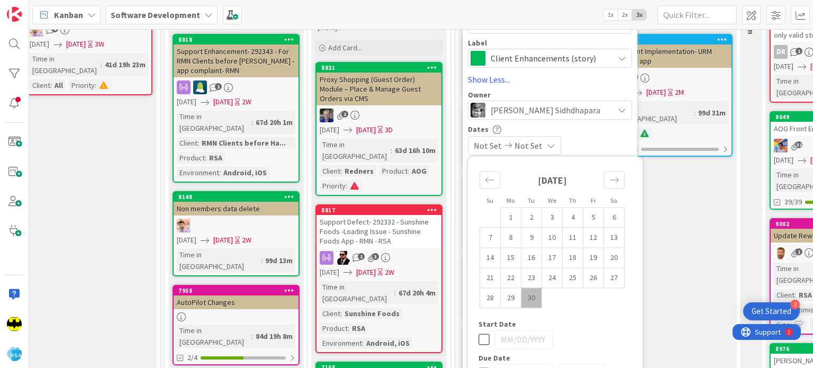
scroll to position [148, 571]
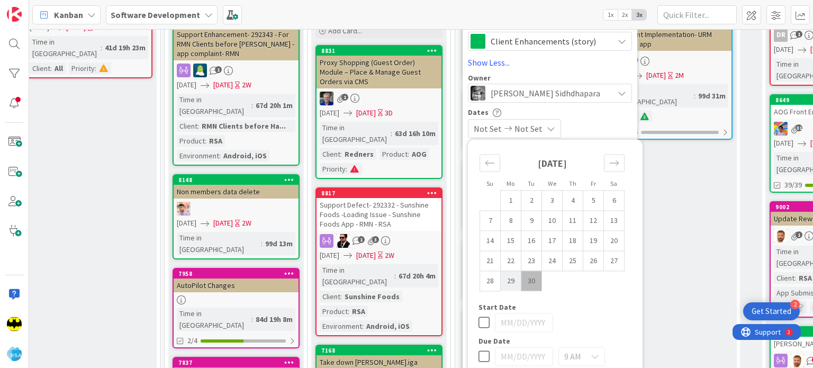
click at [509, 281] on td "29" at bounding box center [511, 281] width 21 height 20
type input "[DATE]"
type textarea "x"
click at [610, 167] on icon "Move forward to switch to the next month." at bounding box center [614, 163] width 10 height 10
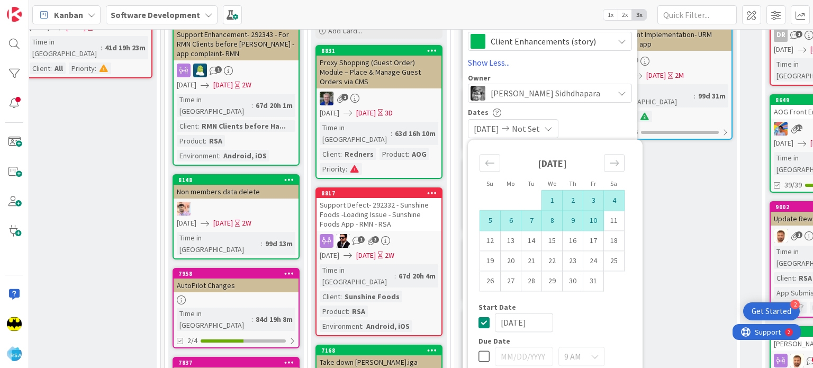
click at [594, 222] on td "10" at bounding box center [594, 220] width 21 height 20
type input "[DATE]"
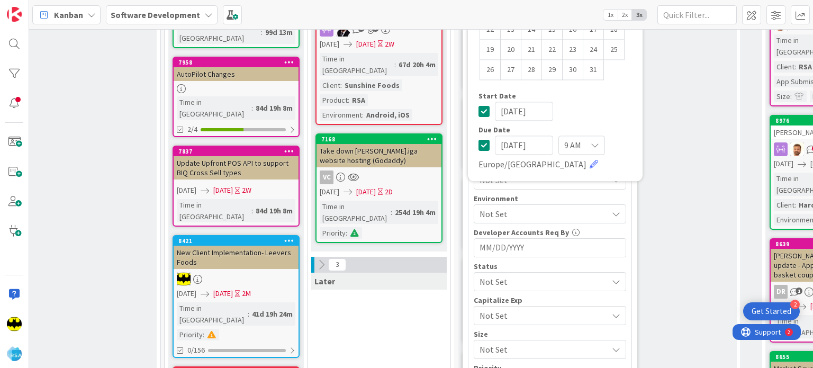
type textarea "x"
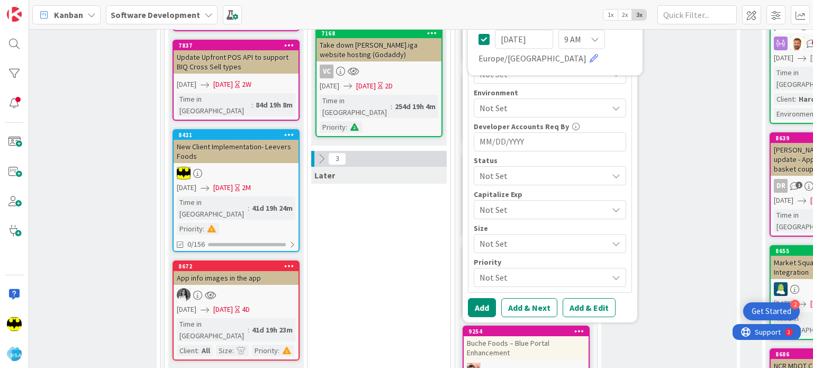
scroll to position [485, 571]
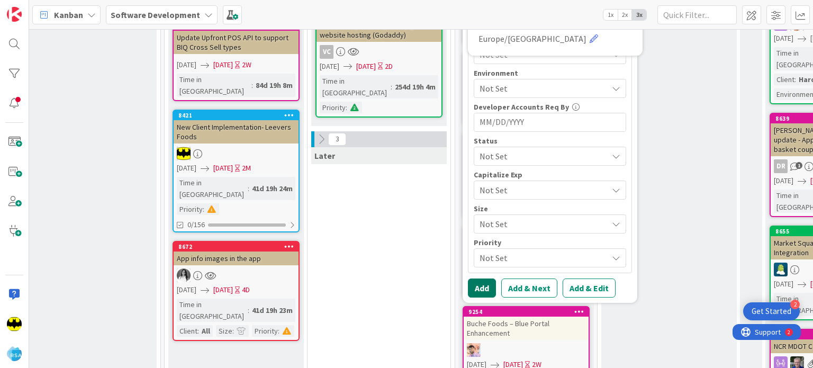
click at [478, 283] on button "Add" at bounding box center [482, 288] width 28 height 19
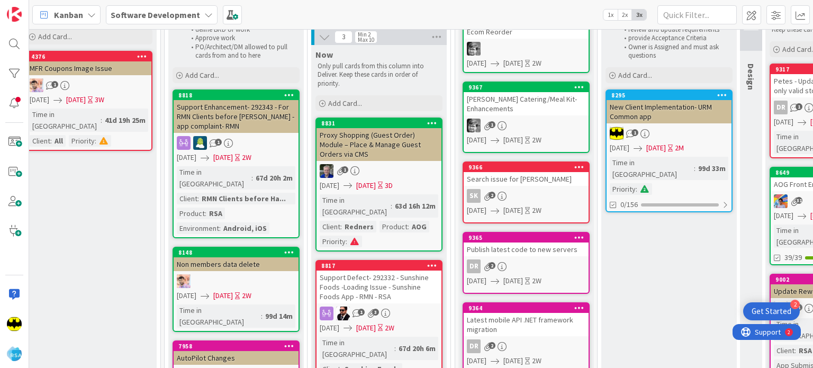
scroll to position [0, 571]
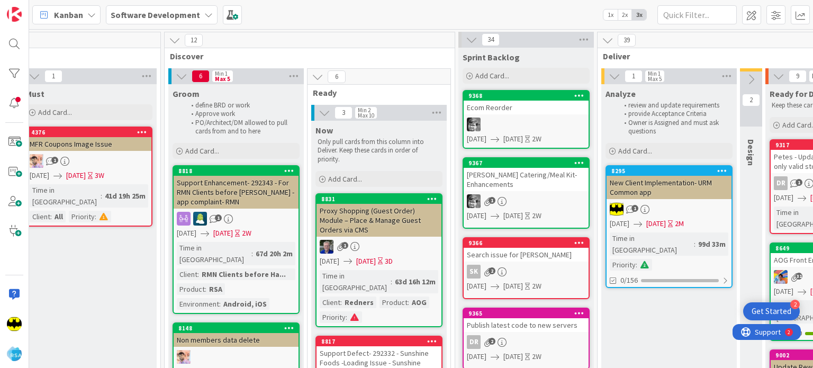
click at [501, 111] on div "Ecom Reorder" at bounding box center [526, 108] width 125 height 14
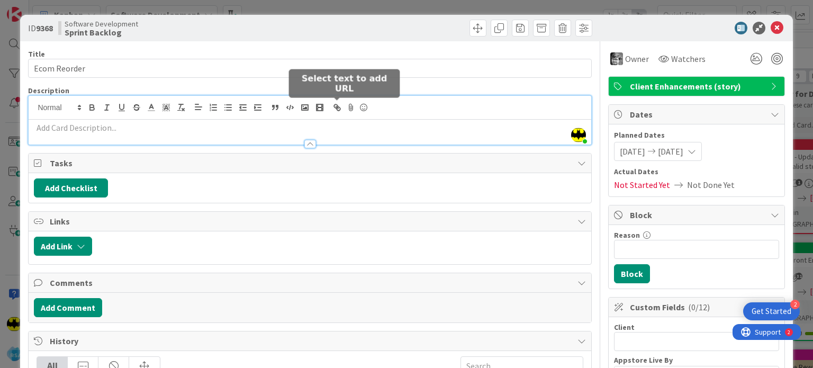
click at [330, 108] on div "Abhipsha Chakraborty just joined" at bounding box center [310, 120] width 562 height 49
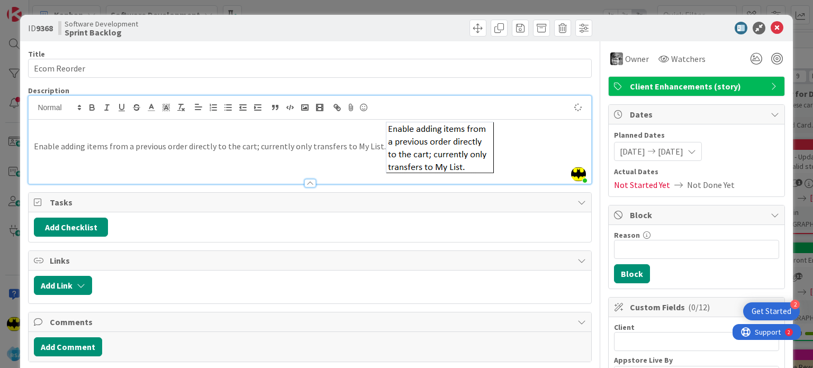
type input "Ecom Reorder"
click at [771, 32] on icon at bounding box center [777, 28] width 13 height 13
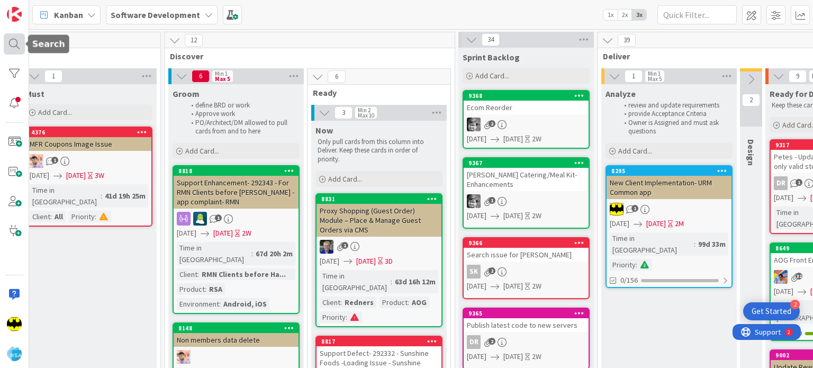
click at [12, 49] on div at bounding box center [14, 43] width 21 height 21
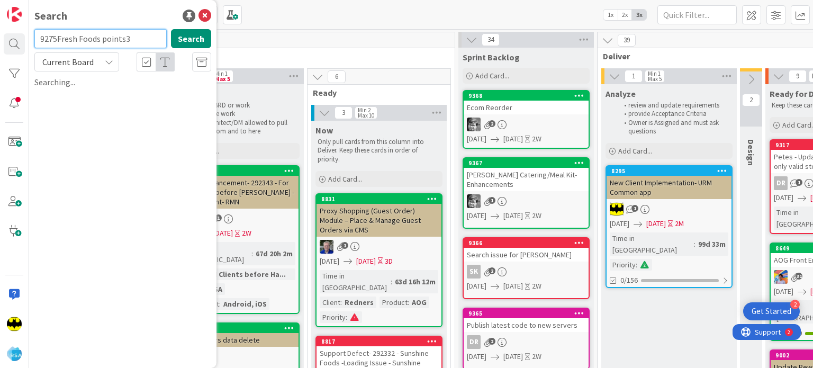
click at [55, 38] on input "9275Fresh Foods points3" at bounding box center [100, 38] width 132 height 19
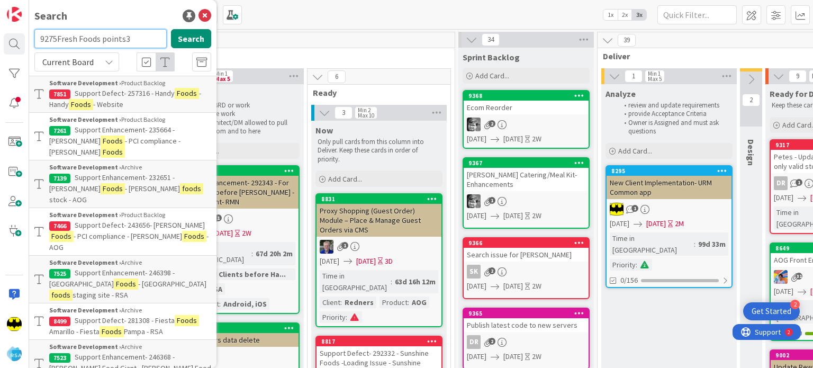
click at [55, 38] on input "9275Fresh Foods points3" at bounding box center [100, 38] width 132 height 19
click at [56, 39] on input "9275Fresh Foods points3" at bounding box center [100, 38] width 132 height 19
drag, startPoint x: 56, startPoint y: 39, endPoint x: 35, endPoint y: 39, distance: 20.7
click at [35, 39] on input "9275Fresh Foods points3" at bounding box center [100, 38] width 132 height 19
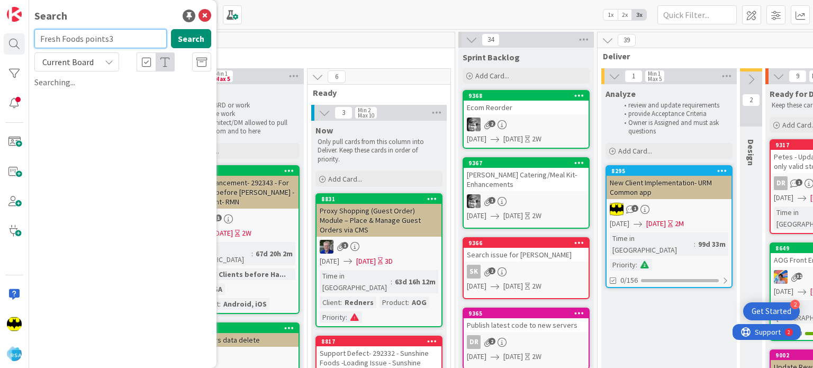
click at [128, 33] on input "Fresh Foods points3" at bounding box center [100, 38] width 132 height 19
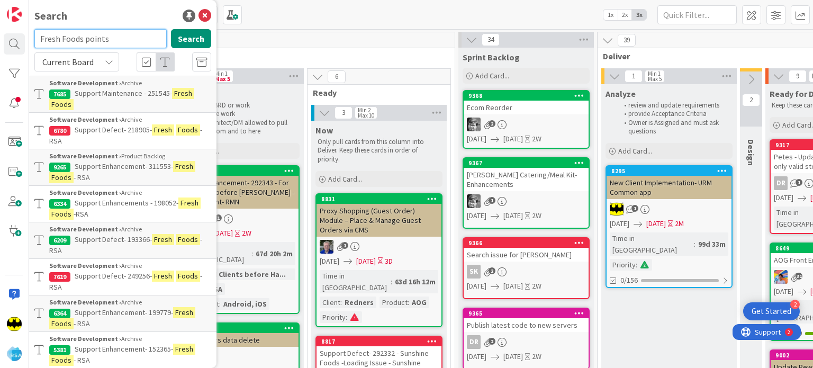
click at [116, 42] on input "Fresh Foods points" at bounding box center [100, 38] width 132 height 19
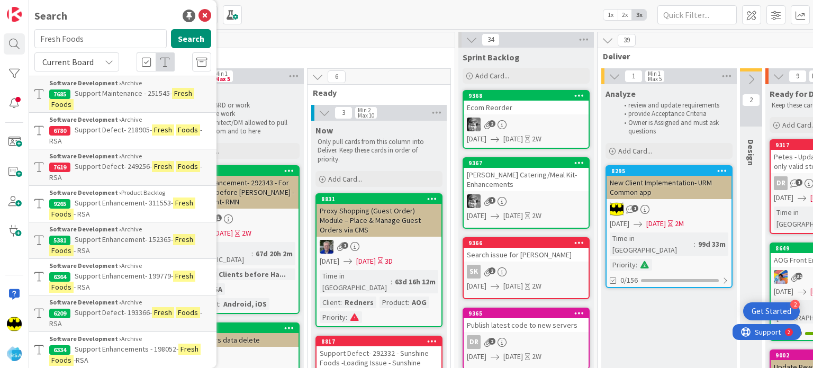
click at [75, 44] on div "Fresh Foods Search" at bounding box center [123, 40] width 190 height 23
click at [75, 44] on input "Fresh Foods" at bounding box center [100, 38] width 132 height 19
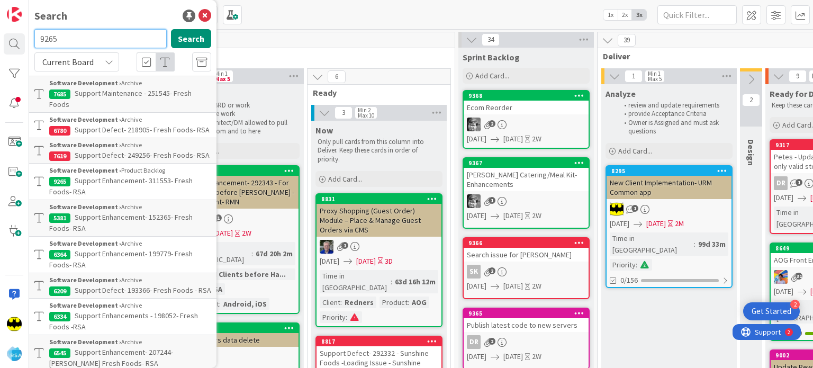
type input "9265"
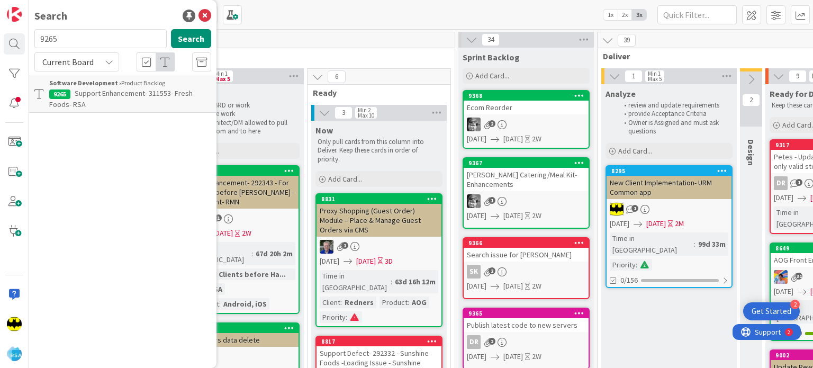
click at [121, 93] on span "Support Enhancement- 311553- Fresh Foods- RSA" at bounding box center [121, 98] width 144 height 21
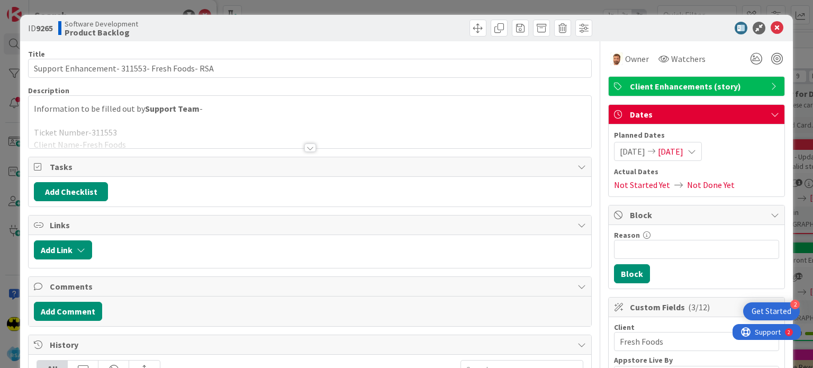
click at [309, 150] on div at bounding box center [310, 148] width 12 height 8
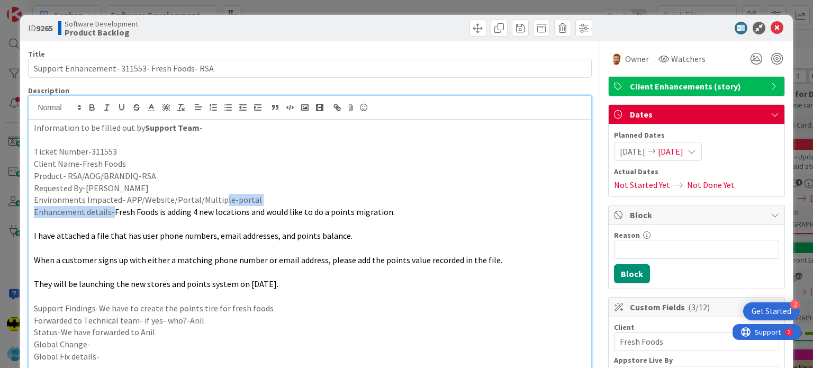
drag, startPoint x: 110, startPoint y: 210, endPoint x: 217, endPoint y: 205, distance: 106.5
click at [217, 205] on div "Information to be filled out by Support Team - Ticket Number-311553 Client Name…" at bounding box center [310, 288] width 562 height 337
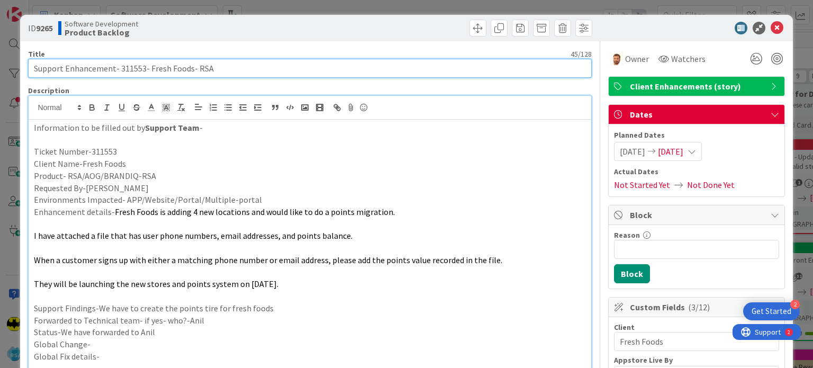
drag, startPoint x: 148, startPoint y: 68, endPoint x: 189, endPoint y: 67, distance: 40.3
click at [189, 67] on input "Support Enhancement- 311553- Fresh Foods- RSA" at bounding box center [309, 68] width 563 height 19
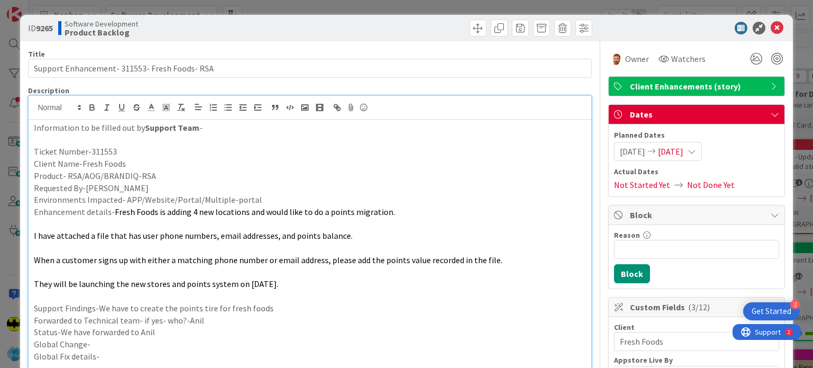
click at [518, 338] on p "Global Change-" at bounding box center [310, 344] width 552 height 12
click at [777, 26] on div at bounding box center [691, 28] width 187 height 13
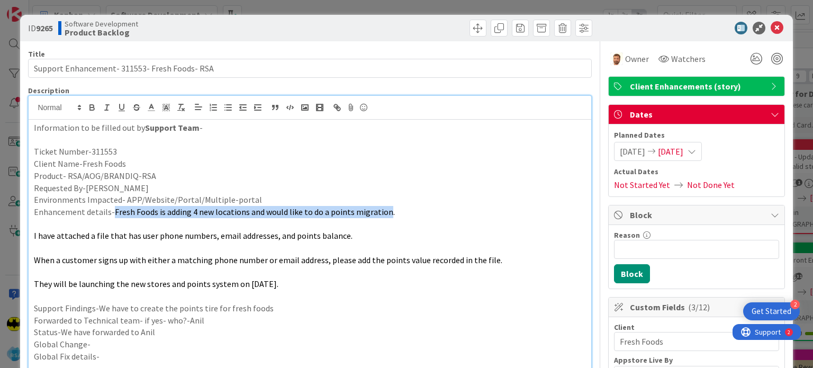
drag, startPoint x: 111, startPoint y: 211, endPoint x: 383, endPoint y: 211, distance: 272.7
click at [383, 211] on span "Fresh Foods is adding 4 new locations and would like to do a points migration." at bounding box center [255, 212] width 280 height 11
copy span "Fresh Foods is adding 4 new locations and would like to do a points migration"
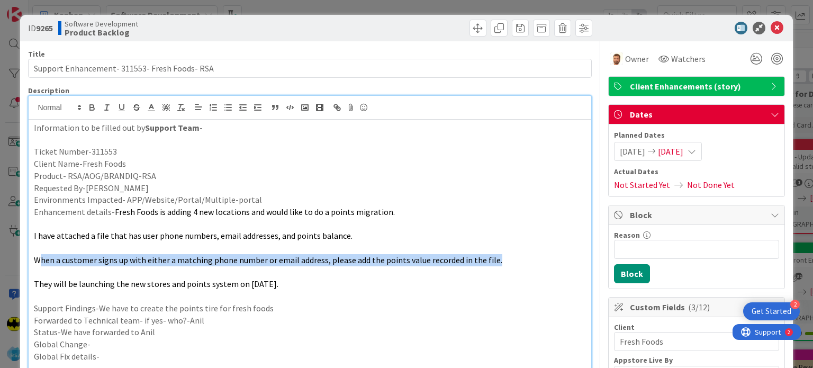
drag, startPoint x: 40, startPoint y: 257, endPoint x: 499, endPoint y: 262, distance: 459.1
click at [499, 262] on p "When a customer signs up with either a matching phone number or email address, …" at bounding box center [310, 260] width 552 height 12
copy span "hen a customer signs up with either a matching phone number or email address, p…"
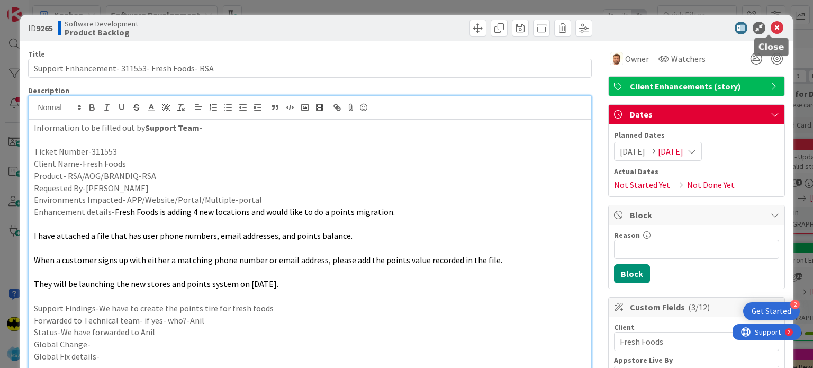
click at [771, 31] on icon at bounding box center [777, 28] width 13 height 13
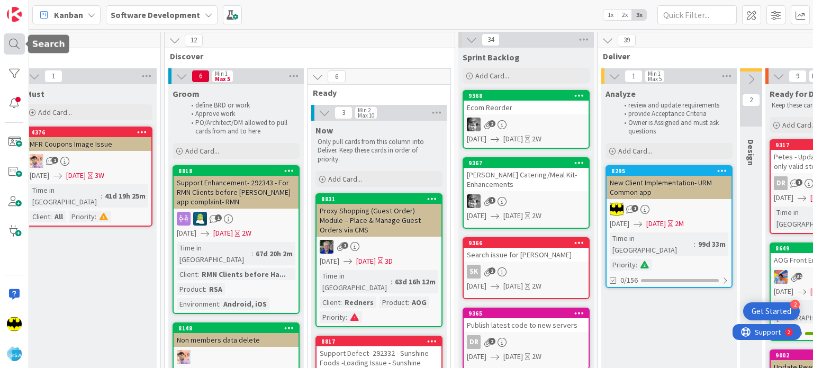
click at [8, 44] on div at bounding box center [14, 43] width 21 height 21
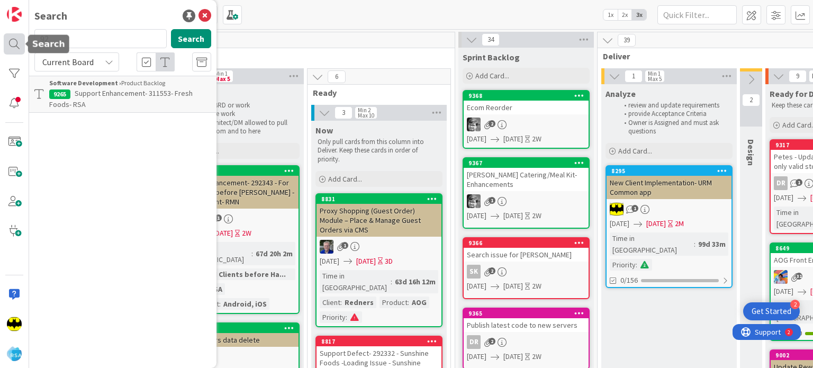
type input "9"
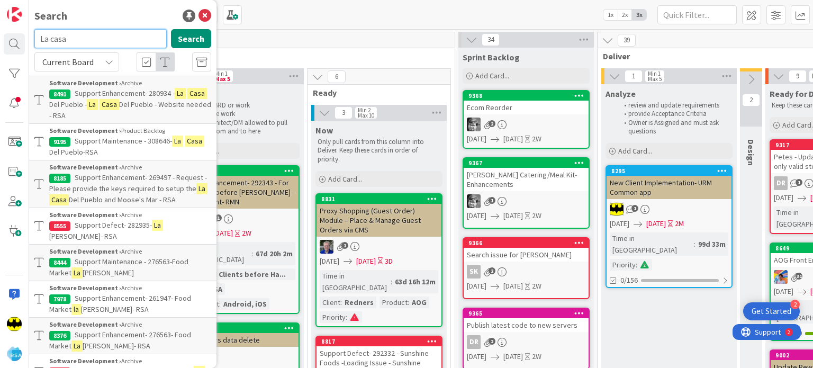
click at [104, 42] on input "La casa" at bounding box center [100, 38] width 132 height 19
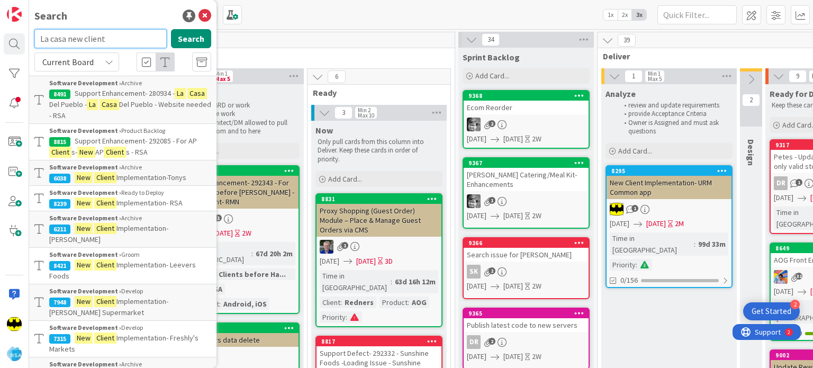
click at [131, 33] on input "La casa new client" at bounding box center [100, 38] width 132 height 19
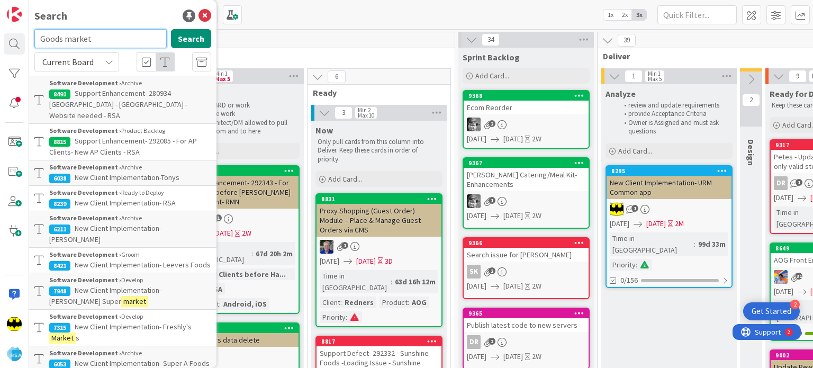
type input "Goods market"
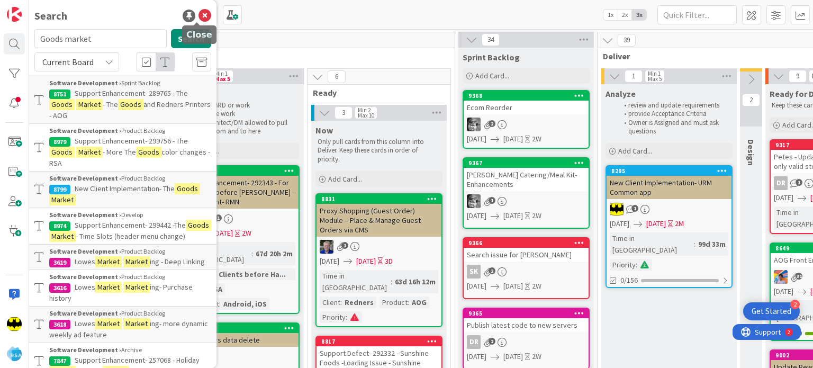
click at [199, 21] on icon at bounding box center [205, 16] width 13 height 13
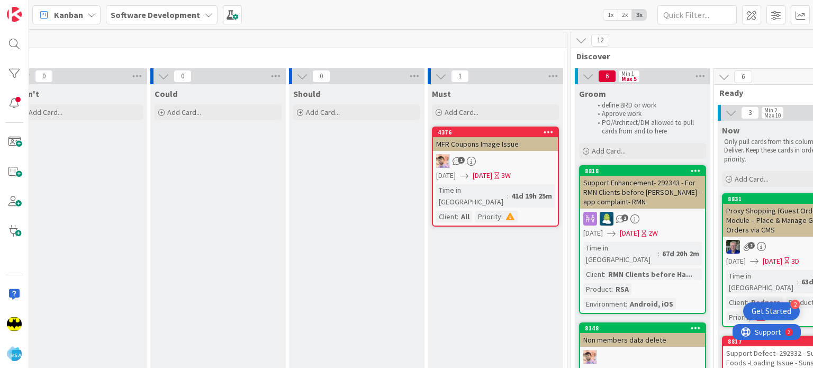
scroll to position [0, 158]
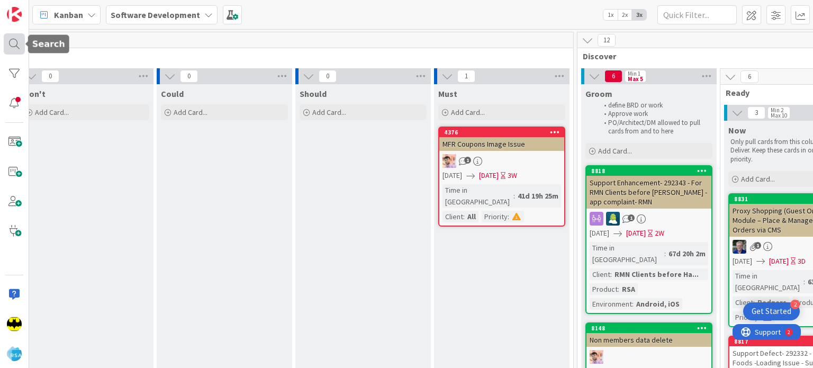
click at [11, 49] on div at bounding box center [14, 43] width 21 height 21
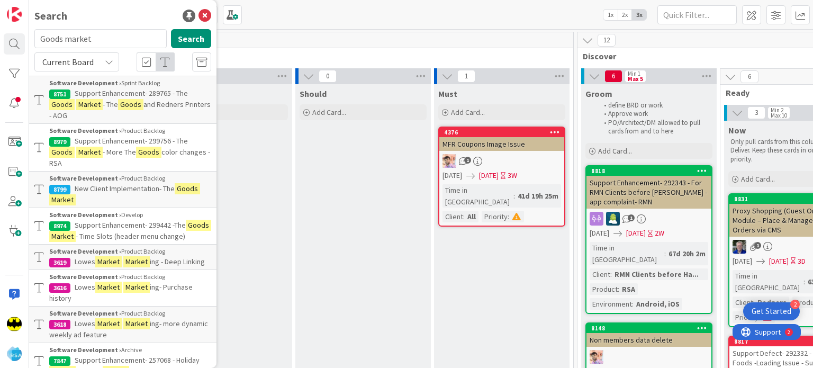
click at [83, 37] on input "Goods market" at bounding box center [100, 38] width 132 height 19
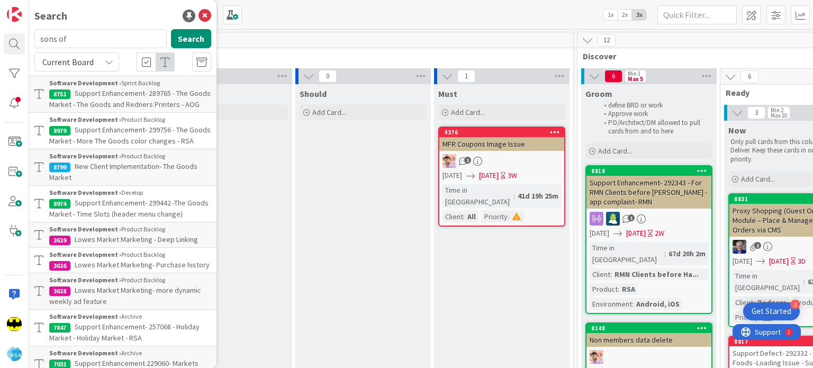
type input "sons of"
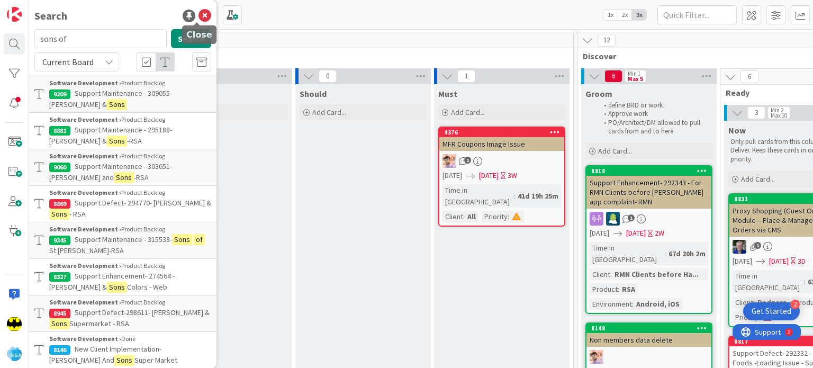
click at [199, 21] on icon at bounding box center [205, 16] width 13 height 13
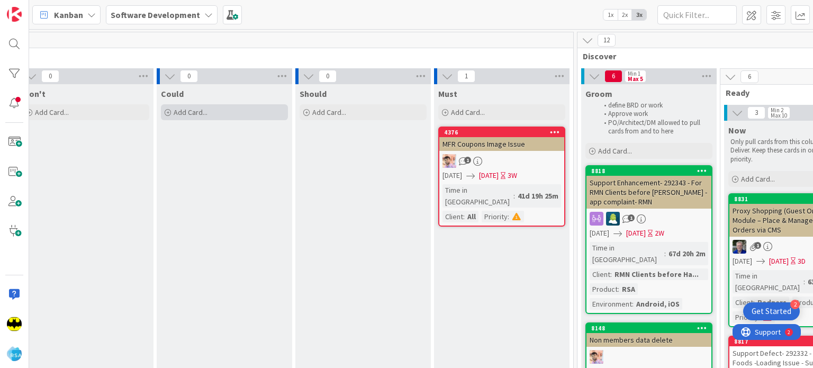
scroll to position [0, 0]
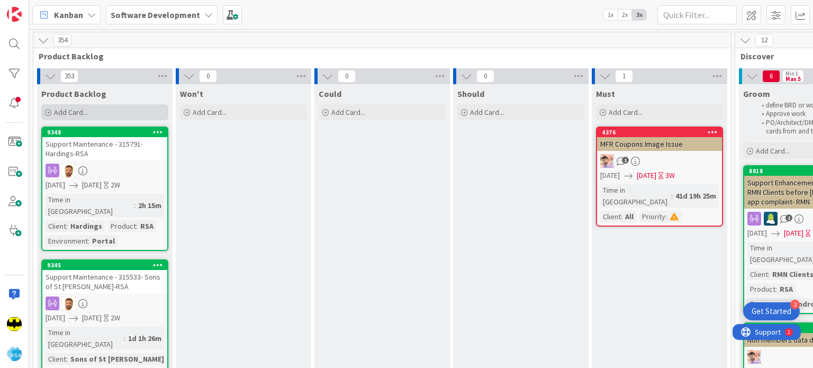
click at [42, 114] on div "Add Card..." at bounding box center [104, 112] width 127 height 16
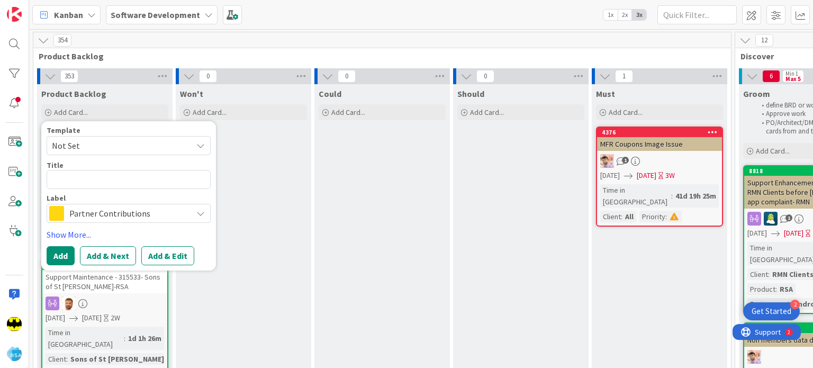
click at [123, 140] on span "Not Set" at bounding box center [118, 146] width 132 height 14
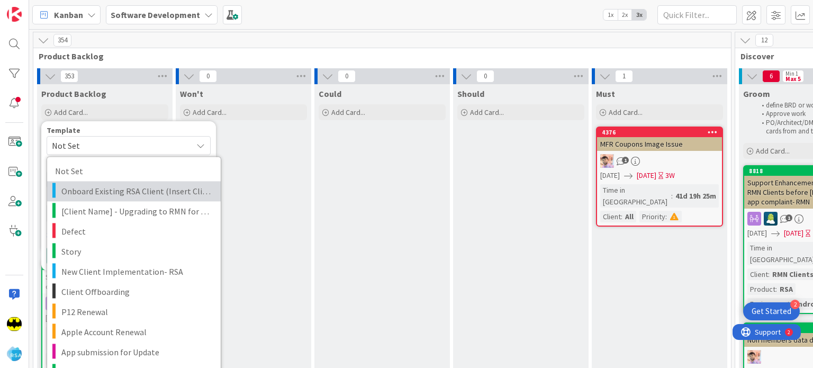
click at [121, 184] on span "Onboard Existing RSA Client (Insert Client Name) to Autopilot" at bounding box center [136, 191] width 151 height 14
type textarea "x"
type textarea "Onboard Existing RSA Client (Insert Client Name) to Autopilot"
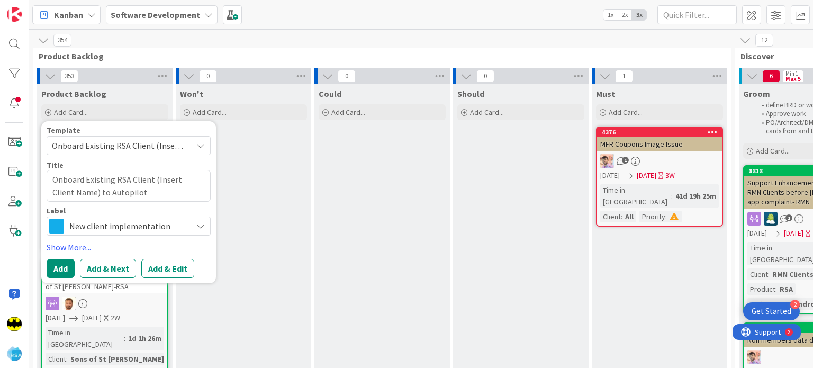
click at [148, 141] on span "Onboard Existing RSA Client (Insert Client Name) to Autopilot" at bounding box center [118, 146] width 132 height 14
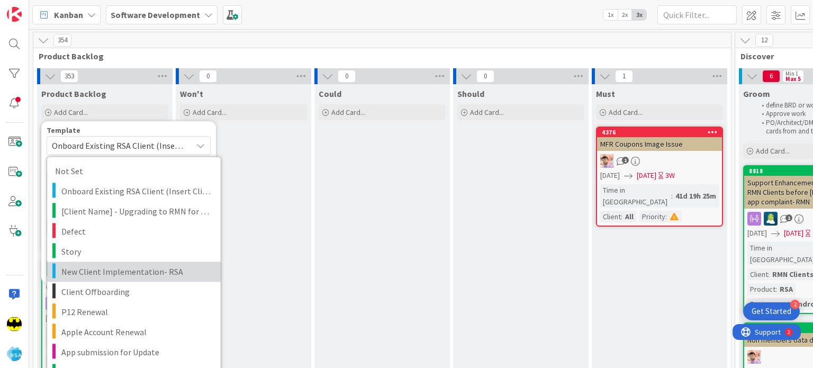
click at [134, 265] on span "New Client Implementation- RSA" at bounding box center [136, 272] width 151 height 14
type textarea "x"
type textarea "New Client Implementation- RSA"
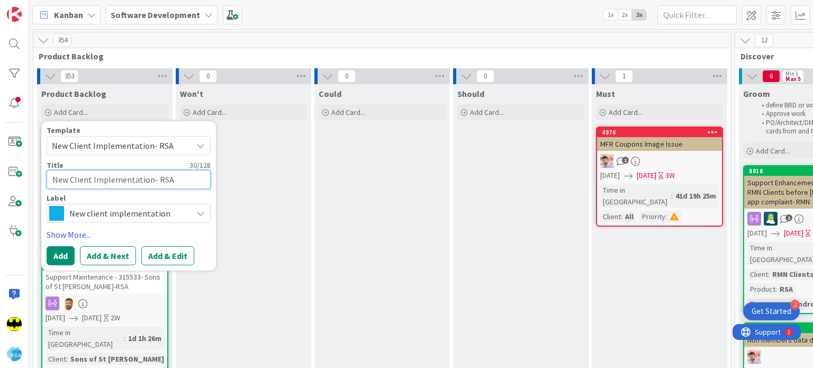
drag, startPoint x: 177, startPoint y: 182, endPoint x: 153, endPoint y: 181, distance: 23.9
click at [153, 181] on textarea "New Client Implementation- RSA" at bounding box center [129, 179] width 164 height 19
type textarea "x"
type textarea "New Client Implementation- A"
type textarea "x"
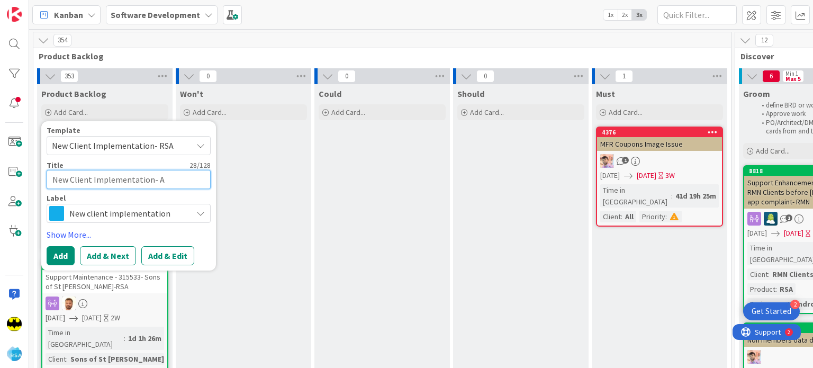
type textarea "New Client Implementation- Ao"
type textarea "x"
type textarea "New Client Implementation- A"
type textarea "x"
type textarea "New Client Implementation-"
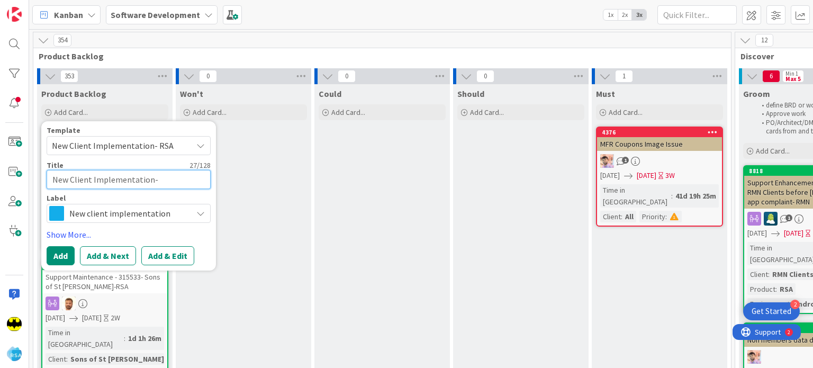
type textarea "x"
type textarea "New Client Implementation- Son"
type textarea "x"
type textarea "New Client Implementation- Sons"
type textarea "x"
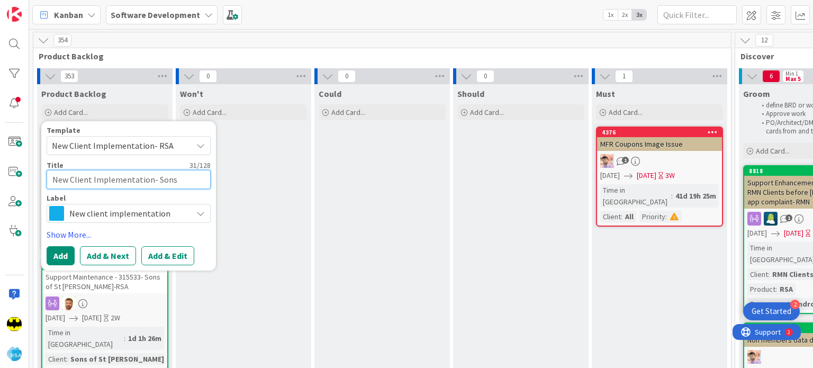
type textarea "New Client Implementation- Sons"
type textarea "x"
type textarea "New Client Implementation- Sons o"
type textarea "x"
type textarea "New Client Implementation- Sons of"
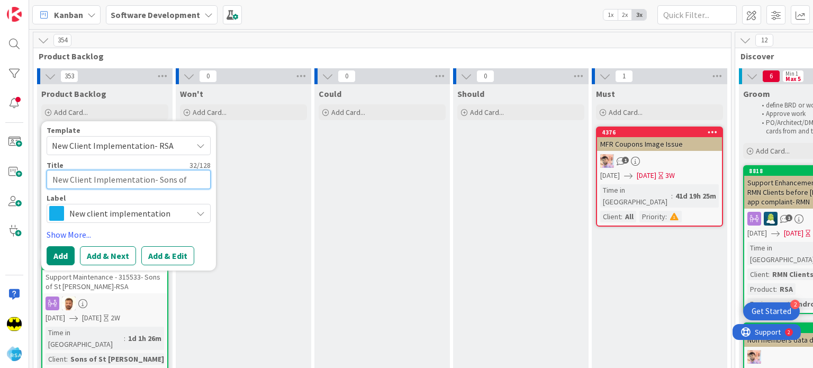
type textarea "x"
type textarea "New Client Implementation- Sons of"
type textarea "x"
type textarea "New Client Implementation- Sons of S"
type textarea "x"
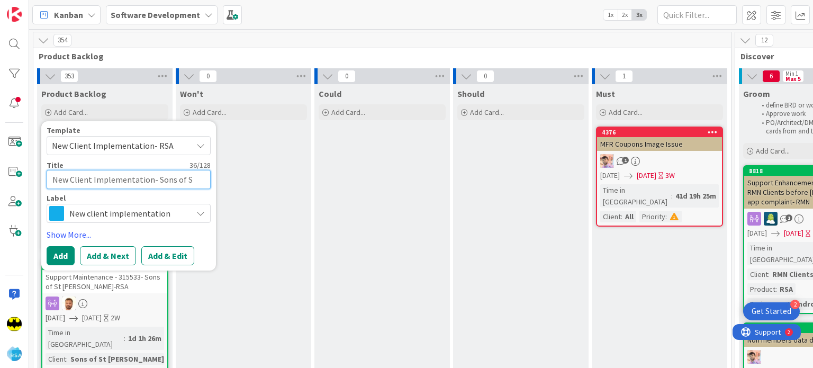
type textarea "New Client Implementation- Sons of St"
type textarea "x"
type textarea "New Client Implementation- Sons of St"
type textarea "x"
type textarea "New Client Implementation- Sons of St Mi"
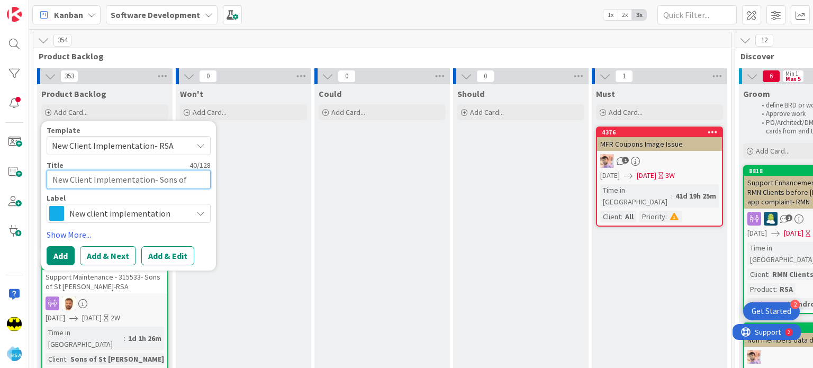
type textarea "x"
type textarea "New Client Implementation- Sons of St Mic"
type textarea "x"
type textarea "New Client Implementation- Sons of St Mich"
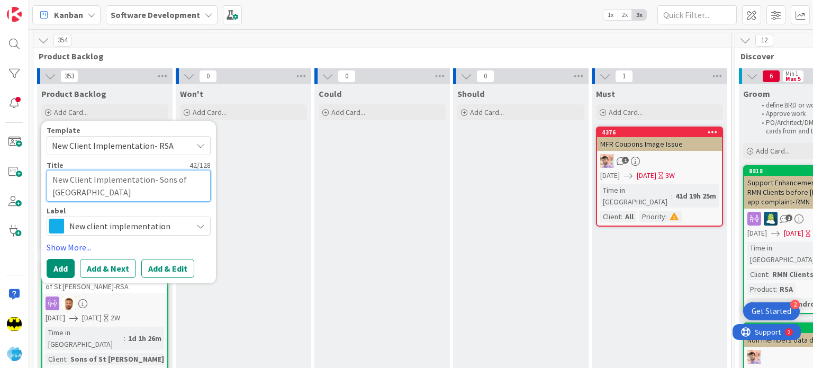
type textarea "x"
type textarea "New Client Implementation- Sons of St Micha"
type textarea "x"
type textarea "New Client Implementation- Sons of St Michae"
type textarea "x"
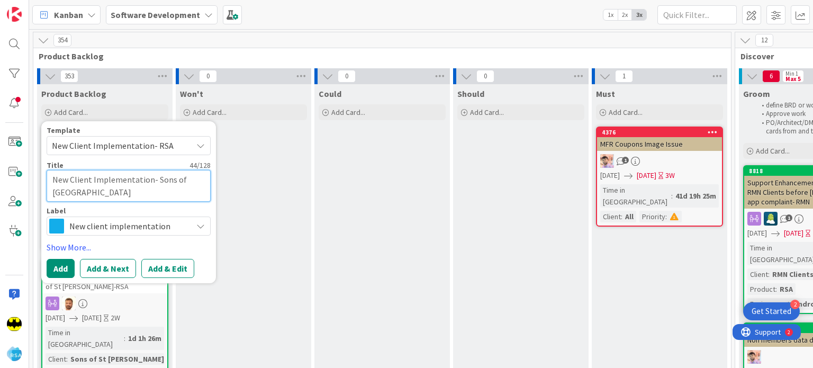
type textarea "New Client Implementation- Sons of St Michael"
type textarea "x"
type textarea "New Client Implementation- Sons of St Michaels"
click at [80, 243] on link "Show More..." at bounding box center [129, 247] width 164 height 13
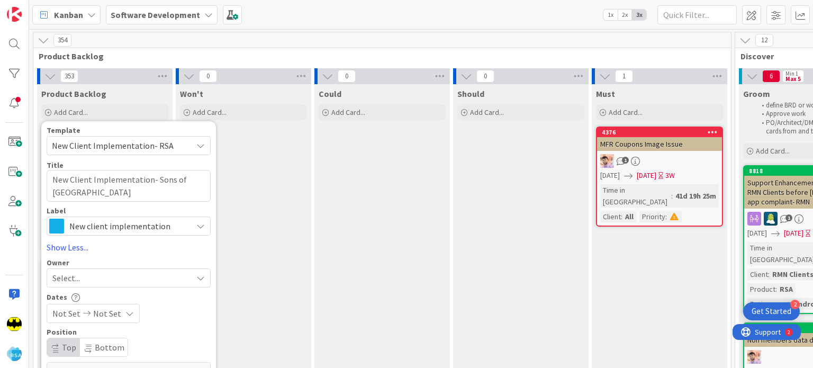
click at [87, 276] on div "Select..." at bounding box center [122, 278] width 140 height 13
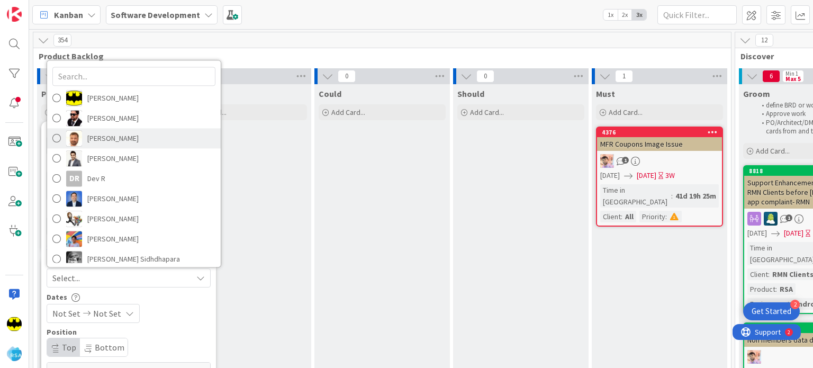
click at [124, 139] on span "Anil Sunkoju" at bounding box center [112, 138] width 51 height 16
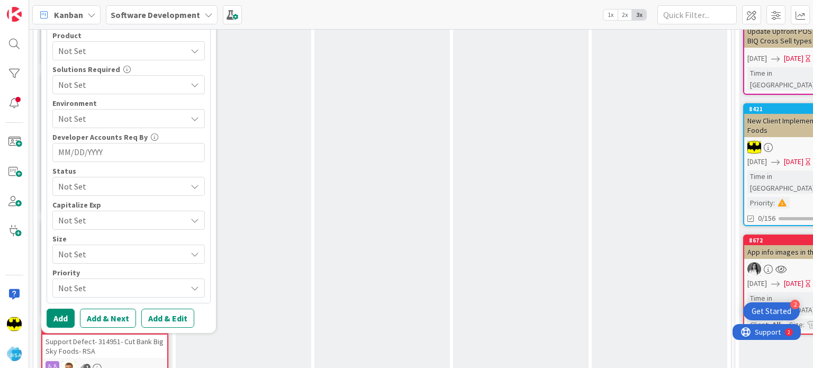
scroll to position [567, 0]
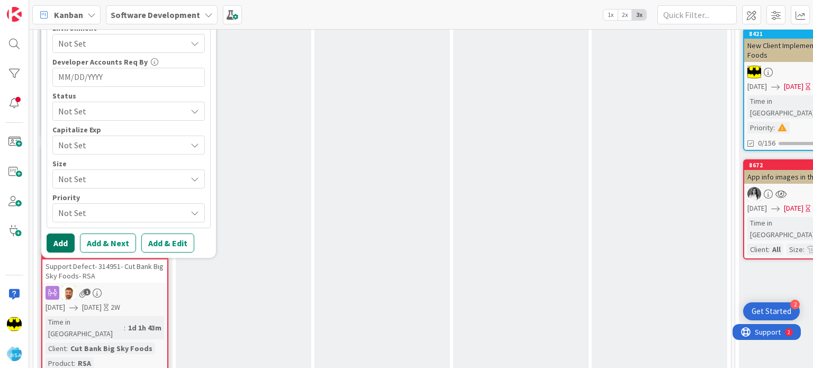
click at [65, 238] on button "Add" at bounding box center [61, 243] width 28 height 19
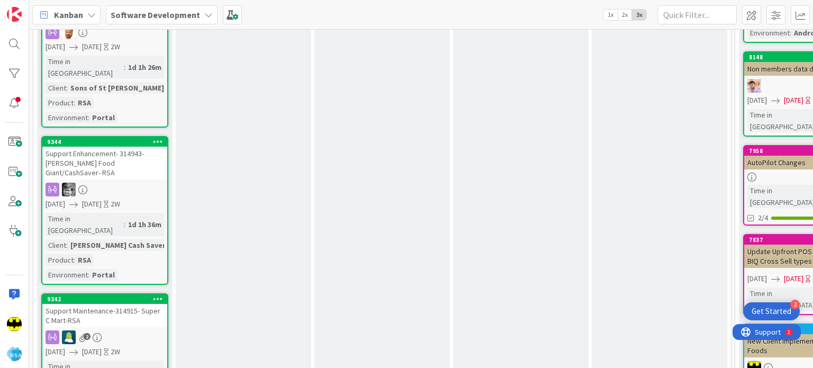
scroll to position [0, 0]
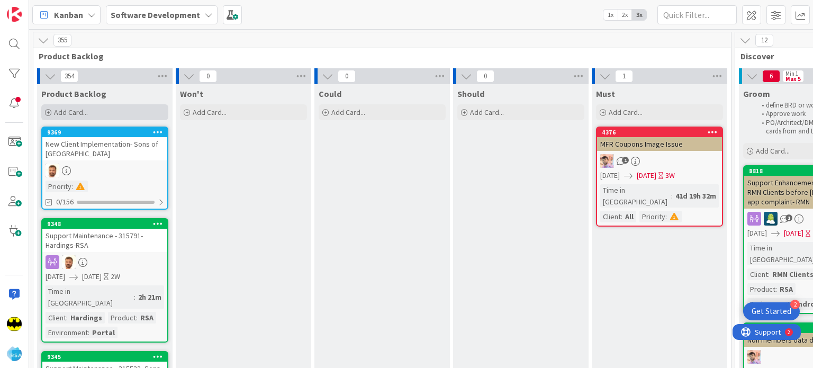
click at [48, 116] on div "Add Card..." at bounding box center [104, 112] width 127 height 16
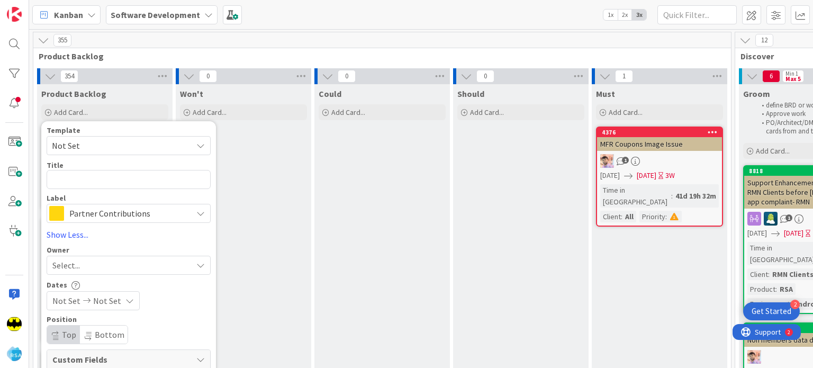
click at [109, 146] on span "Not Set" at bounding box center [118, 146] width 132 height 14
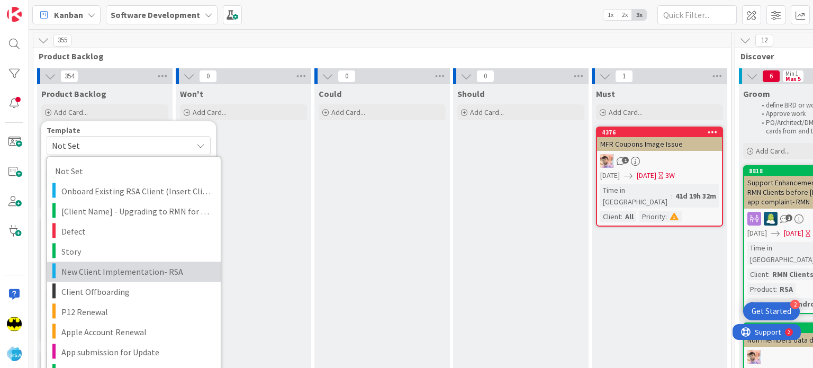
click at [109, 268] on span "New Client Implementation- RSA" at bounding box center [136, 272] width 151 height 14
type textarea "x"
type textarea "New Client Implementation- RSA"
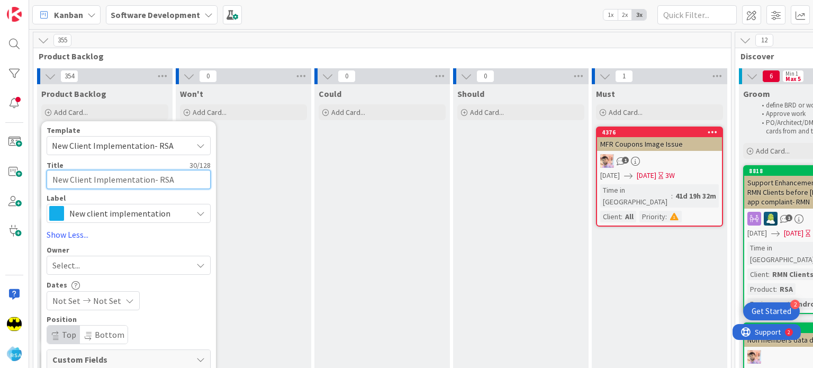
drag, startPoint x: 170, startPoint y: 179, endPoint x: 154, endPoint y: 179, distance: 16.4
click at [154, 179] on textarea "New Client Implementation- RSA" at bounding box center [129, 179] width 164 height 19
type textarea "x"
type textarea "New Client Implementation-"
paste textarea "Colquitt Pic N Sav"
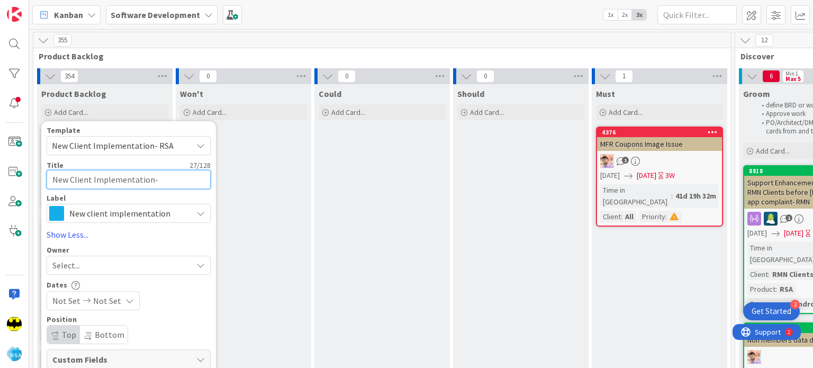
type textarea "x"
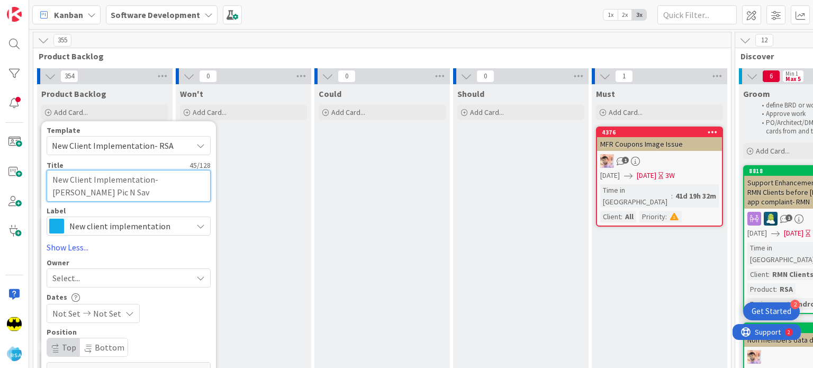
type textarea "New Client Implementation- Colquitt Pic N Sav"
click at [114, 273] on div "Select..." at bounding box center [122, 278] width 140 height 13
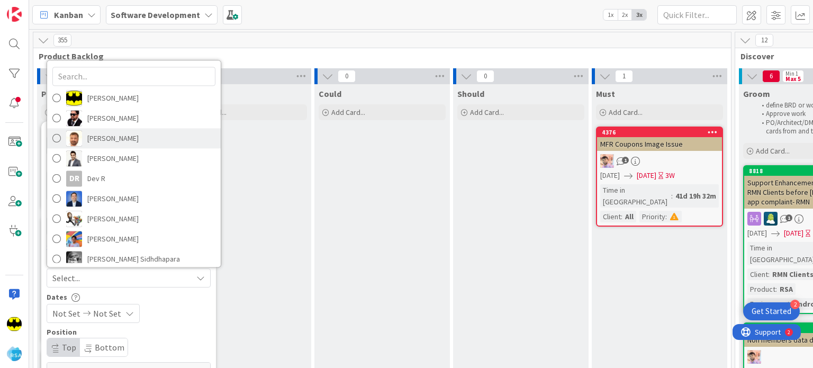
click at [129, 138] on link "Anil Sunkoju" at bounding box center [134, 138] width 174 height 20
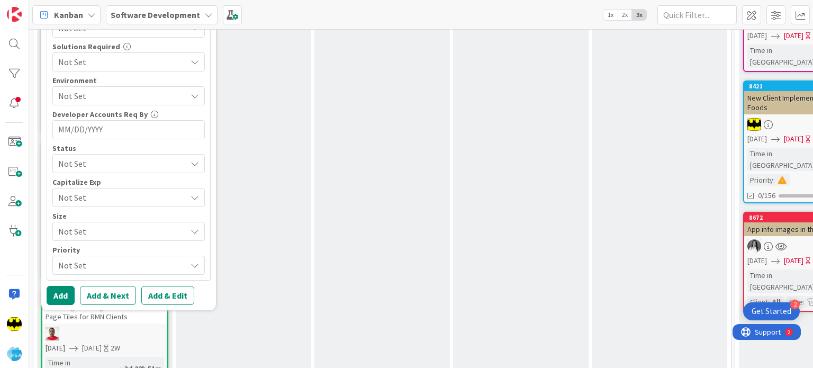
scroll to position [528, 0]
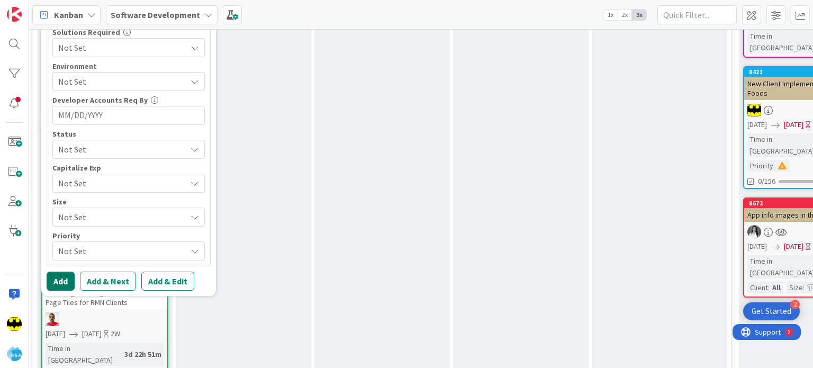
click at [67, 273] on button "Add" at bounding box center [61, 281] width 28 height 19
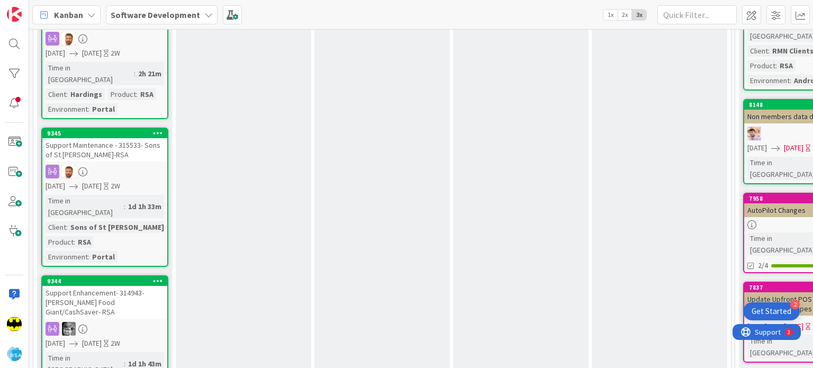
scroll to position [0, 0]
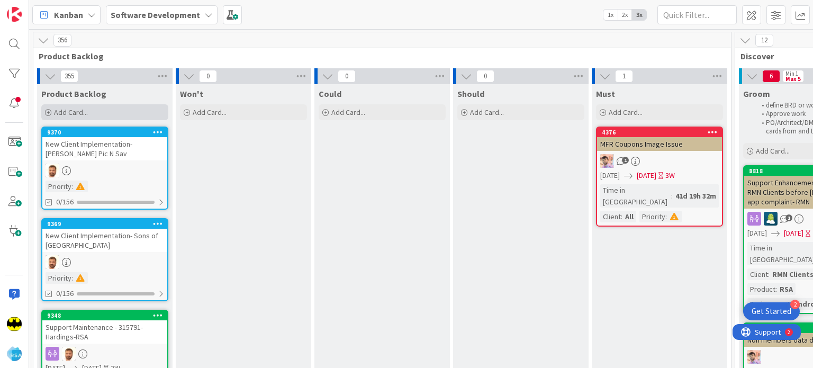
click at [47, 110] on icon at bounding box center [48, 113] width 6 height 6
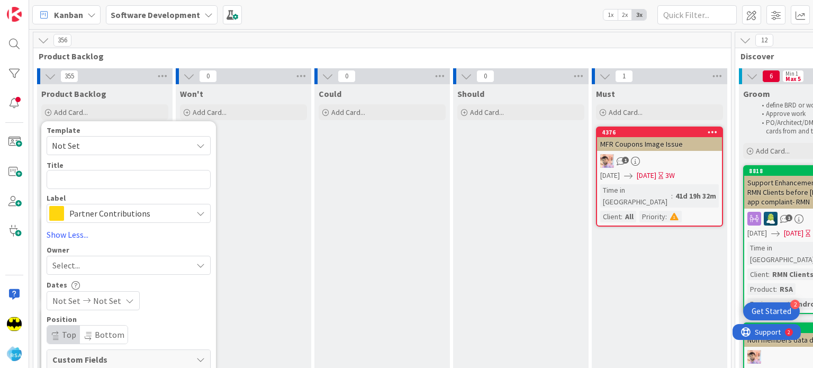
click at [116, 218] on span "Partner Contributions" at bounding box center [128, 213] width 118 height 15
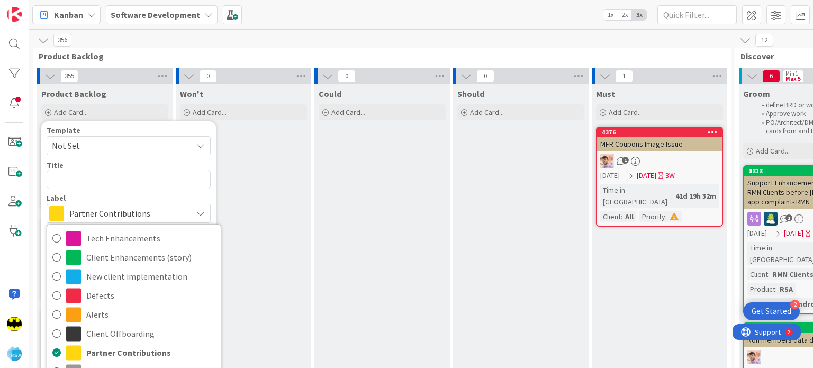
click at [107, 144] on span "Not Set" at bounding box center [118, 146] width 132 height 14
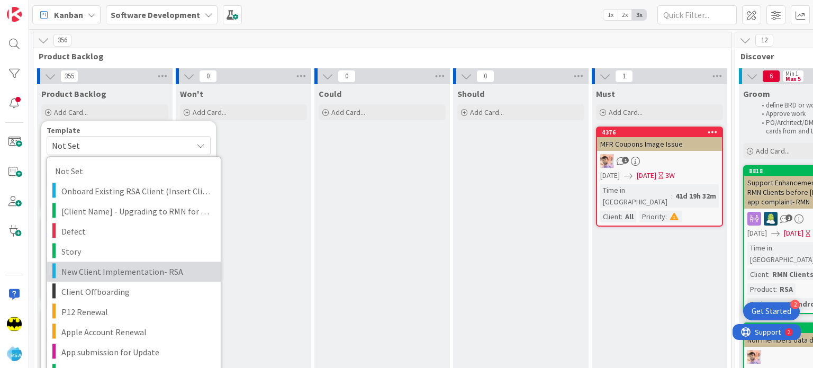
click at [150, 273] on span "New Client Implementation- RSA" at bounding box center [136, 272] width 151 height 14
type textarea "x"
type textarea "New Client Implementation- RSA"
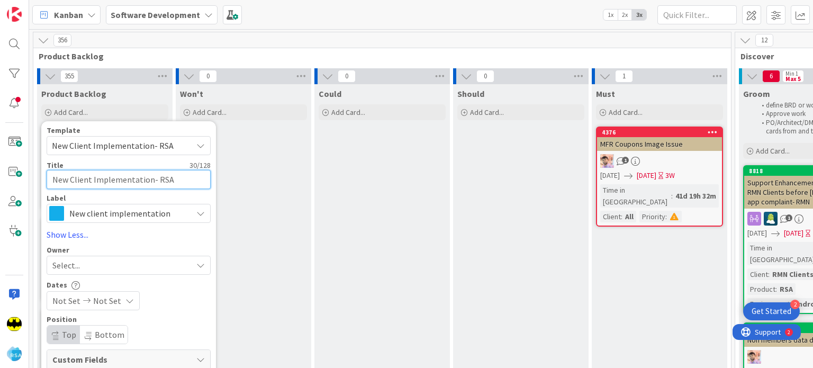
drag, startPoint x: 174, startPoint y: 180, endPoint x: 155, endPoint y: 181, distance: 19.1
click at [155, 181] on textarea "New Client Implementation- RSA" at bounding box center [129, 179] width 164 height 19
type textarea "x"
type textarea "New Client Implementation-"
paste textarea "Jack & Jill Groceries"
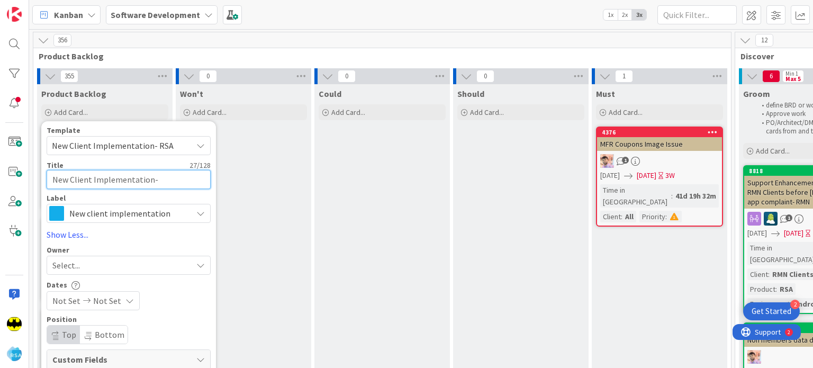
type textarea "x"
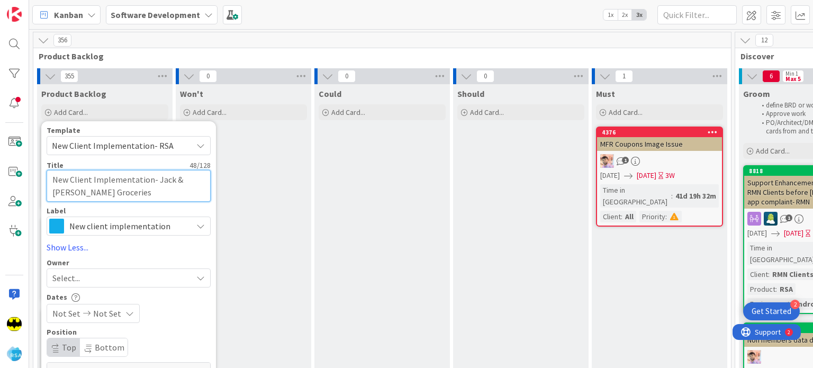
type textarea "New Client Implementation- Jack & Jill Groceries"
click at [106, 283] on div "Select..." at bounding box center [122, 278] width 140 height 13
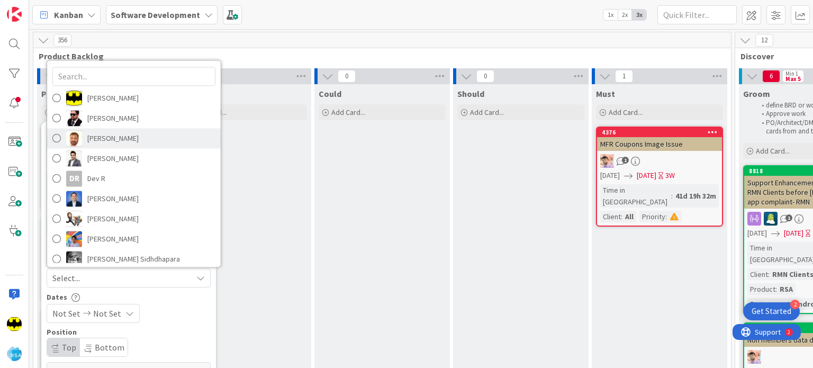
click at [140, 131] on link "Anil Sunkoju" at bounding box center [134, 138] width 174 height 20
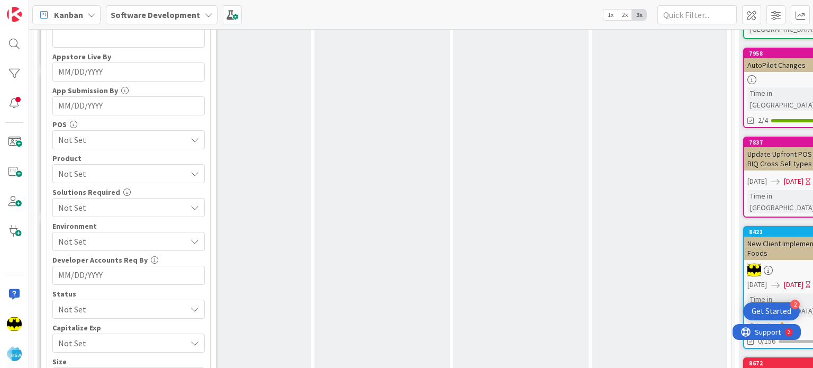
scroll to position [463, 0]
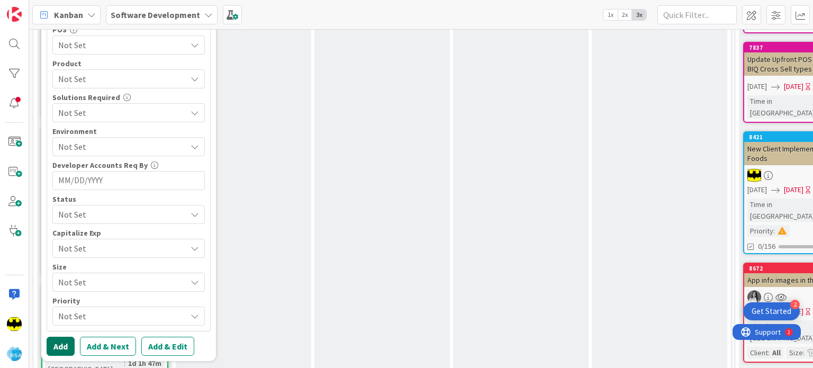
click at [62, 347] on button "Add" at bounding box center [61, 346] width 28 height 19
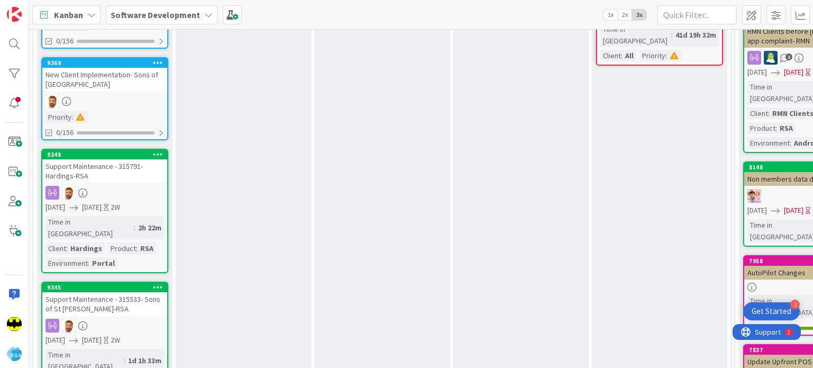
scroll to position [0, 0]
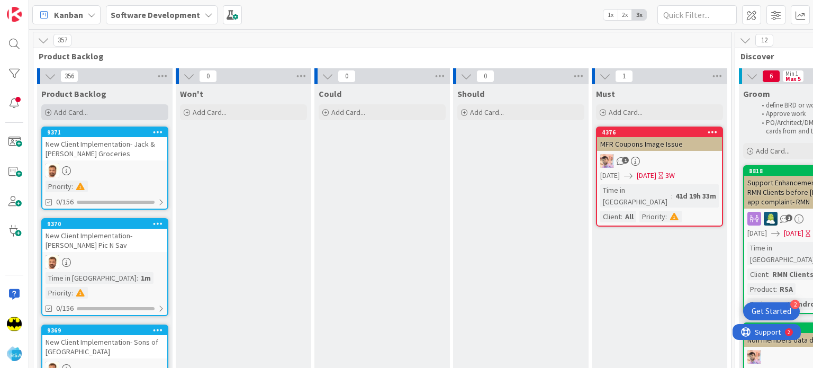
click at [46, 112] on icon at bounding box center [48, 113] width 6 height 6
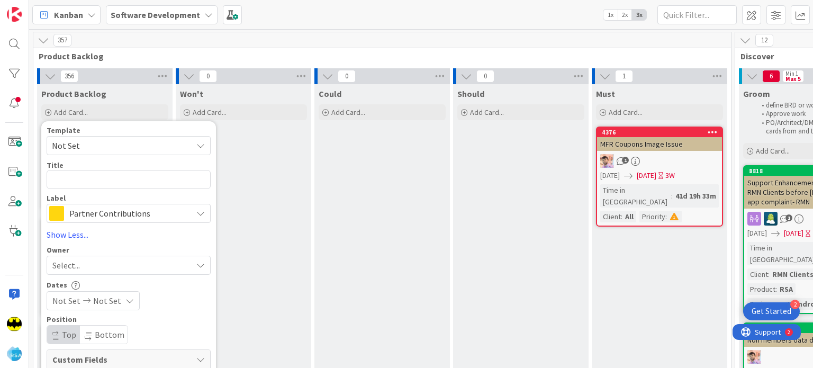
click at [124, 148] on span "Not Set" at bounding box center [118, 146] width 132 height 14
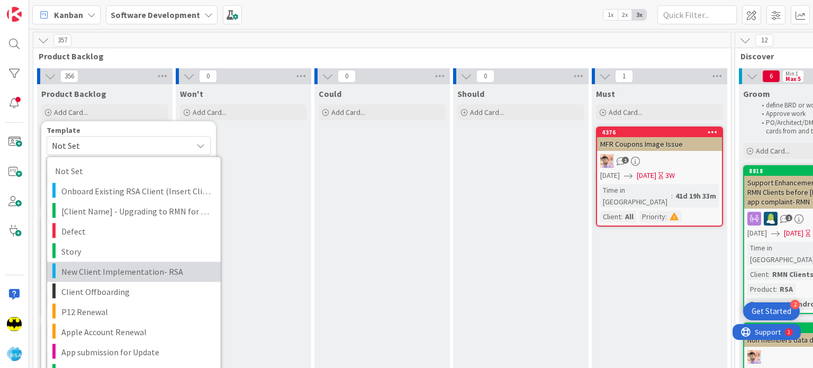
click at [139, 270] on span "New Client Implementation- RSA" at bounding box center [136, 272] width 151 height 14
type textarea "x"
type textarea "New Client Implementation- RSA"
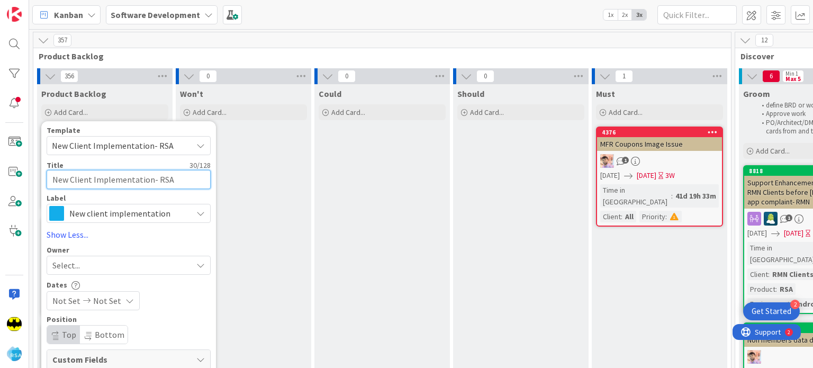
drag, startPoint x: 172, startPoint y: 178, endPoint x: 154, endPoint y: 177, distance: 18.0
click at [154, 177] on textarea "New Client Implementation- RSA" at bounding box center [129, 179] width 164 height 19
type textarea "x"
type textarea "New Client Implementation-"
paste textarea "Green Vine Market"
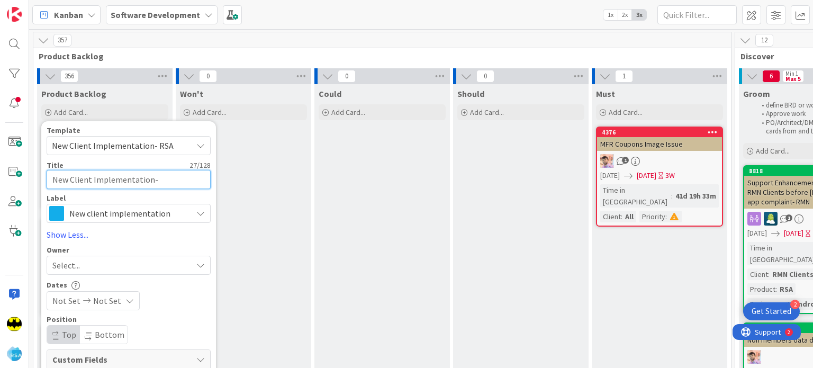
type textarea "x"
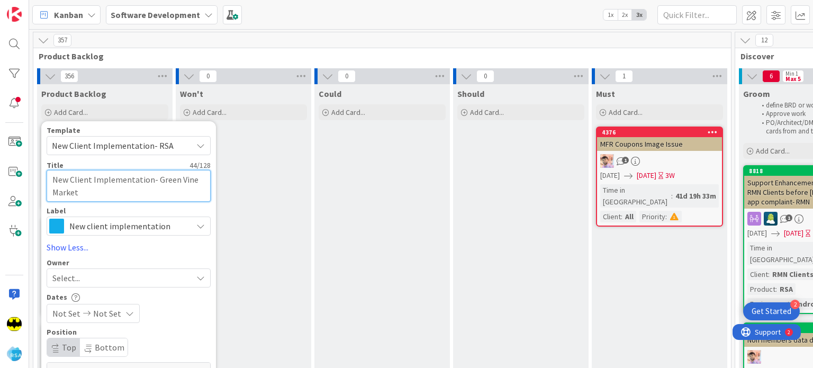
type textarea "New Client Implementation- Green Vine Market"
click at [120, 270] on div "Select..." at bounding box center [129, 277] width 164 height 19
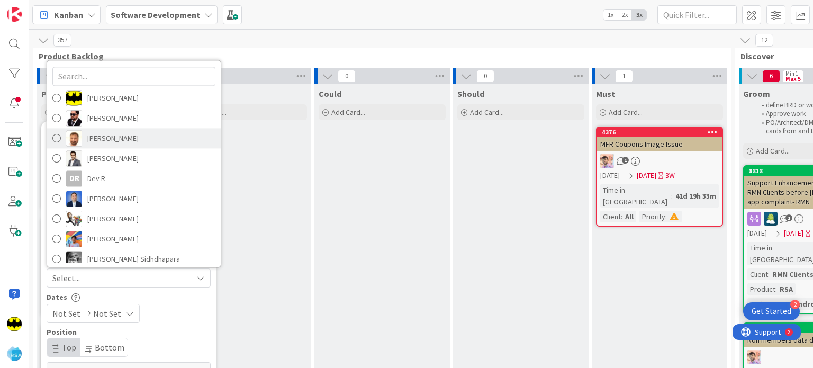
click at [136, 141] on link "Anil Sunkoju" at bounding box center [134, 138] width 174 height 20
type textarea "x"
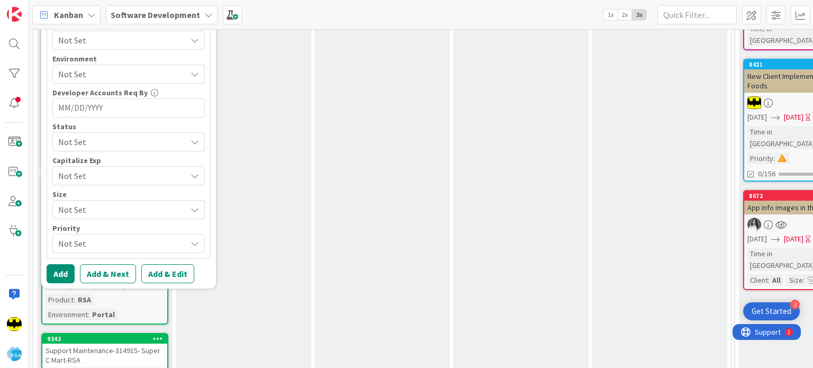
scroll to position [537, 0]
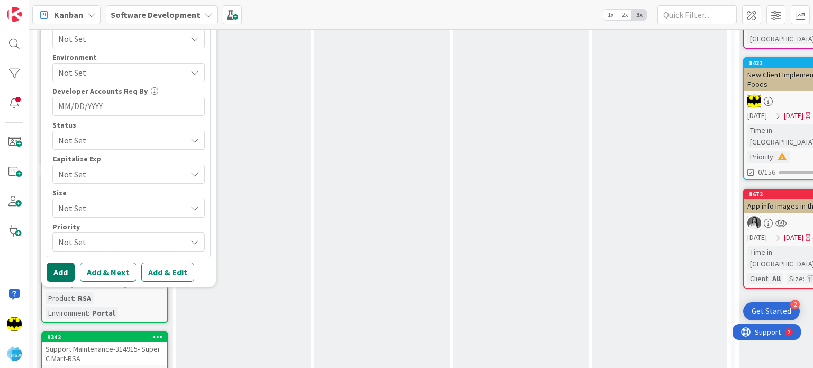
click at [67, 268] on button "Add" at bounding box center [61, 272] width 28 height 19
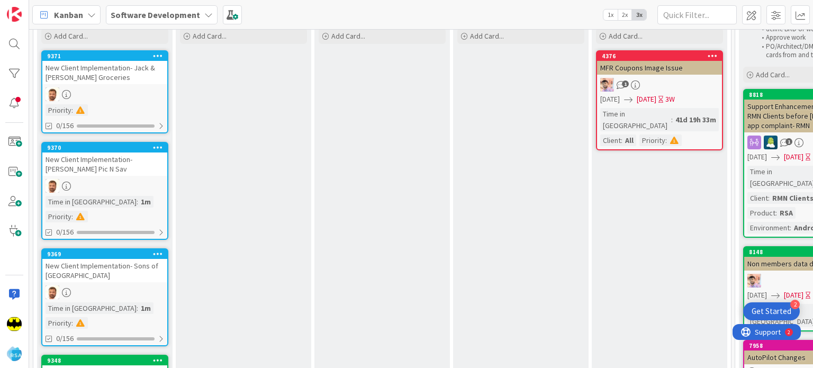
scroll to position [0, 0]
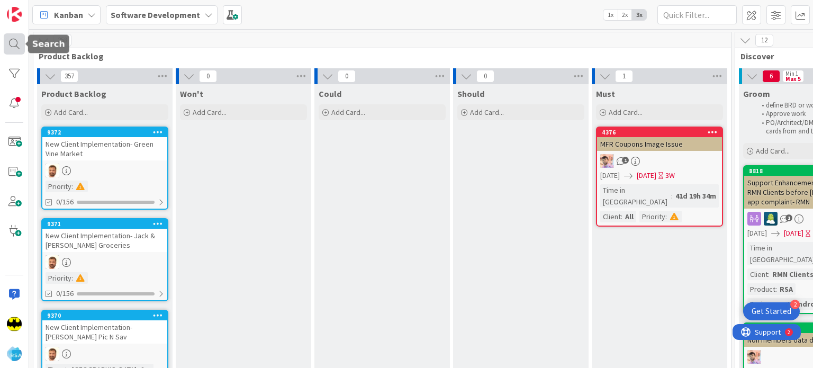
click at [12, 37] on div at bounding box center [14, 43] width 21 height 21
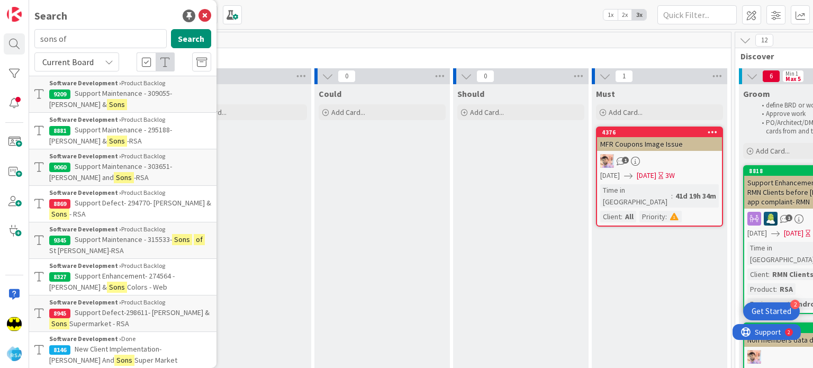
click at [71, 31] on input "sons of" at bounding box center [100, 38] width 132 height 19
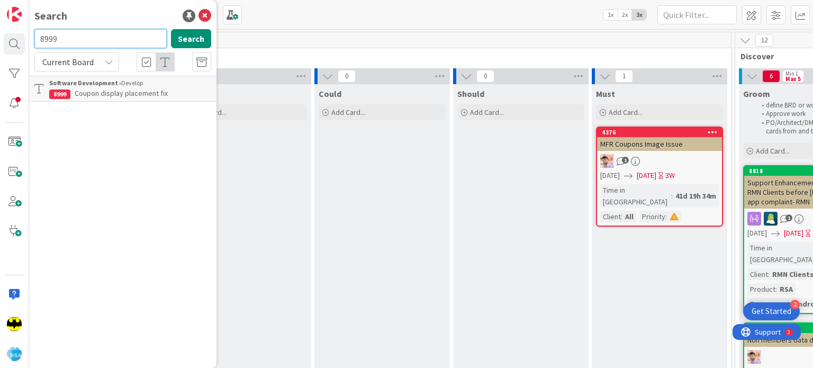
click at [122, 30] on input "8999" at bounding box center [100, 38] width 132 height 19
click at [66, 33] on input "8654" at bounding box center [100, 38] width 132 height 19
click at [62, 30] on input "9249" at bounding box center [100, 38] width 132 height 19
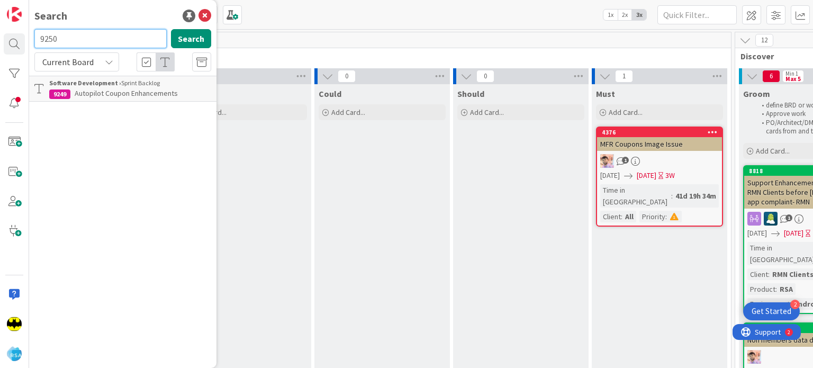
type input "9250"
click at [203, 14] on icon at bounding box center [205, 16] width 13 height 13
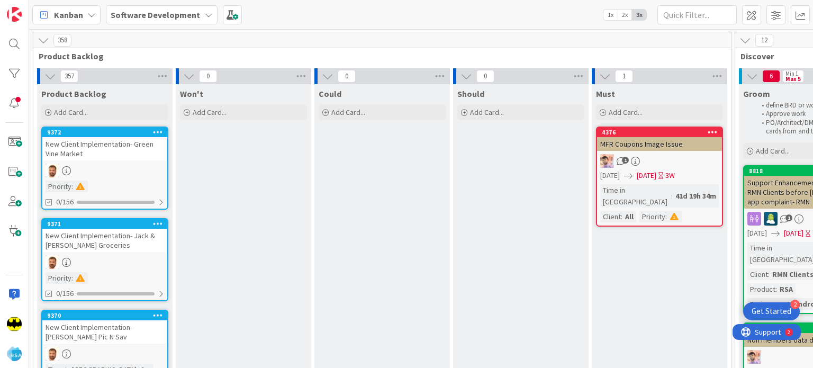
scroll to position [0, 291]
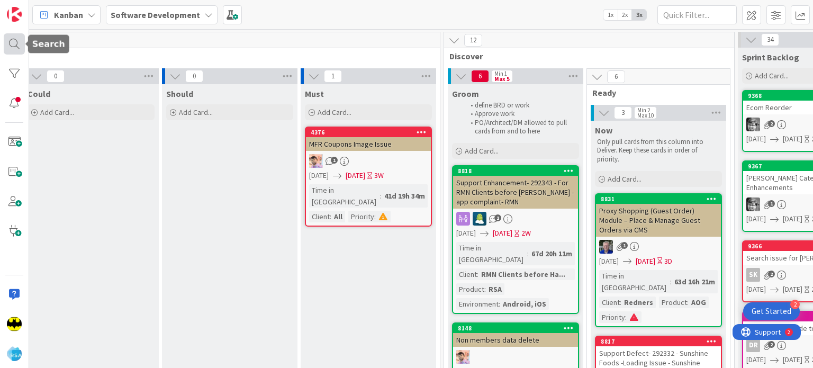
click at [14, 50] on div at bounding box center [14, 43] width 21 height 21
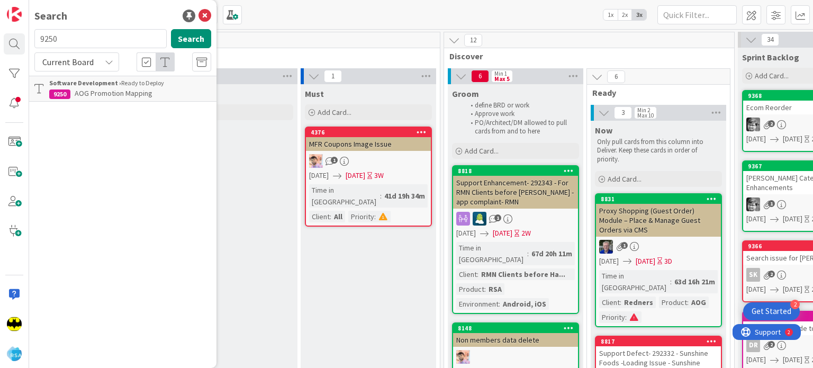
click at [74, 43] on input "9250" at bounding box center [100, 38] width 132 height 19
click at [74, 43] on input "9240" at bounding box center [100, 38] width 132 height 19
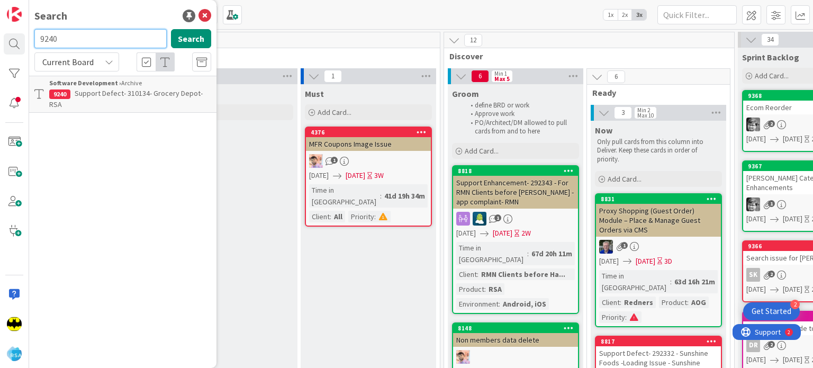
click at [74, 43] on input "9240" at bounding box center [100, 38] width 132 height 19
click at [74, 43] on input "9247" at bounding box center [100, 38] width 132 height 19
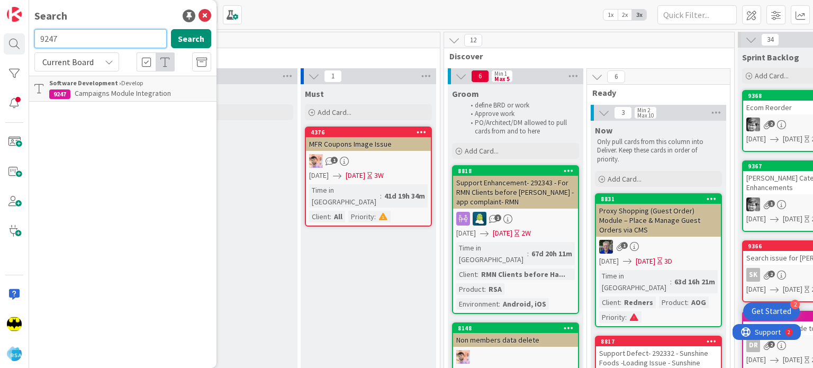
click at [74, 43] on input "9247" at bounding box center [100, 38] width 132 height 19
click at [96, 31] on input "9247" at bounding box center [100, 38] width 132 height 19
type input "9"
click at [107, 22] on div "Search" at bounding box center [122, 16] width 177 height 16
click at [89, 42] on input "text" at bounding box center [100, 38] width 132 height 19
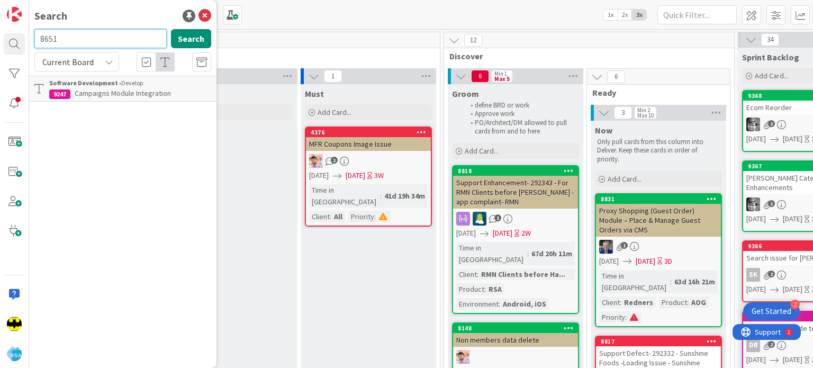
type input "8651"
click at [89, 42] on input "8651" at bounding box center [100, 38] width 132 height 19
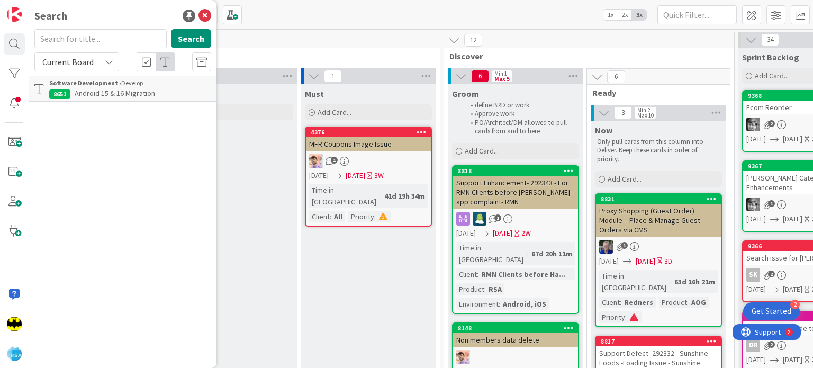
click at [100, 21] on div "Search" at bounding box center [122, 16] width 177 height 16
click at [111, 23] on div "Search" at bounding box center [122, 16] width 177 height 16
click at [76, 35] on input "text" at bounding box center [100, 38] width 132 height 19
click at [88, 44] on input "text" at bounding box center [100, 38] width 132 height 19
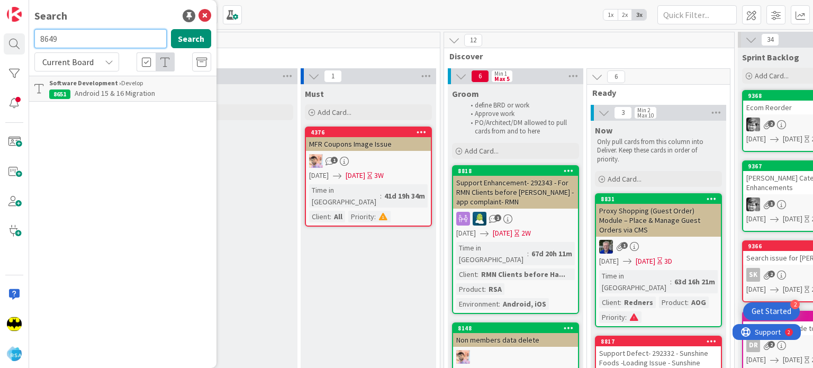
type input "8649"
click at [88, 44] on input "8649" at bounding box center [100, 38] width 132 height 19
click at [104, 6] on div "Search Search Current Board Software Development › Ready for Development 8649 A…" at bounding box center [122, 184] width 187 height 368
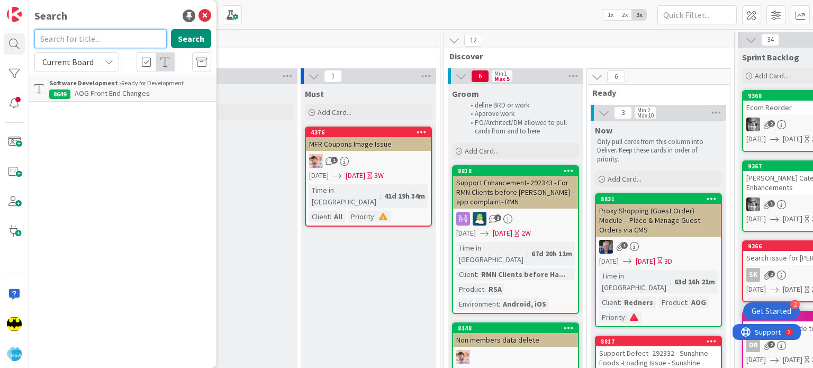
click at [90, 39] on input "text" at bounding box center [100, 38] width 132 height 19
click at [120, 41] on input "text" at bounding box center [100, 38] width 132 height 19
click at [120, 41] on input "9185" at bounding box center [100, 38] width 132 height 19
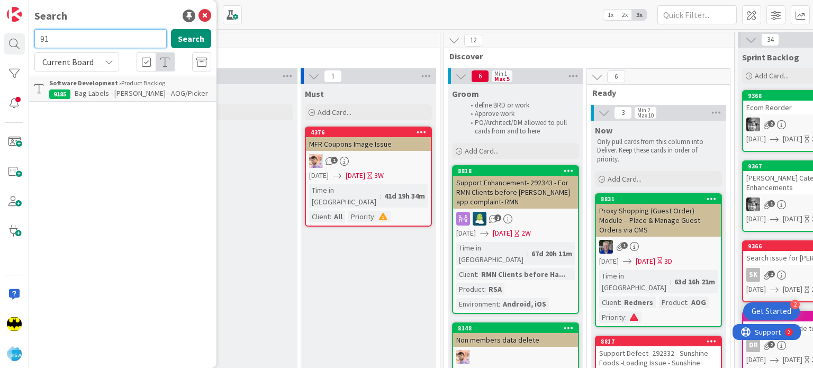
type input "9"
click at [124, 20] on div "Search" at bounding box center [122, 16] width 177 height 16
click at [119, 44] on input "text" at bounding box center [100, 38] width 132 height 19
click at [119, 44] on input "9127" at bounding box center [100, 38] width 132 height 19
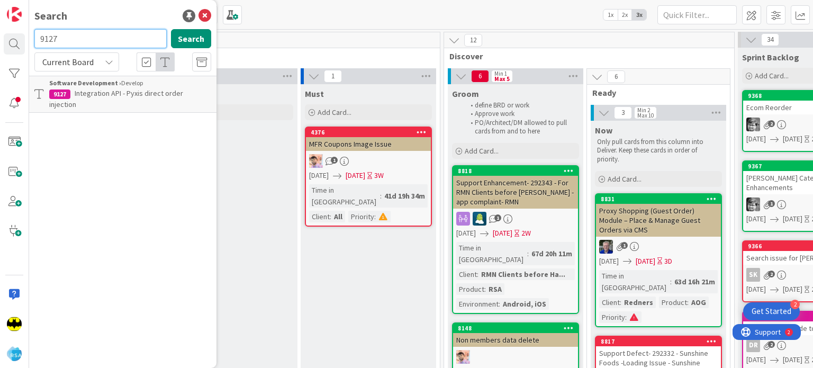
click at [119, 44] on input "9127" at bounding box center [100, 38] width 132 height 19
type input "9"
click at [121, 16] on div "Search" at bounding box center [122, 16] width 177 height 16
click at [111, 33] on input "text" at bounding box center [100, 38] width 132 height 19
click at [111, 33] on input "8580" at bounding box center [100, 38] width 132 height 19
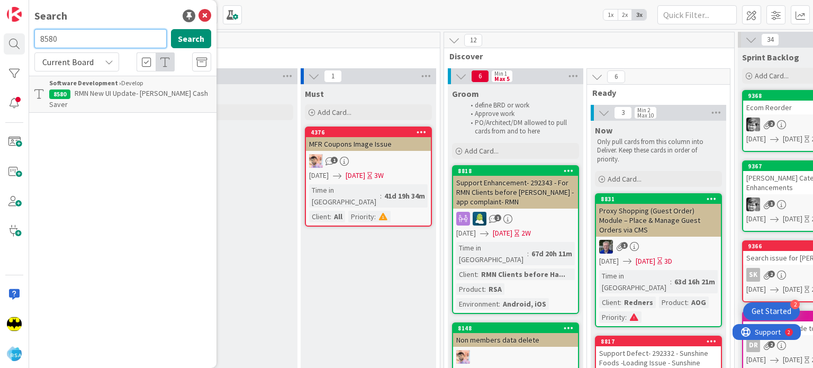
click at [111, 33] on input "8580" at bounding box center [100, 38] width 132 height 19
type input "8"
click at [100, 34] on input "text" at bounding box center [100, 38] width 132 height 19
type input "9047"
click at [100, 34] on input "9047" at bounding box center [100, 38] width 132 height 19
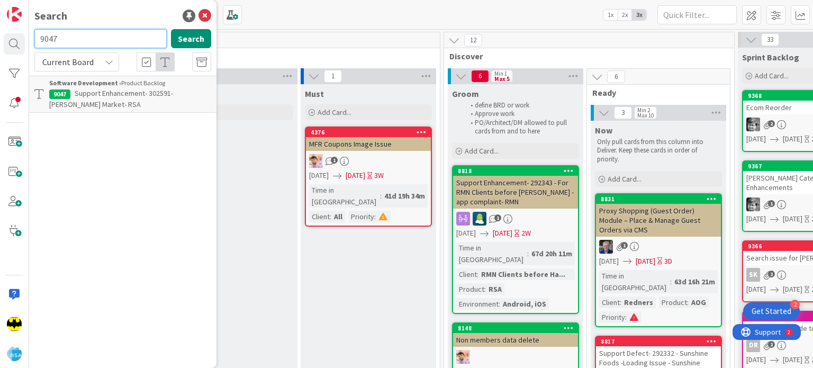
click at [100, 34] on input "9047" at bounding box center [100, 38] width 132 height 19
click at [110, 21] on div "Search" at bounding box center [122, 16] width 177 height 16
click at [95, 41] on input "text" at bounding box center [100, 38] width 132 height 19
type input "9314"
click at [95, 41] on input "9314" at bounding box center [100, 38] width 132 height 19
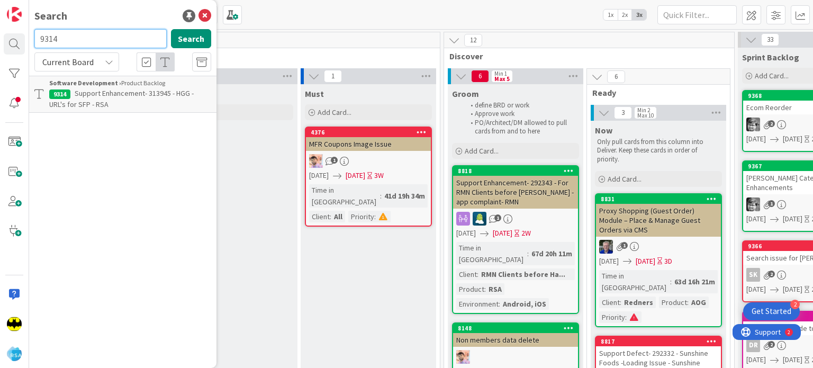
click at [95, 41] on input "9314" at bounding box center [100, 38] width 132 height 19
click at [123, 19] on div "Search" at bounding box center [122, 16] width 177 height 16
click at [111, 29] on input "text" at bounding box center [100, 38] width 132 height 19
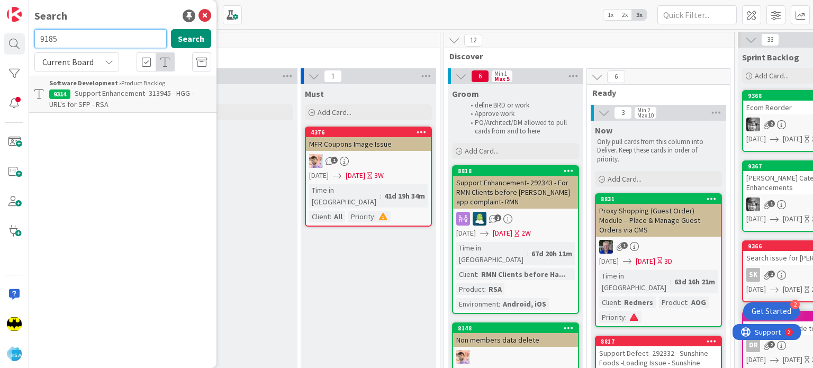
type input "9185"
click at [101, 48] on input "9185" at bounding box center [100, 38] width 132 height 19
type input "9047"
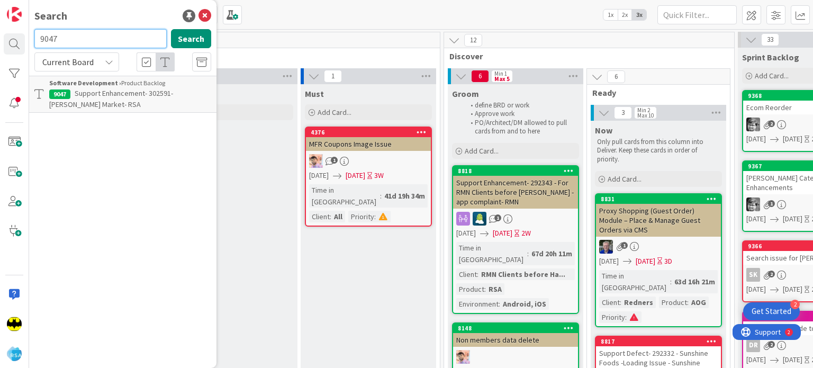
click at [85, 41] on input "9047" at bounding box center [100, 38] width 132 height 19
click at [129, 25] on div "Search Search Current Board Software Development › Product Backlog 9047 Support…" at bounding box center [122, 184] width 187 height 368
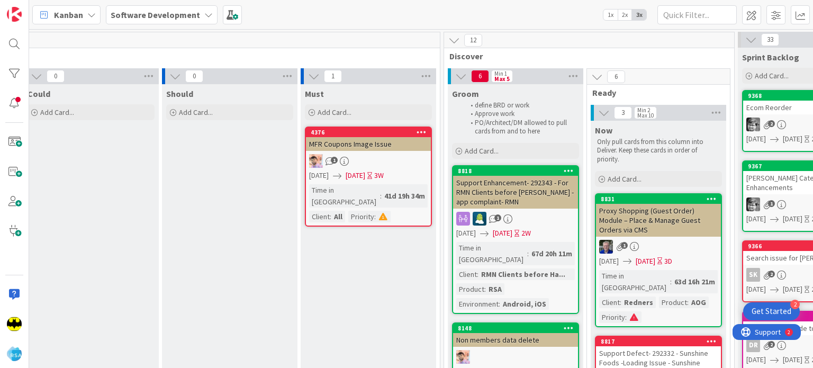
click at [2, 42] on div at bounding box center [14, 184] width 29 height 368
click at [6, 43] on div at bounding box center [14, 43] width 21 height 21
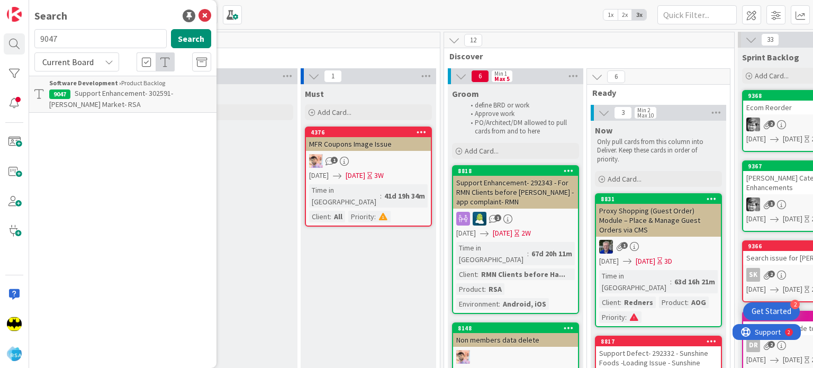
click at [74, 31] on input "9047" at bounding box center [100, 38] width 132 height 19
click at [97, 20] on div "Search" at bounding box center [122, 16] width 177 height 16
click at [87, 43] on input "text" at bounding box center [100, 38] width 132 height 19
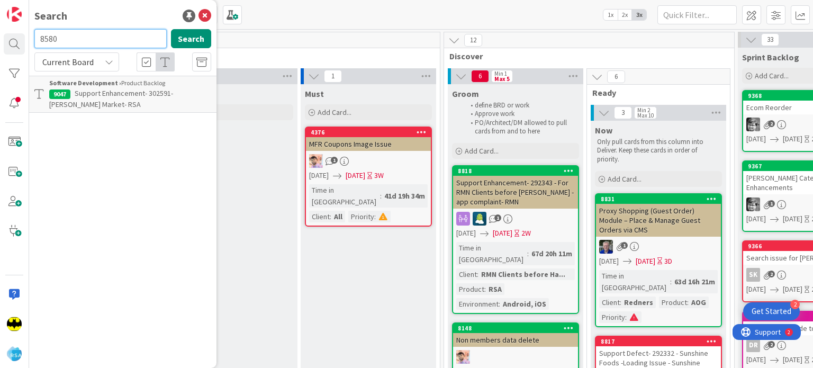
type input "8580"
click at [87, 43] on input "8580" at bounding box center [100, 38] width 132 height 19
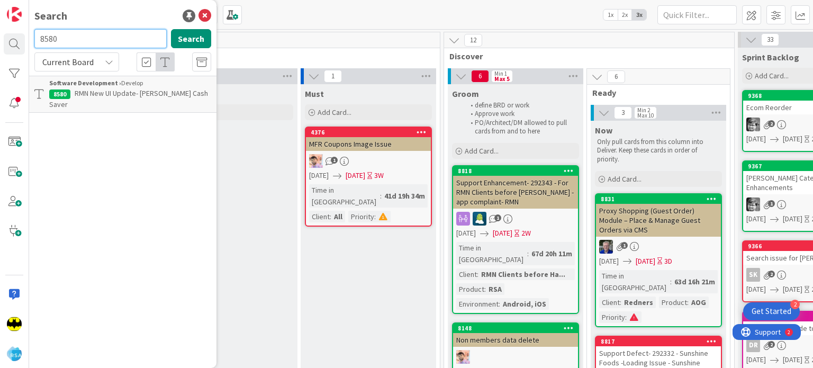
click at [87, 43] on input "8580" at bounding box center [100, 38] width 132 height 19
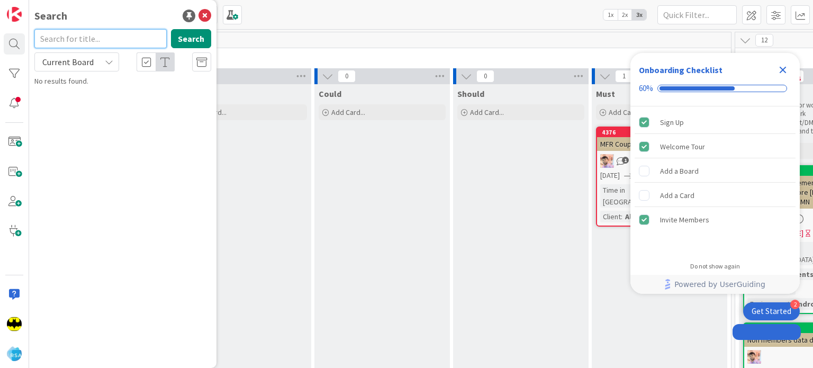
click at [146, 39] on input "text" at bounding box center [100, 38] width 132 height 19
type input "8654"
click at [114, 47] on input "8654" at bounding box center [100, 38] width 132 height 19
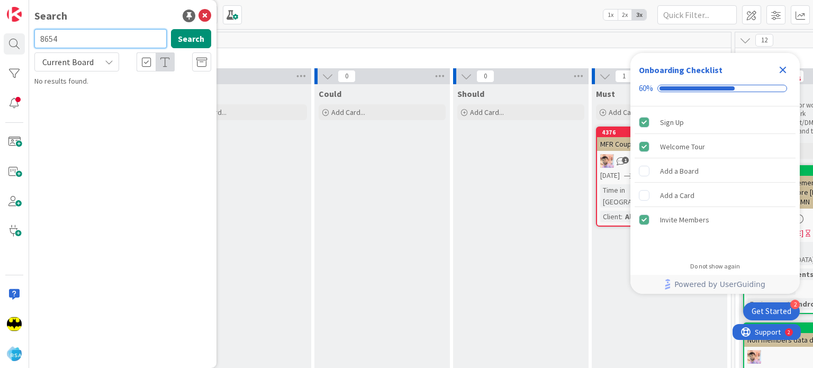
click at [114, 47] on input "8654" at bounding box center [100, 38] width 132 height 19
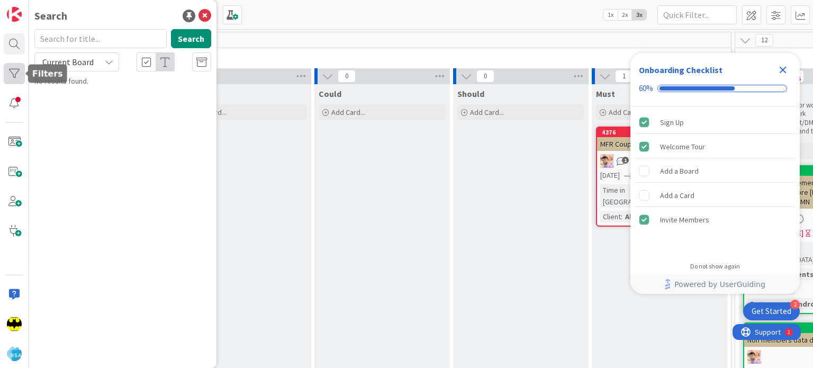
click at [7, 73] on div at bounding box center [14, 73] width 21 height 21
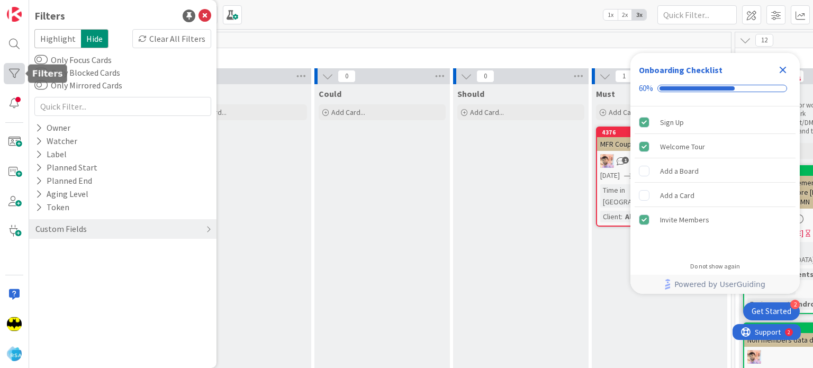
click at [7, 73] on div at bounding box center [14, 73] width 21 height 21
click at [208, 15] on icon at bounding box center [205, 16] width 13 height 13
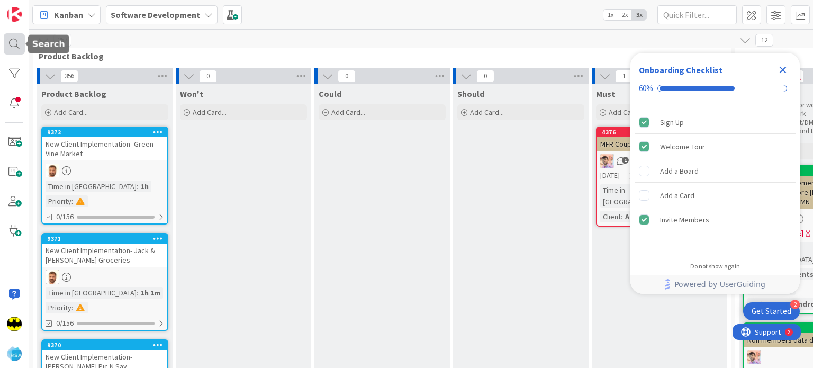
click at [18, 45] on div at bounding box center [14, 43] width 21 height 21
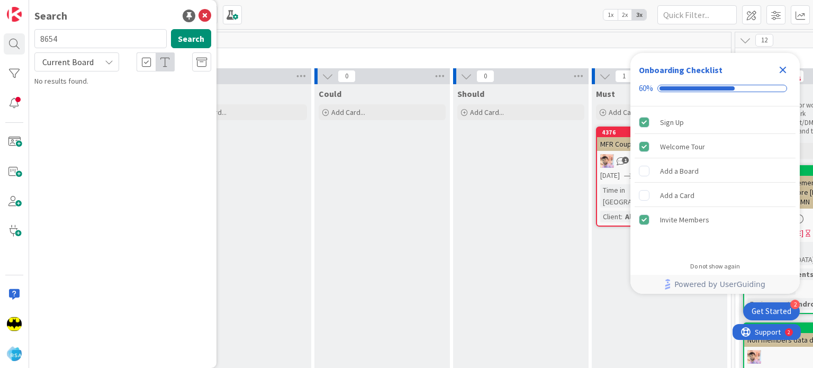
click at [74, 32] on input "8654" at bounding box center [100, 38] width 132 height 19
click at [208, 11] on icon at bounding box center [205, 16] width 13 height 13
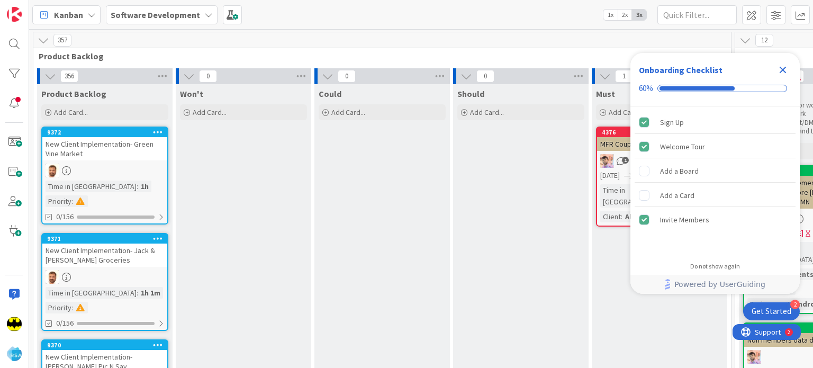
click at [786, 67] on icon "Close Checklist" at bounding box center [783, 70] width 13 height 13
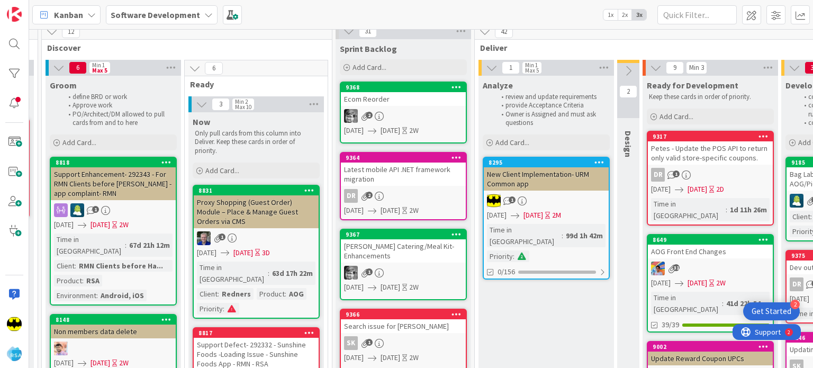
scroll to position [8, 694]
click at [347, 65] on icon at bounding box center [347, 68] width 6 height 6
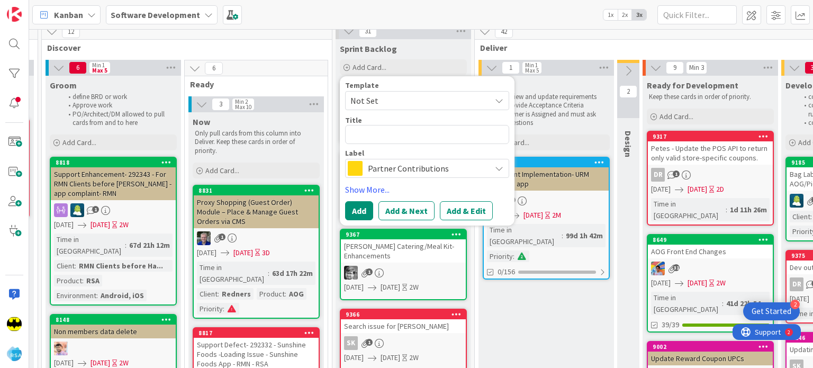
type textarea "x"
type textarea "HGG apps update"
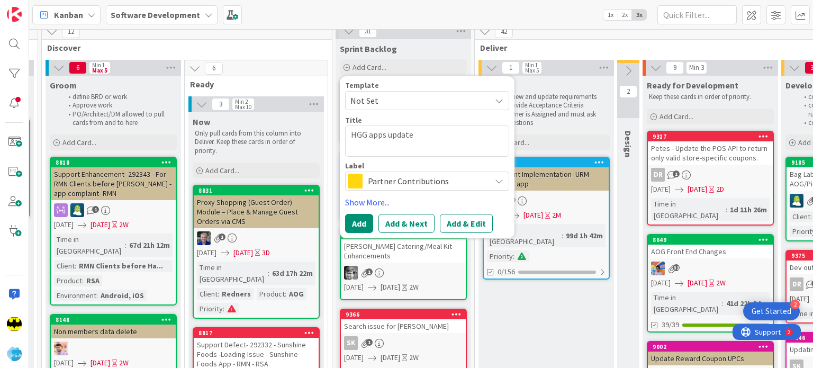
type textarea "x"
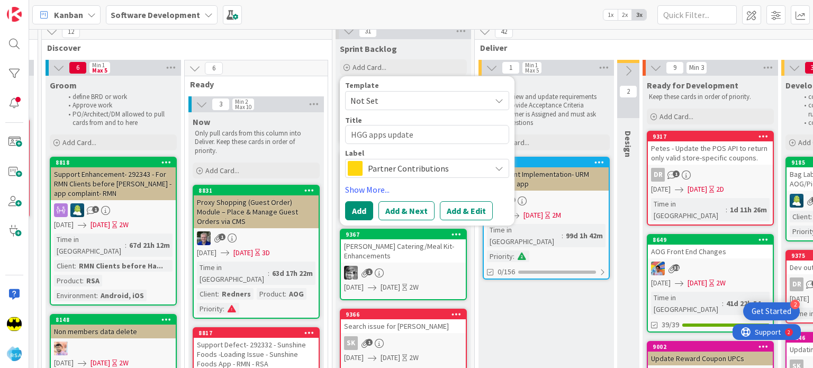
type textarea "HGG apps update"
click at [394, 176] on div "Partner Contributions" at bounding box center [427, 168] width 164 height 19
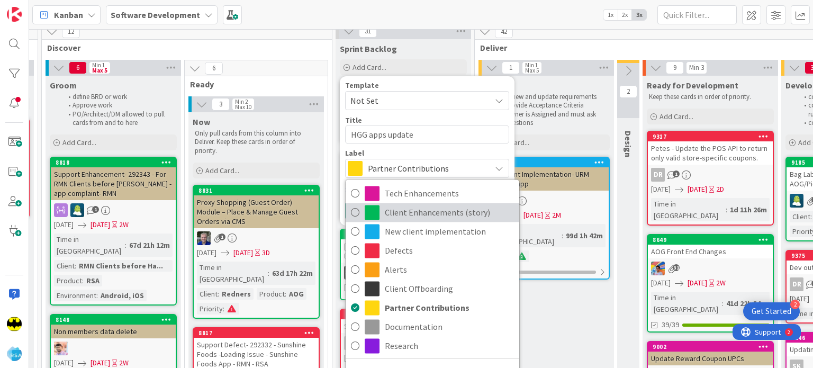
click at [390, 218] on span "Client Enhancements (story)" at bounding box center [449, 212] width 129 height 16
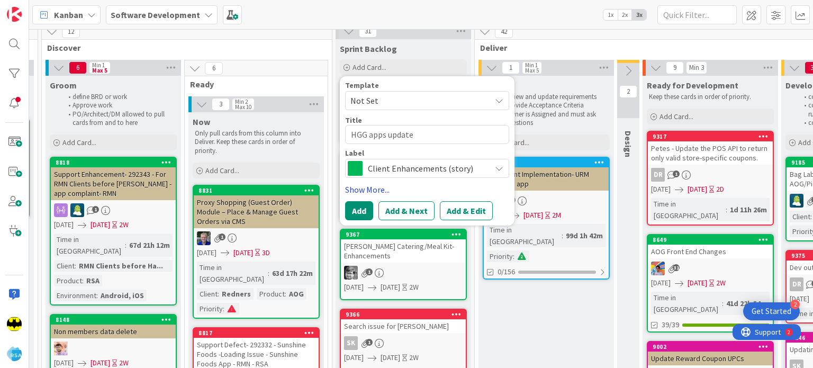
click at [371, 184] on link "Show More..." at bounding box center [427, 189] width 164 height 13
type textarea "x"
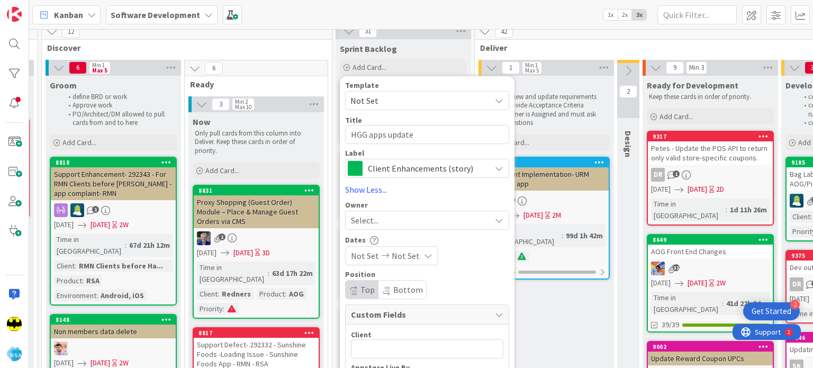
click at [381, 215] on div "Select..." at bounding box center [421, 220] width 140 height 13
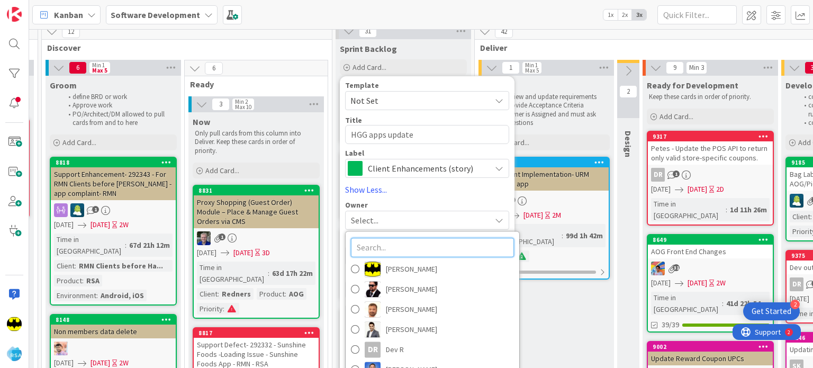
click at [382, 245] on input "text" at bounding box center [432, 247] width 163 height 19
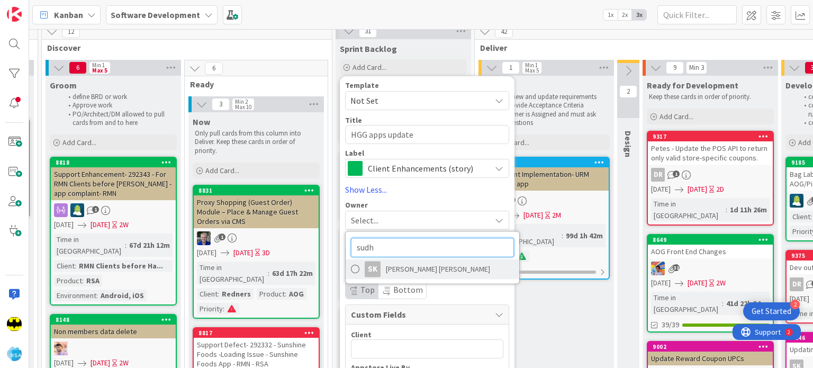
type input "sudh"
click at [381, 271] on link "sk sudheer kumar kolasani" at bounding box center [433, 269] width 174 height 20
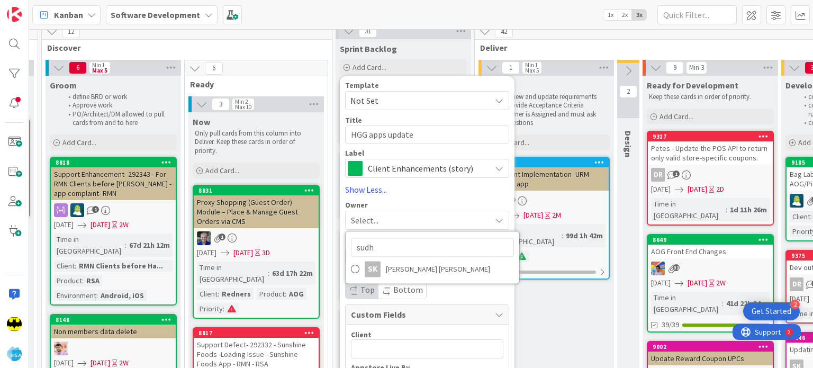
type textarea "x"
click at [392, 219] on span "sudheer kumar kolasani" at bounding box center [432, 220] width 128 height 13
click at [386, 248] on input "sudh" at bounding box center [432, 247] width 163 height 19
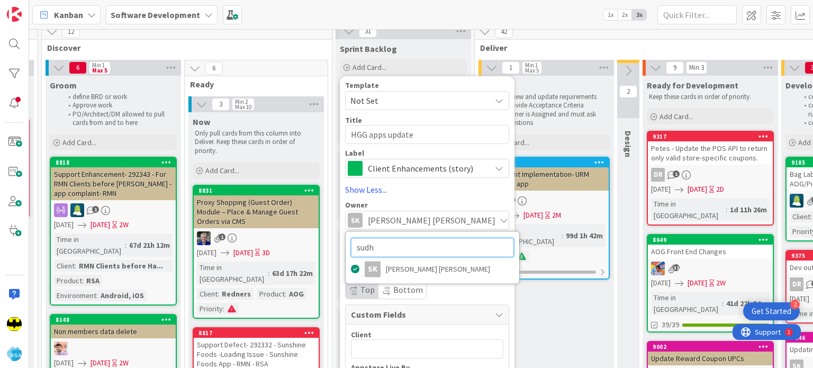
type input "t"
type input "res"
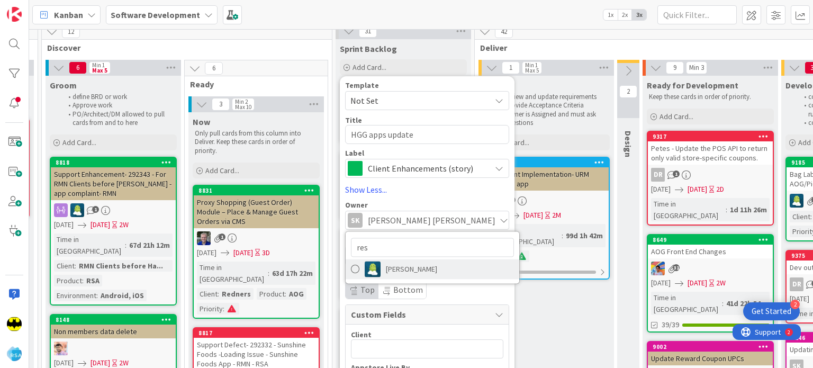
click at [369, 263] on img at bounding box center [373, 269] width 16 height 16
type textarea "x"
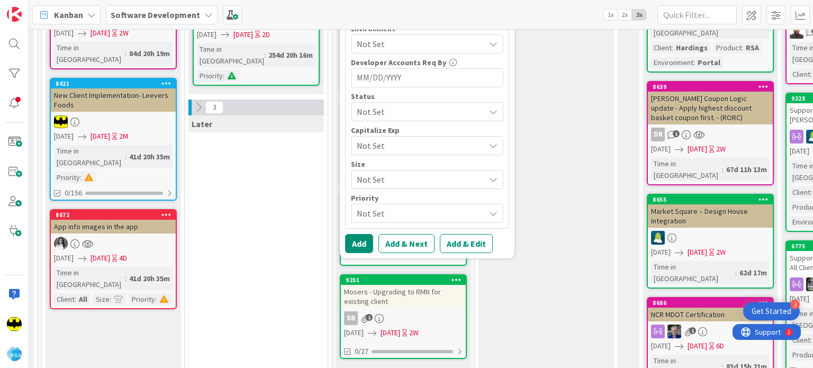
scroll to position [518, 694]
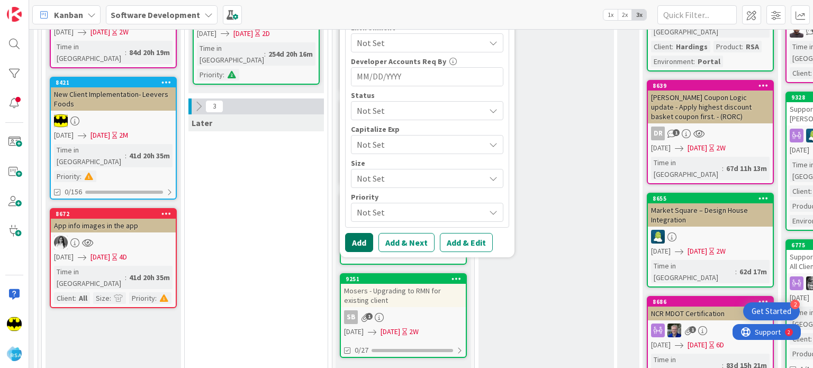
click at [360, 243] on button "Add" at bounding box center [359, 242] width 28 height 19
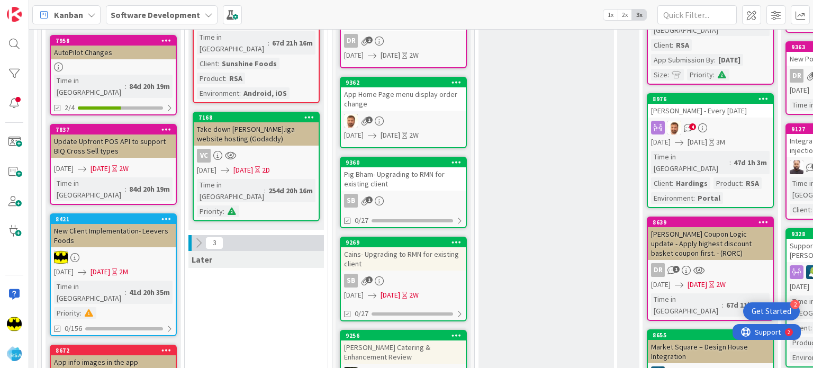
scroll to position [0, 694]
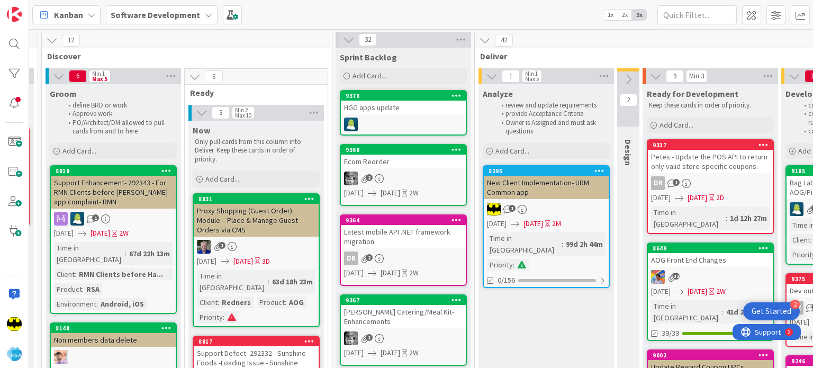
click at [398, 110] on div "HGG apps update" at bounding box center [403, 108] width 125 height 14
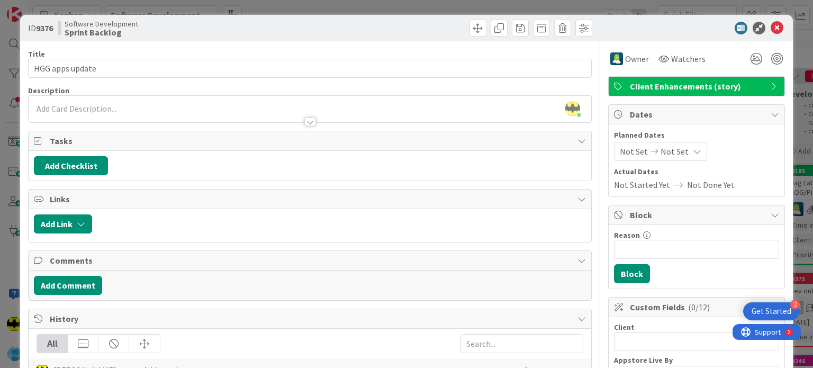
click at [182, 105] on div "Abhipsha Chakraborty just joined" at bounding box center [310, 109] width 562 height 26
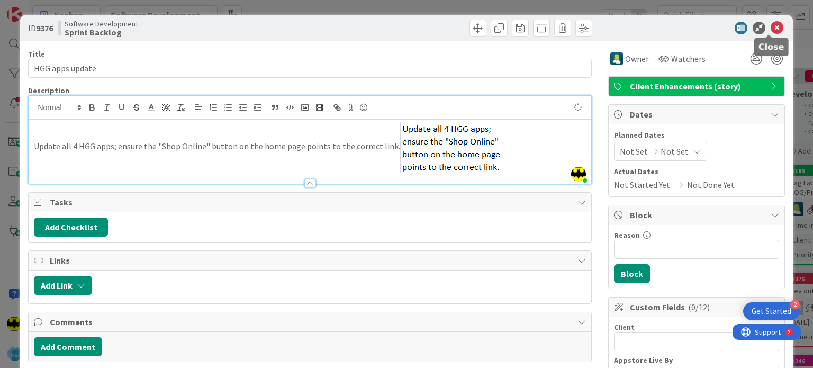
click at [771, 27] on icon at bounding box center [777, 28] width 13 height 13
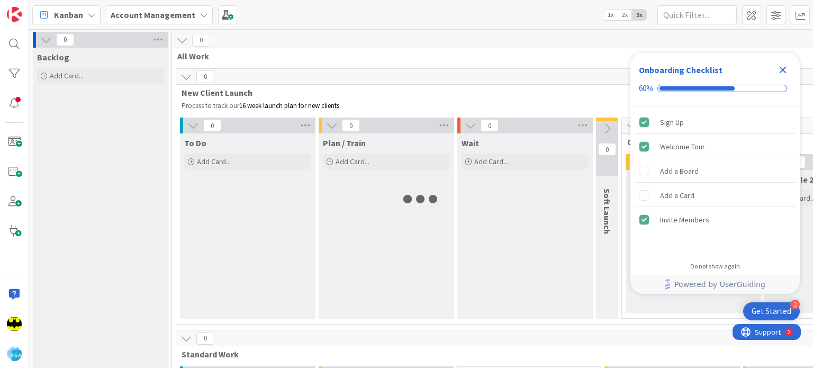
click at [782, 68] on icon "Close Checklist" at bounding box center [783, 70] width 7 height 7
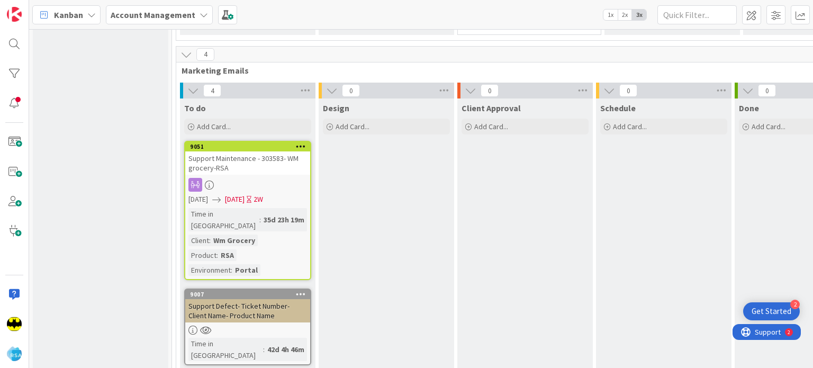
scroll to position [1908, 0]
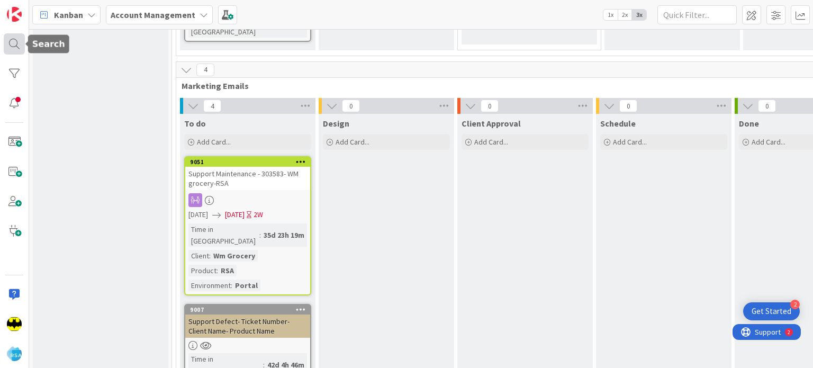
click at [16, 50] on div at bounding box center [14, 43] width 21 height 21
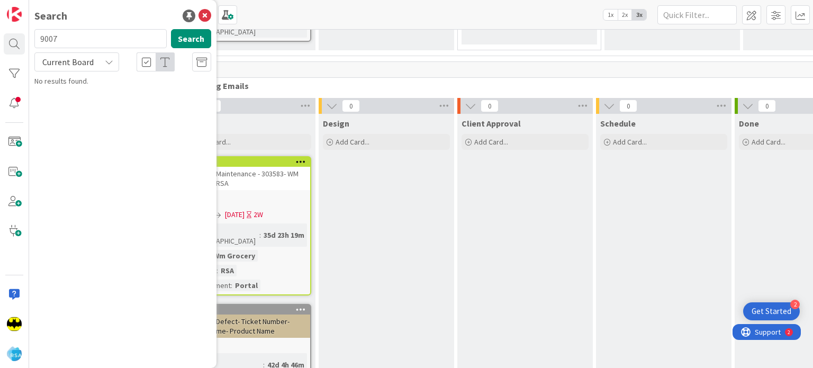
type input "9007"
click at [96, 91] on span "Support Defect- Ticket Number- Client Name- Product Name" at bounding box center [122, 98] width 146 height 21
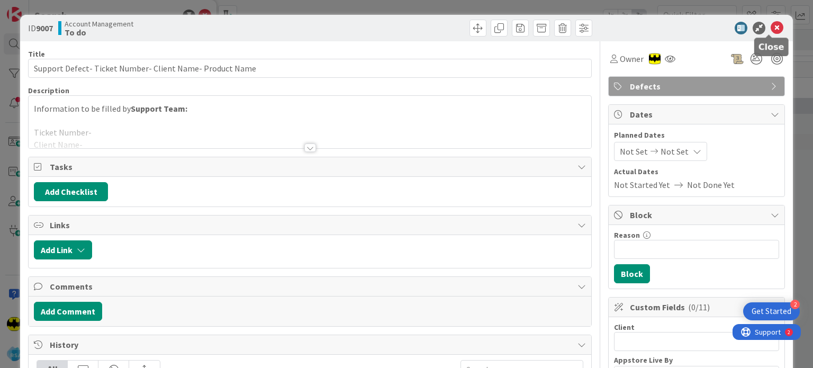
click at [771, 28] on icon at bounding box center [777, 28] width 13 height 13
